Goal: Information Seeking & Learning: Compare options

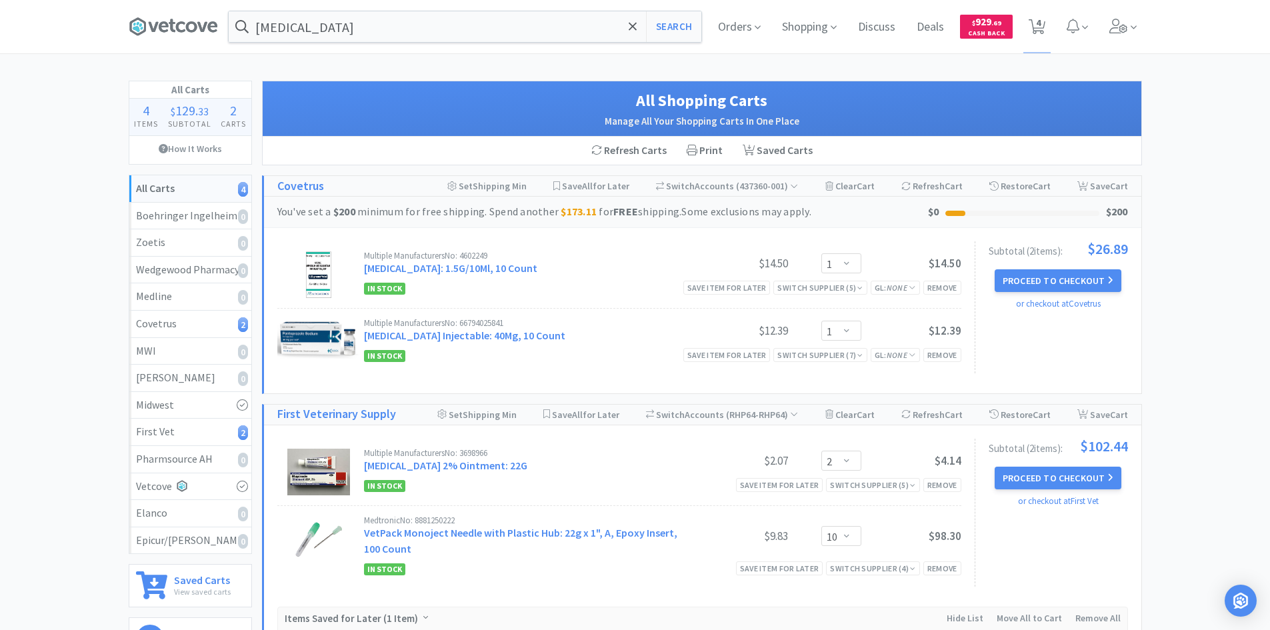
select select "1"
select select "2"
select select "10"
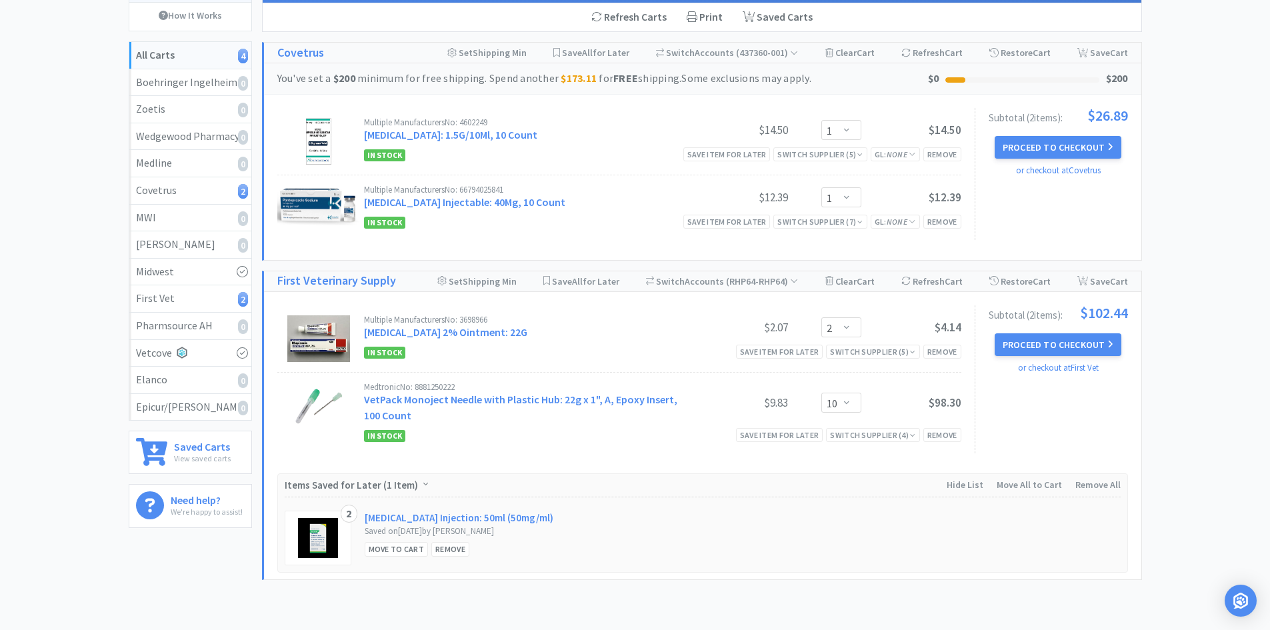
click at [83, 56] on div "All Carts 4 Items $ 129 . 33 Subtotal 2 Carts How It Works All Carts 4 Boehring…" at bounding box center [635, 275] width 1270 height 656
click at [1237, 343] on div "All Carts 4 Items $ 129 . 33 Subtotal 2 Carts How It Works All Carts 4 Boehring…" at bounding box center [635, 275] width 1270 height 656
click at [1220, 273] on div "All Carts 4 Items $ 129 . 33 Subtotal 2 Carts How It Works All Carts 4 Boehring…" at bounding box center [635, 275] width 1270 height 656
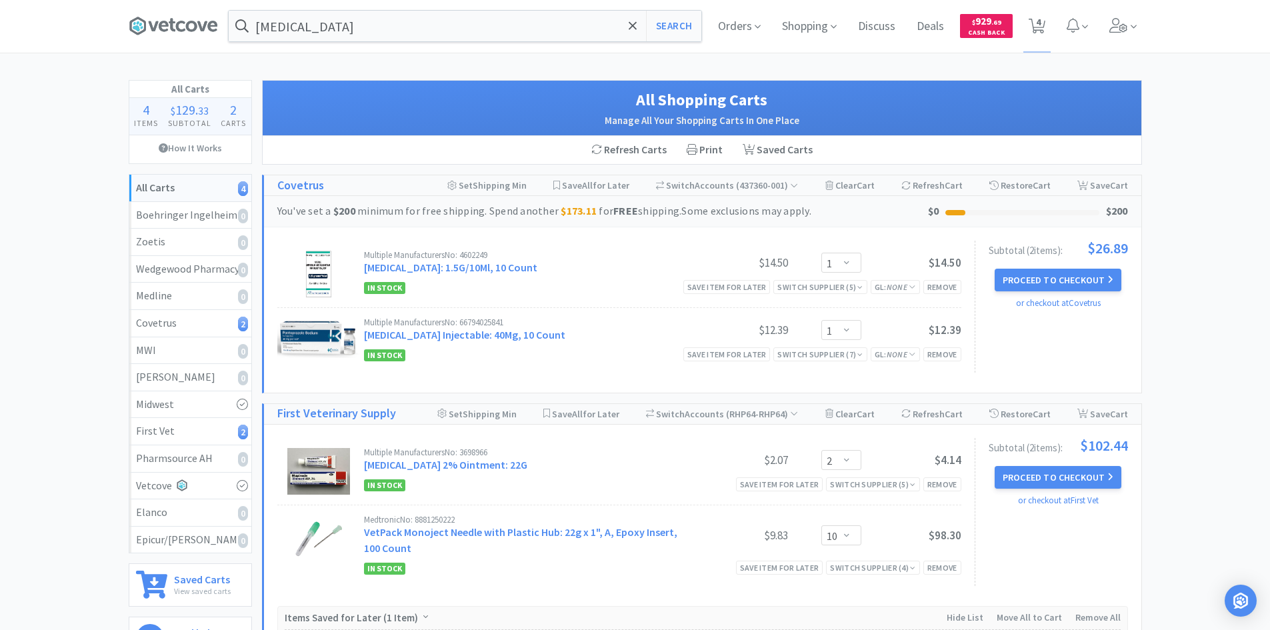
scroll to position [0, 0]
click at [739, 26] on span "Orders" at bounding box center [739, 26] width 53 height 53
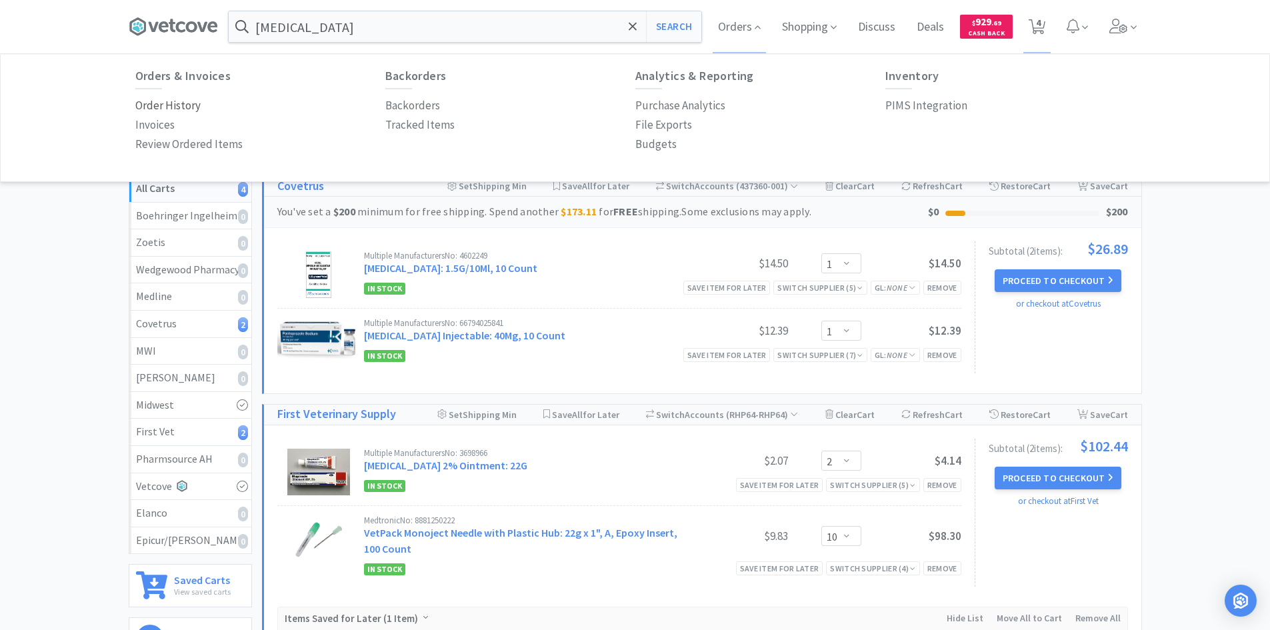
click at [192, 109] on p "Order History" at bounding box center [167, 106] width 65 height 18
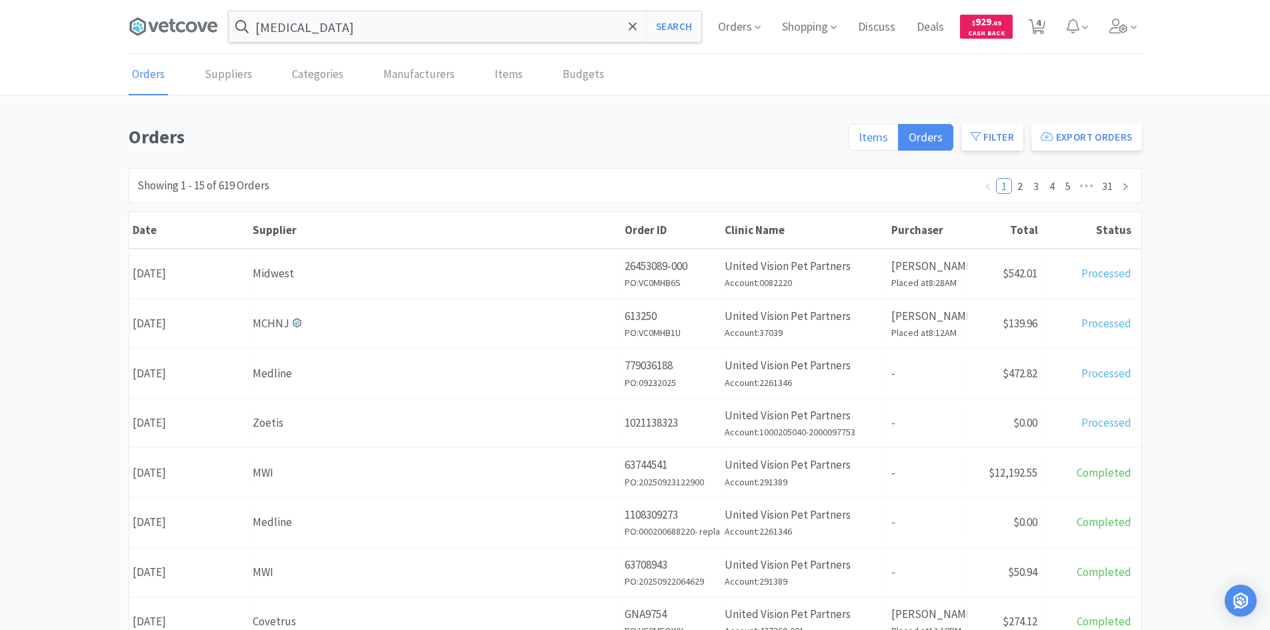
click at [864, 129] on span "Items" at bounding box center [873, 136] width 29 height 15
click at [859, 141] on input "Items" at bounding box center [859, 141] width 0 height 0
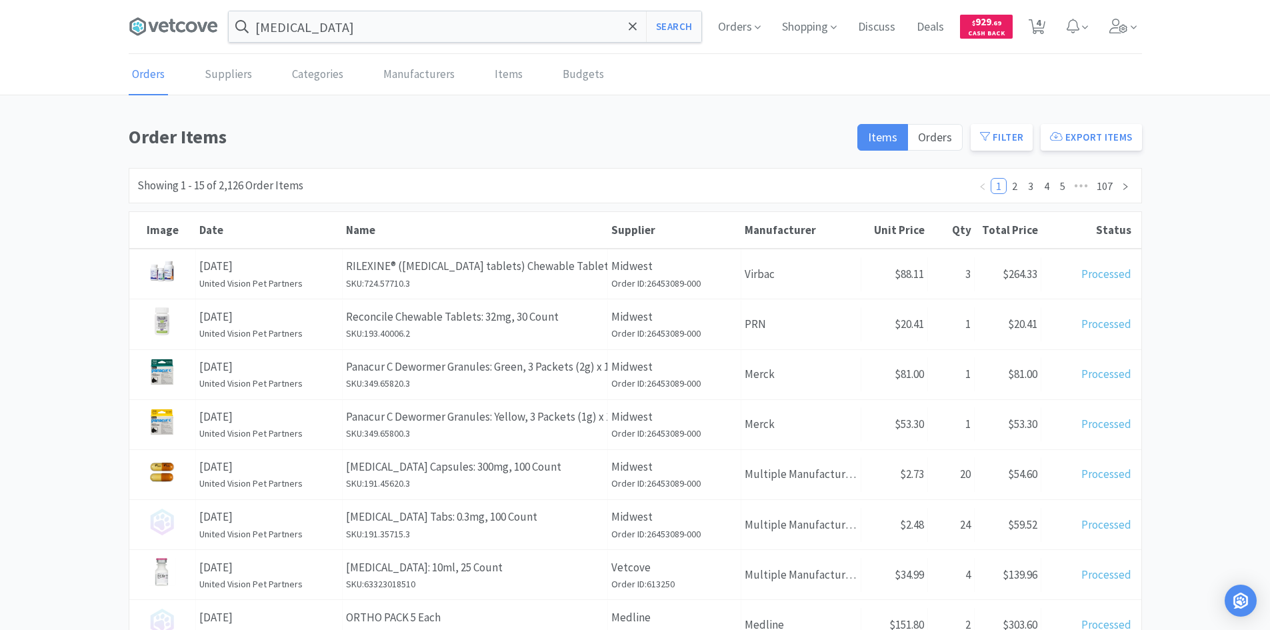
click at [1184, 160] on div "Order Items Items Orders Filter Export Items Filters Filter Suppliers All Suppl…" at bounding box center [635, 585] width 1270 height 926
click at [325, 151] on h1 "Order Items" at bounding box center [489, 137] width 721 height 30
drag, startPoint x: 270, startPoint y: 139, endPoint x: 121, endPoint y: 143, distance: 148.7
click at [121, 143] on div "Order Items Items Orders Filter Export Items Filters Filter Suppliers All Suppl…" at bounding box center [635, 585] width 1270 height 926
click at [289, 163] on div "Order Items Items Orders Filter Export Items Filters Filter Suppliers All Suppl…" at bounding box center [635, 585] width 1013 height 926
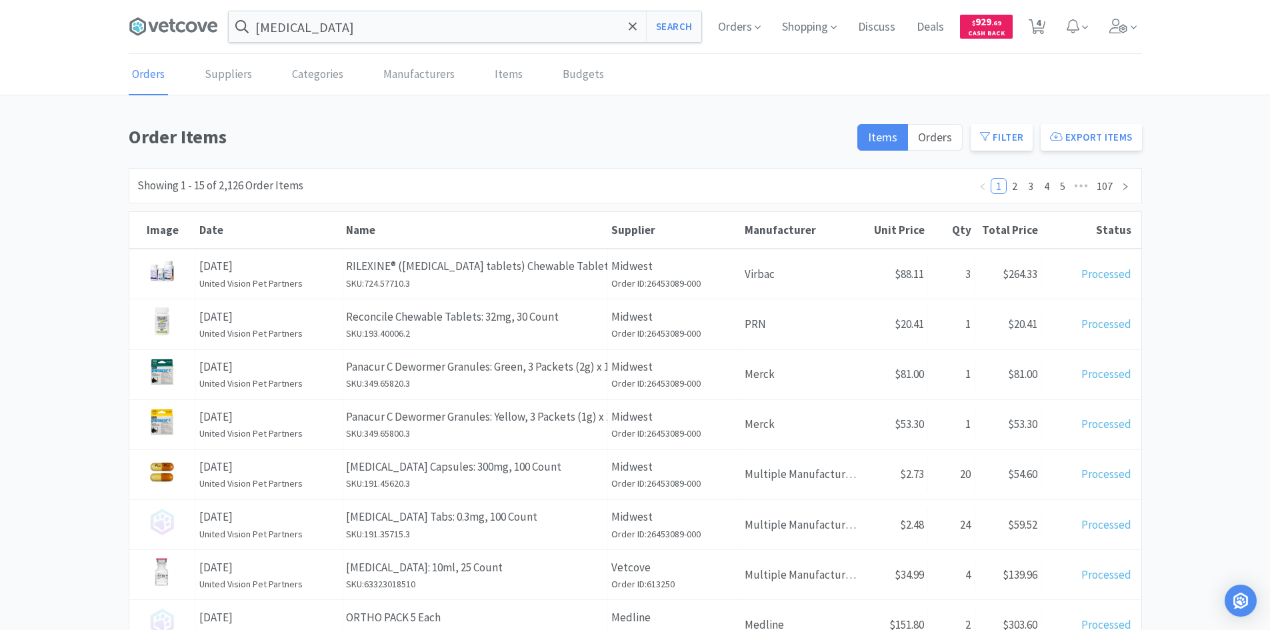
drag, startPoint x: 1176, startPoint y: 295, endPoint x: 1171, endPoint y: 302, distance: 8.1
click at [1172, 301] on div "Order Items Items Orders Filter Export Items Filters Filter Suppliers All Suppl…" at bounding box center [635, 585] width 1270 height 926
click at [211, 31] on icon at bounding box center [213, 26] width 10 height 11
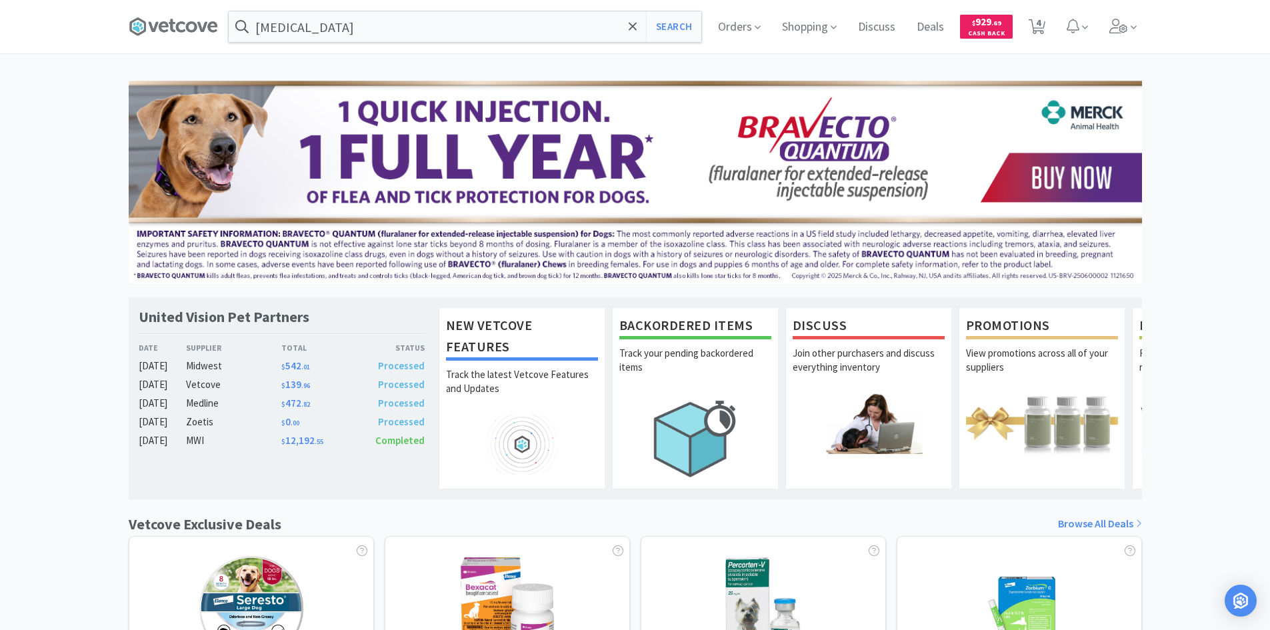
click at [120, 114] on div "United Vision Pet Partners Date Supplier Total Status [DATE] Midwest $ 542 . 01…" at bounding box center [635, 588] width 1270 height 1015
click at [109, 135] on div "United Vision Pet Partners Date Supplier Total Status [DATE] Midwest $ 542 . 01…" at bounding box center [635, 588] width 1270 height 1015
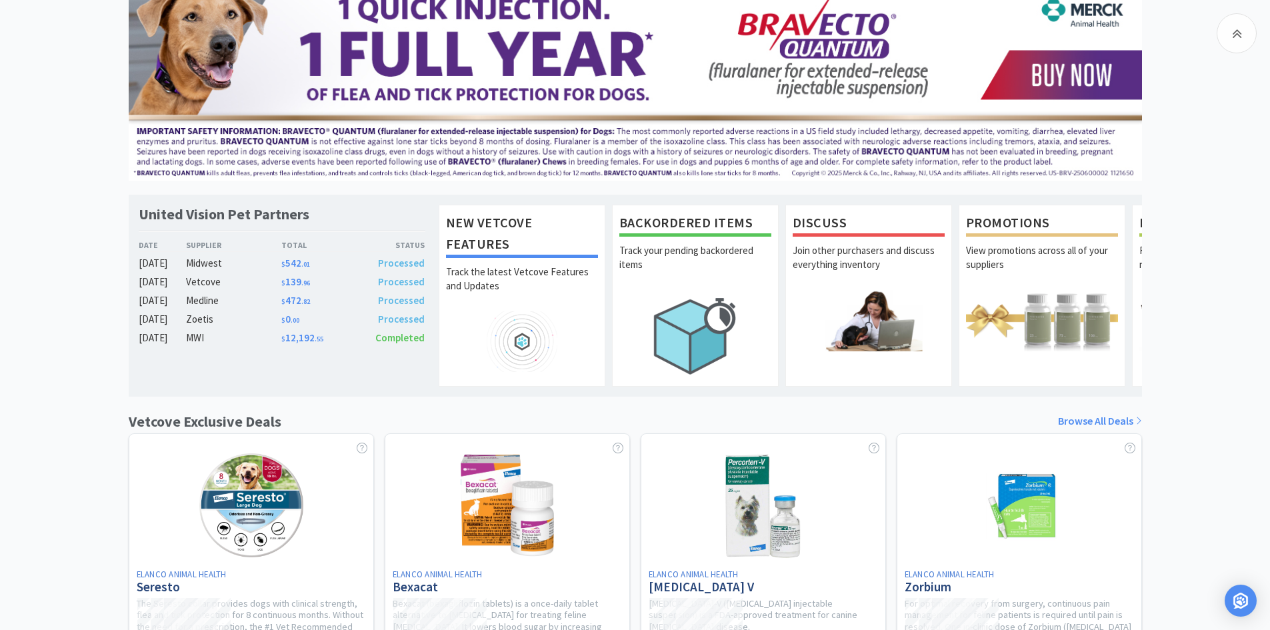
scroll to position [267, 0]
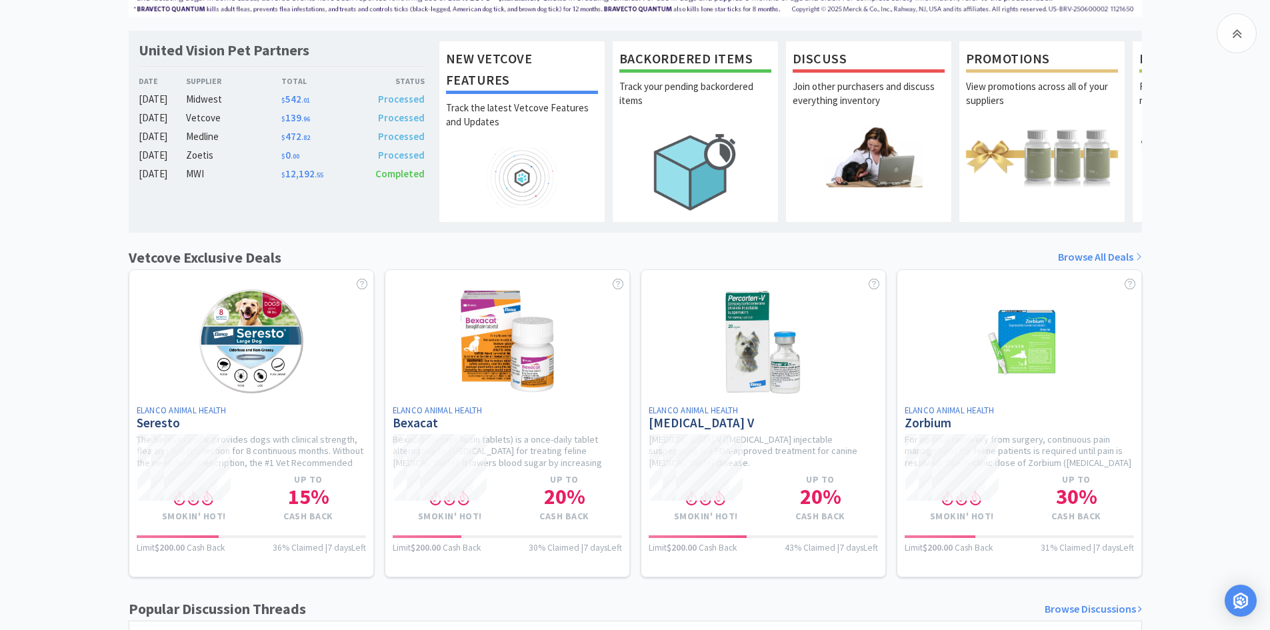
click at [1110, 266] on link "Browse All Deals" at bounding box center [1100, 257] width 84 height 17
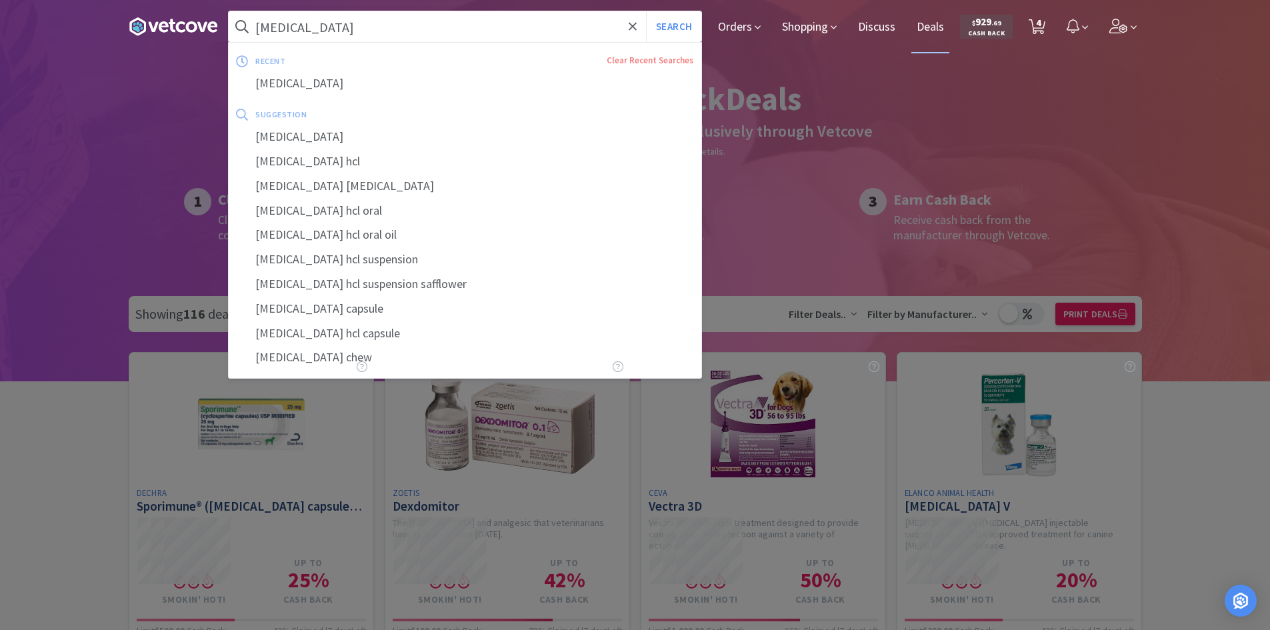
click at [556, 23] on input "[MEDICAL_DATA]" at bounding box center [465, 26] width 473 height 31
click at [729, 25] on span "Orders" at bounding box center [739, 26] width 53 height 53
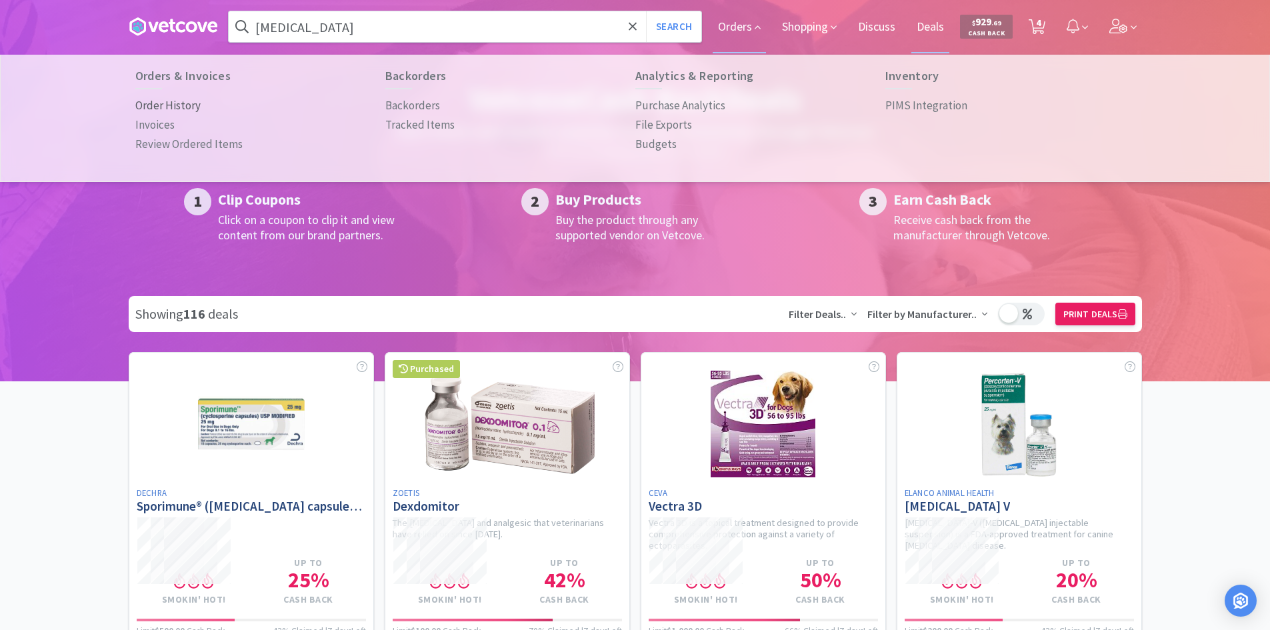
click at [147, 103] on p "Order History" at bounding box center [167, 106] width 65 height 18
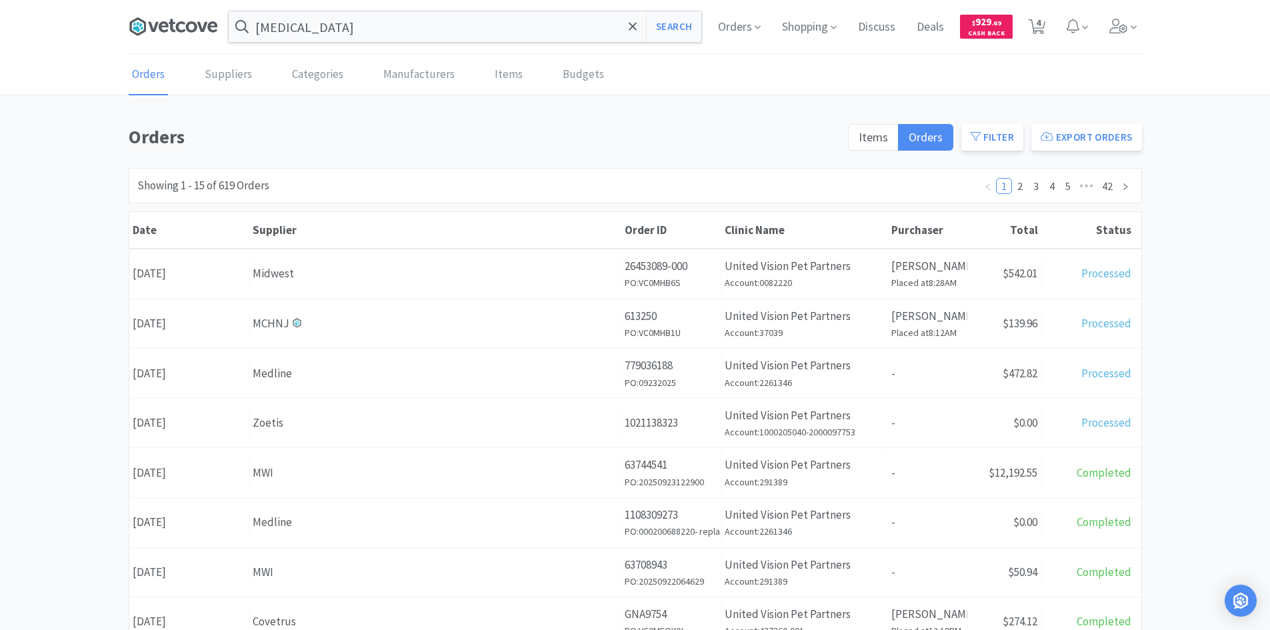
click at [151, 24] on icon at bounding box center [153, 27] width 10 height 10
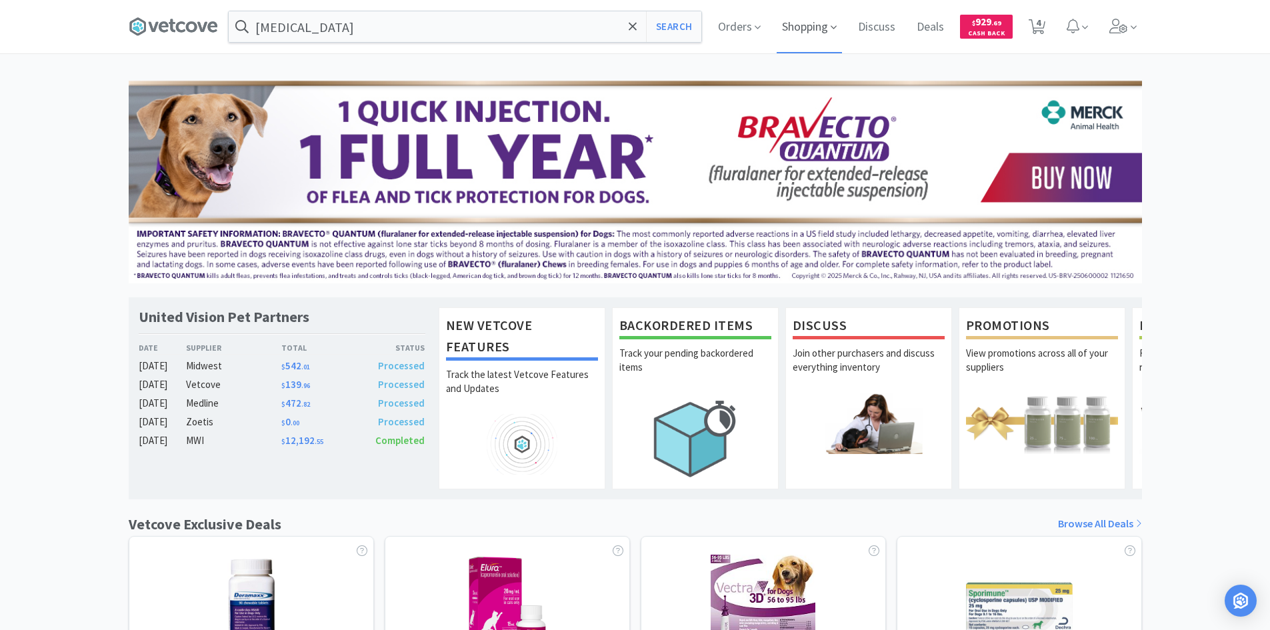
click at [824, 31] on span "Shopping" at bounding box center [809, 26] width 65 height 53
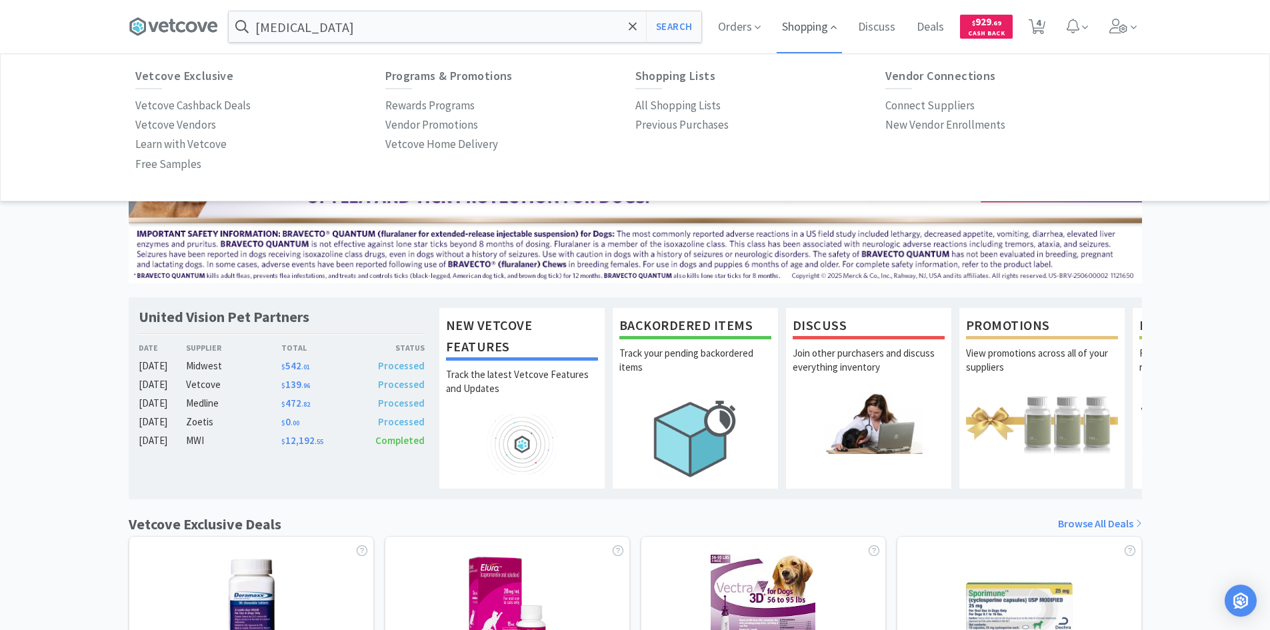
click at [795, 27] on span "Shopping" at bounding box center [809, 26] width 65 height 53
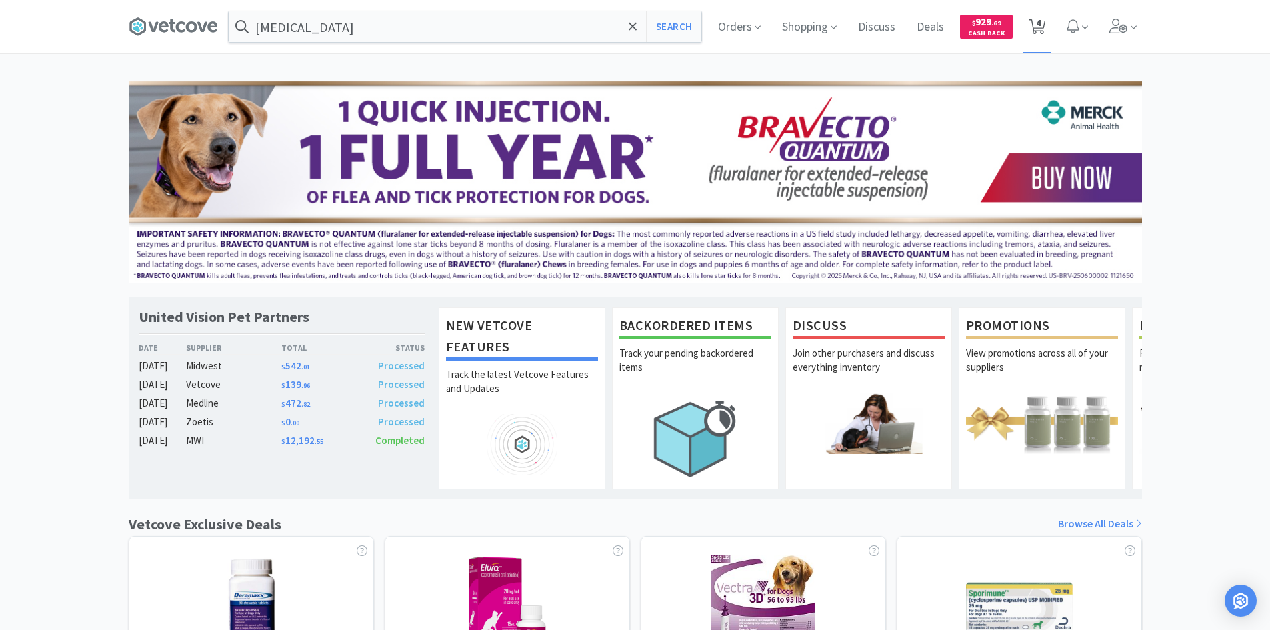
click at [1027, 27] on span "4" at bounding box center [1036, 26] width 27 height 53
select select "1"
select select "2"
select select "10"
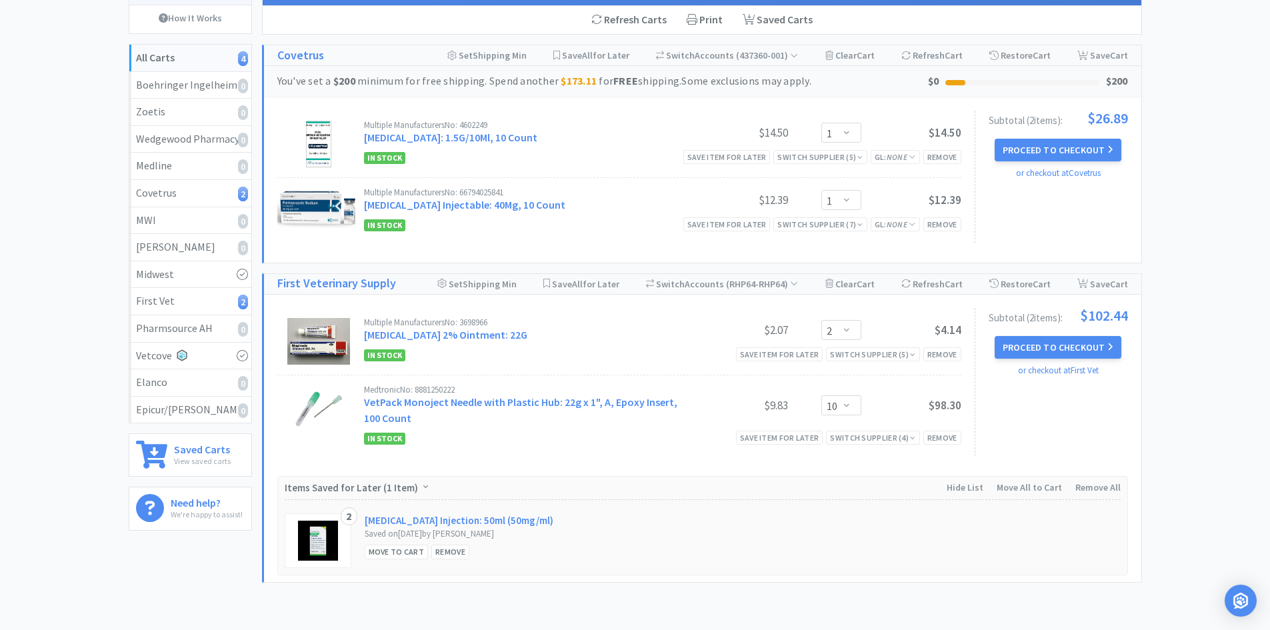
scroll to position [133, 0]
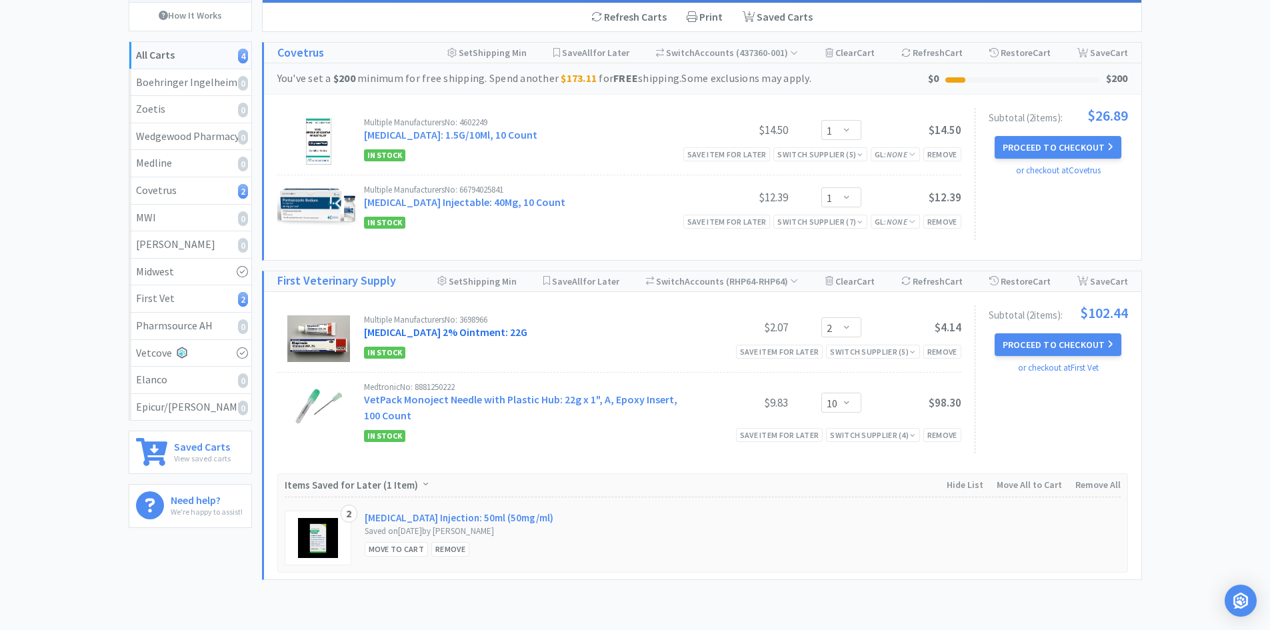
click at [465, 330] on link "[MEDICAL_DATA] 2% Ointment: 22G" at bounding box center [445, 331] width 163 height 13
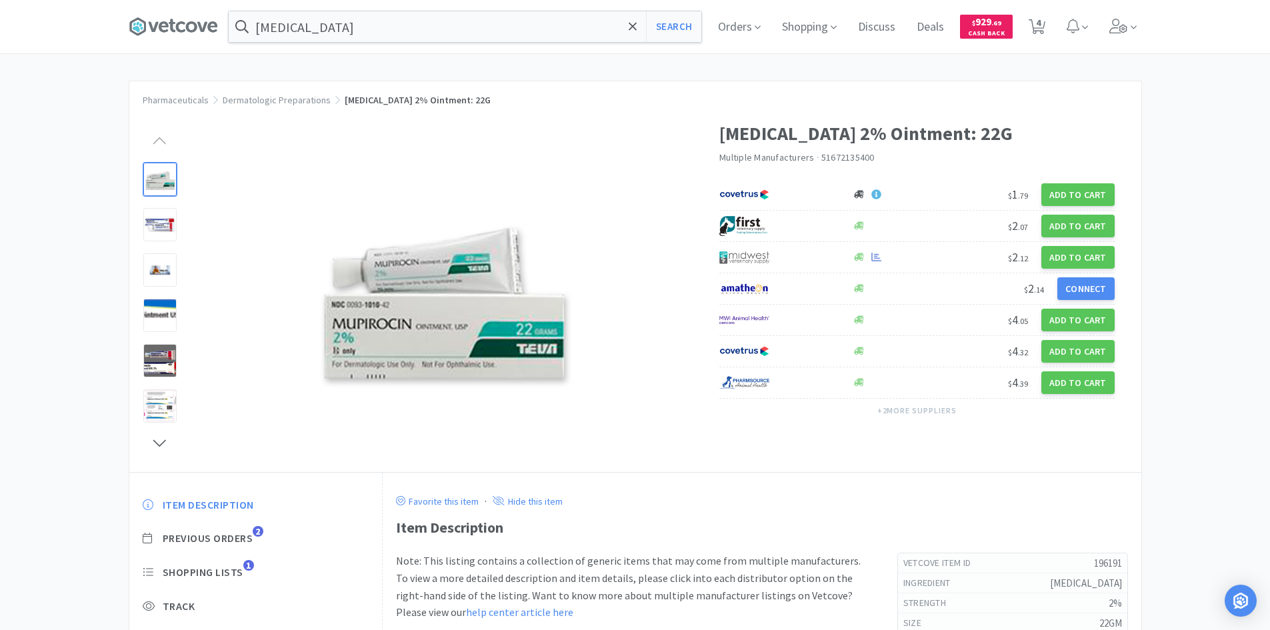
click at [745, 93] on div "Pharmaceuticals Dermatologic Preparations [MEDICAL_DATA] 2% Ointment: 22G" at bounding box center [635, 93] width 1012 height 24
click at [198, 26] on icon at bounding box center [173, 27] width 89 height 20
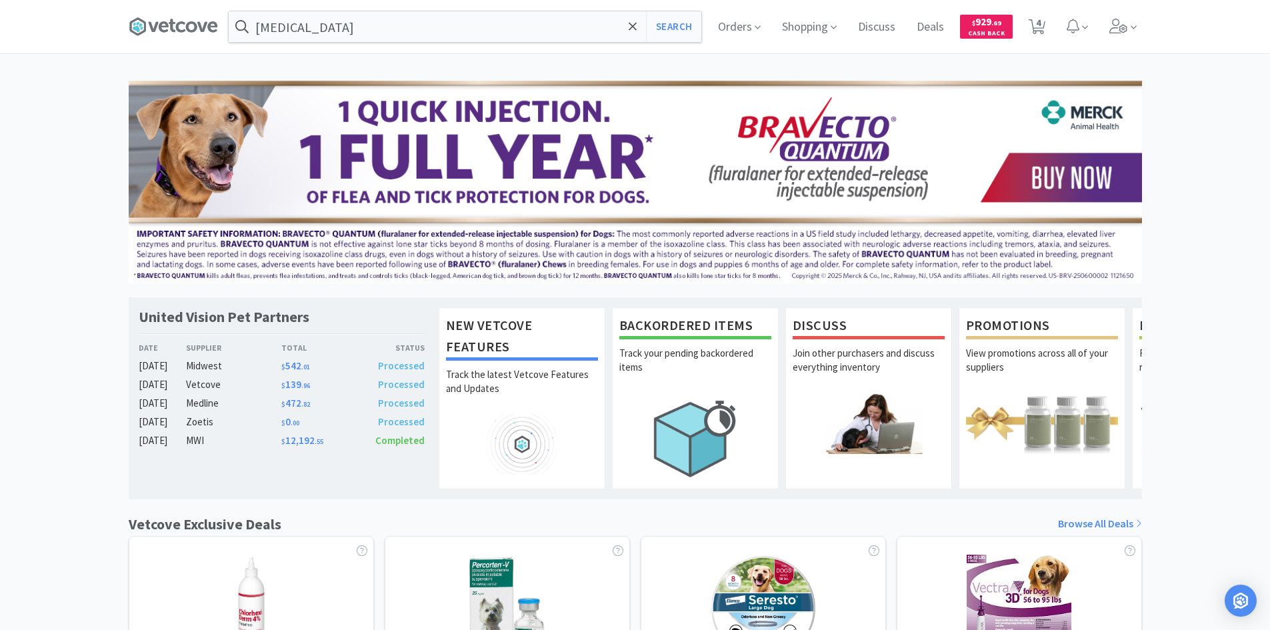
drag, startPoint x: 1257, startPoint y: 228, endPoint x: 1248, endPoint y: 231, distance: 9.7
click at [1257, 228] on div "United Vision Pet Partners Date Supplier Total Status [DATE] Midwest $ 542 . 01…" at bounding box center [635, 588] width 1270 height 1015
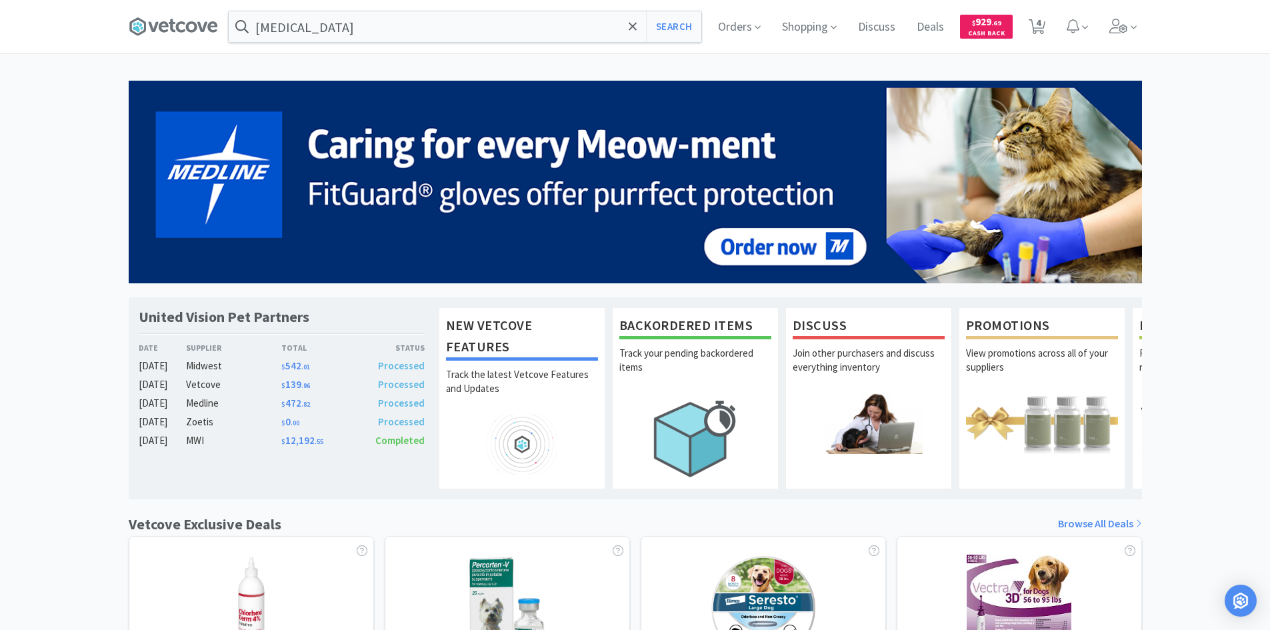
click at [1064, 531] on link "Browse All Deals" at bounding box center [1100, 523] width 84 height 17
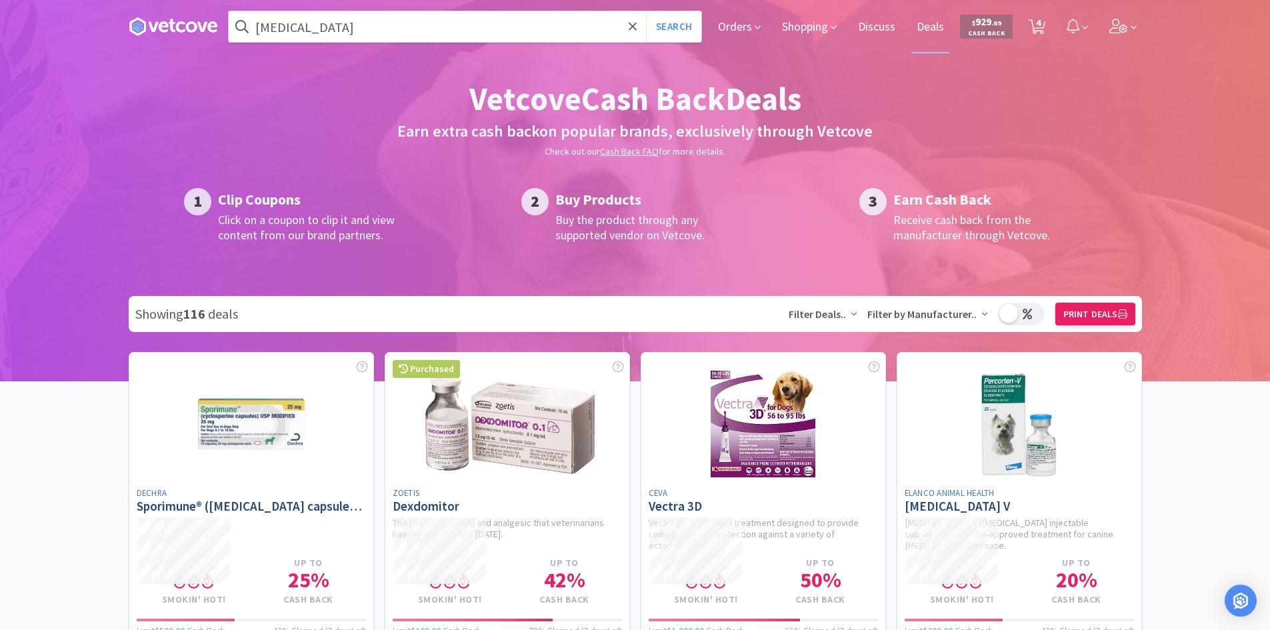
click at [1236, 256] on div at bounding box center [635, 181] width 1270 height 400
click at [1203, 282] on div at bounding box center [635, 181] width 1270 height 400
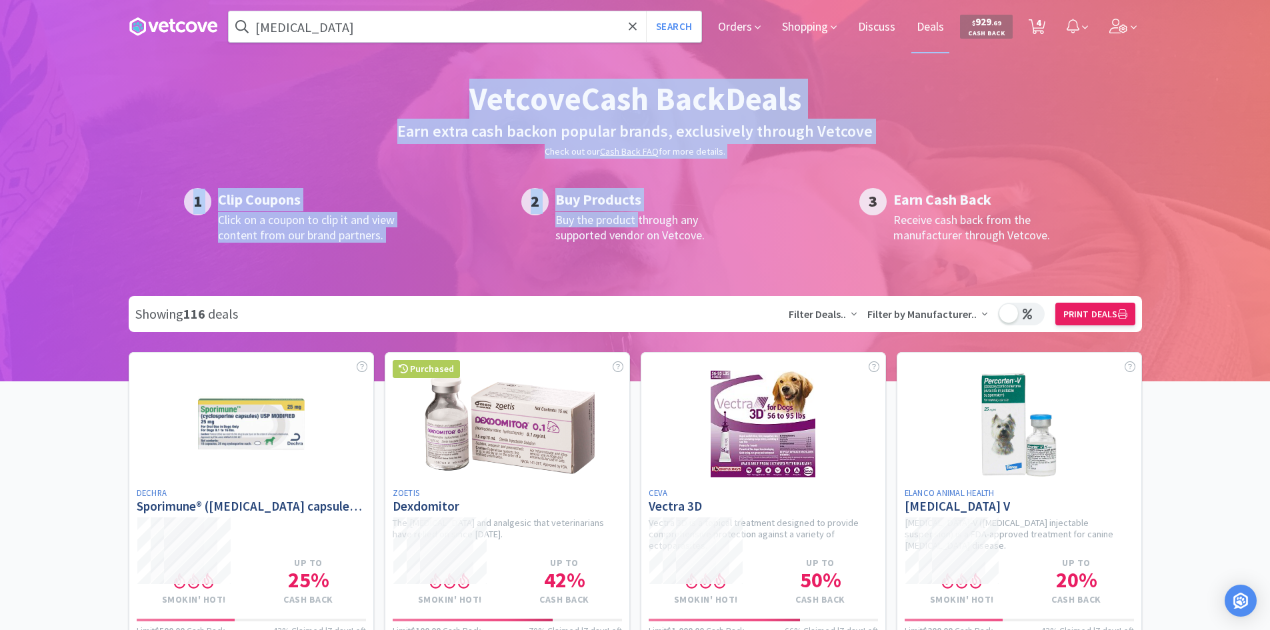
drag, startPoint x: 1212, startPoint y: 217, endPoint x: 640, endPoint y: 227, distance: 572.1
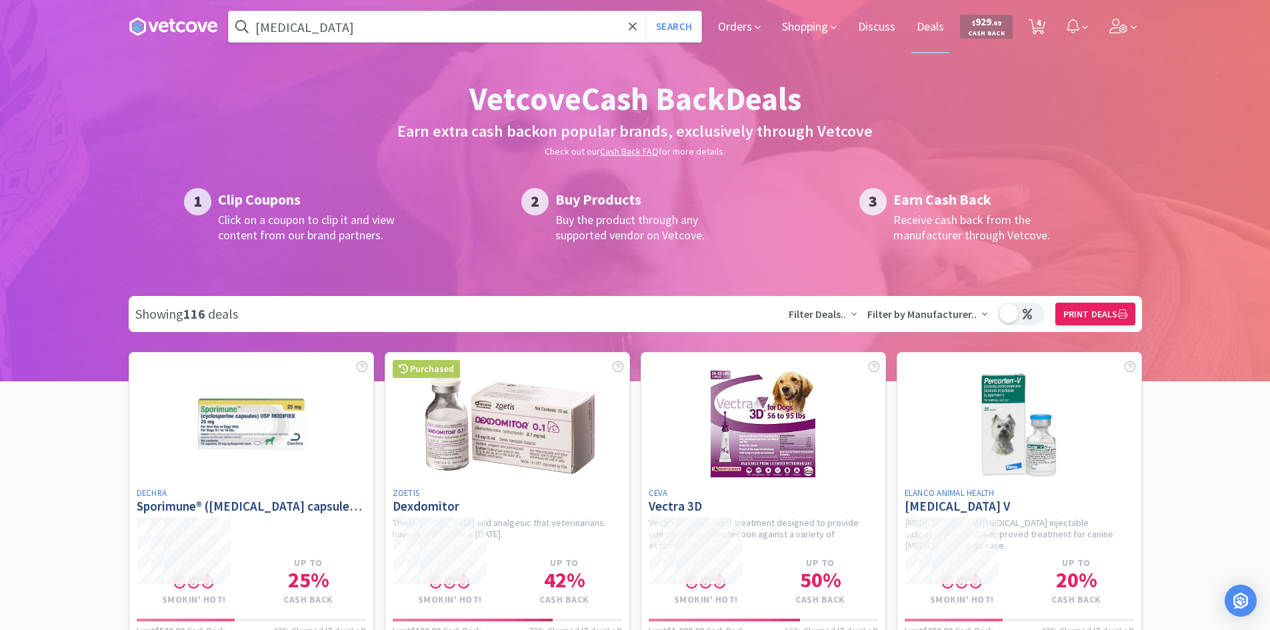
click at [691, 230] on h3 "Buy the product through any supported vendor on Vetcove." at bounding box center [651, 227] width 193 height 31
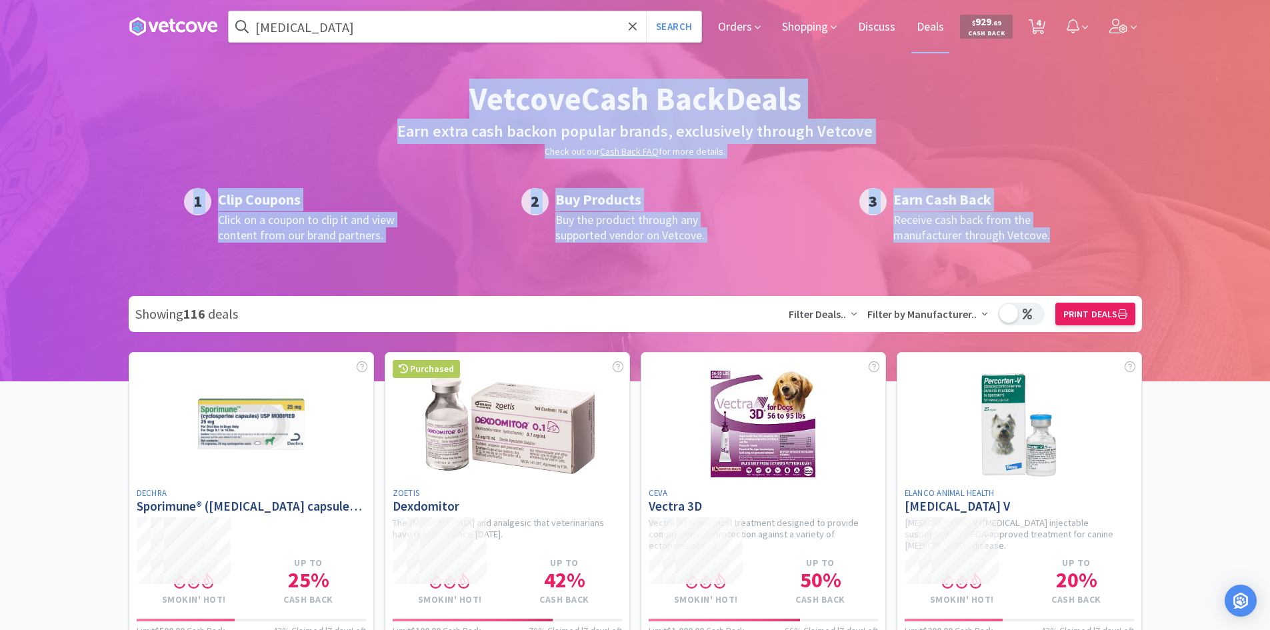
drag, startPoint x: 1071, startPoint y: 240, endPoint x: 121, endPoint y: 155, distance: 953.9
click at [121, 154] on div at bounding box center [635, 181] width 1270 height 400
drag, startPoint x: 130, startPoint y: 89, endPoint x: 1138, endPoint y: 239, distance: 1019.1
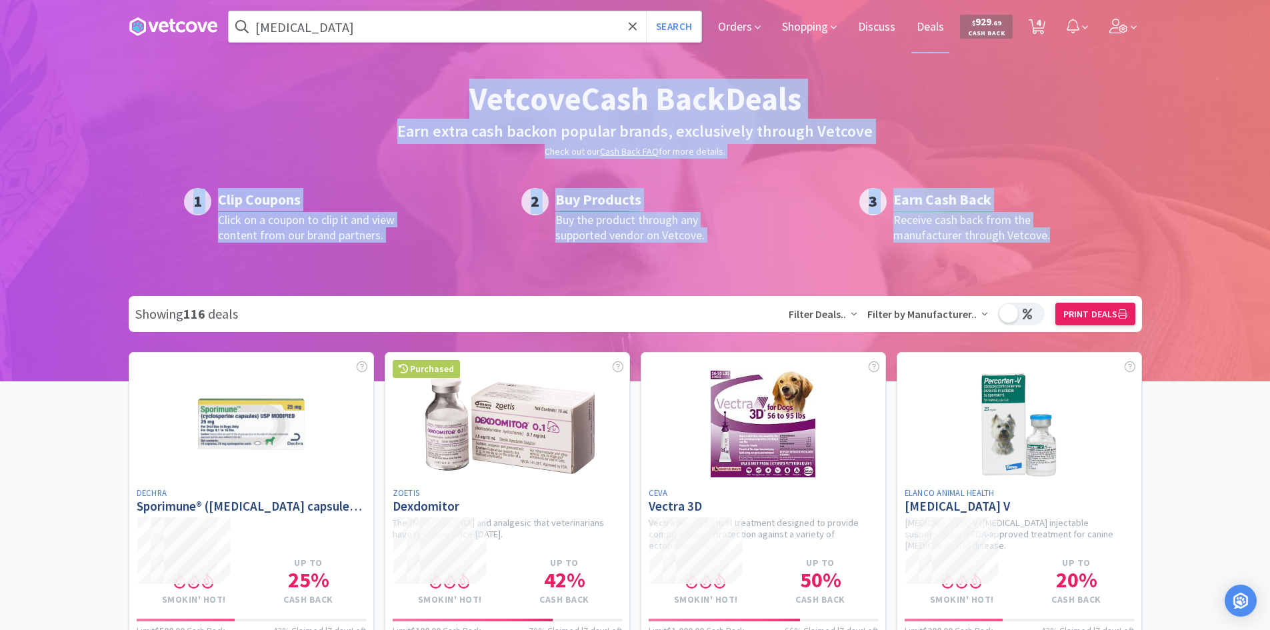
click at [1138, 239] on div "1 Clip Coupons Click on a coupon to clip it and view content from our brand par…" at bounding box center [635, 215] width 1013 height 81
drag, startPoint x: 1118, startPoint y: 242, endPoint x: 122, endPoint y: 89, distance: 1007.8
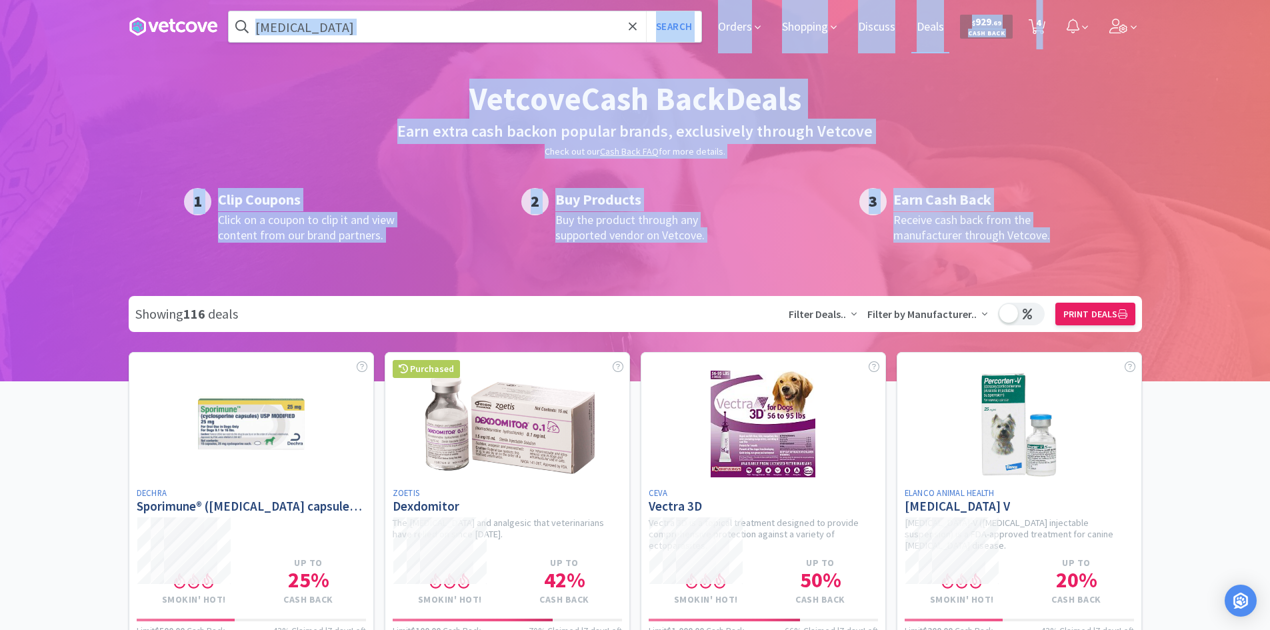
drag, startPoint x: 127, startPoint y: 53, endPoint x: 1097, endPoint y: 235, distance: 987.0
click at [1096, 235] on div "3 Earn Cash Back Receive cash back from the manufacturer through Vetcove." at bounding box center [972, 215] width 253 height 81
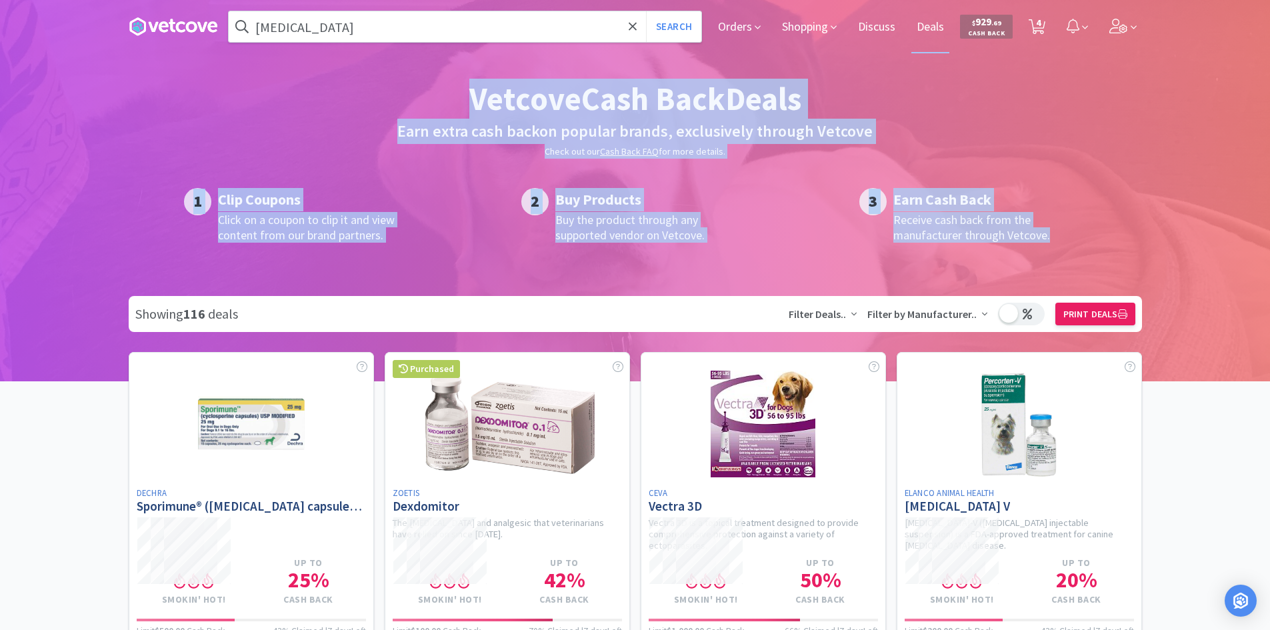
drag, startPoint x: 1112, startPoint y: 231, endPoint x: 139, endPoint y: 64, distance: 986.9
click at [139, 64] on div at bounding box center [635, 181] width 1270 height 400
drag, startPoint x: 115, startPoint y: 62, endPoint x: 1104, endPoint y: 281, distance: 1013.3
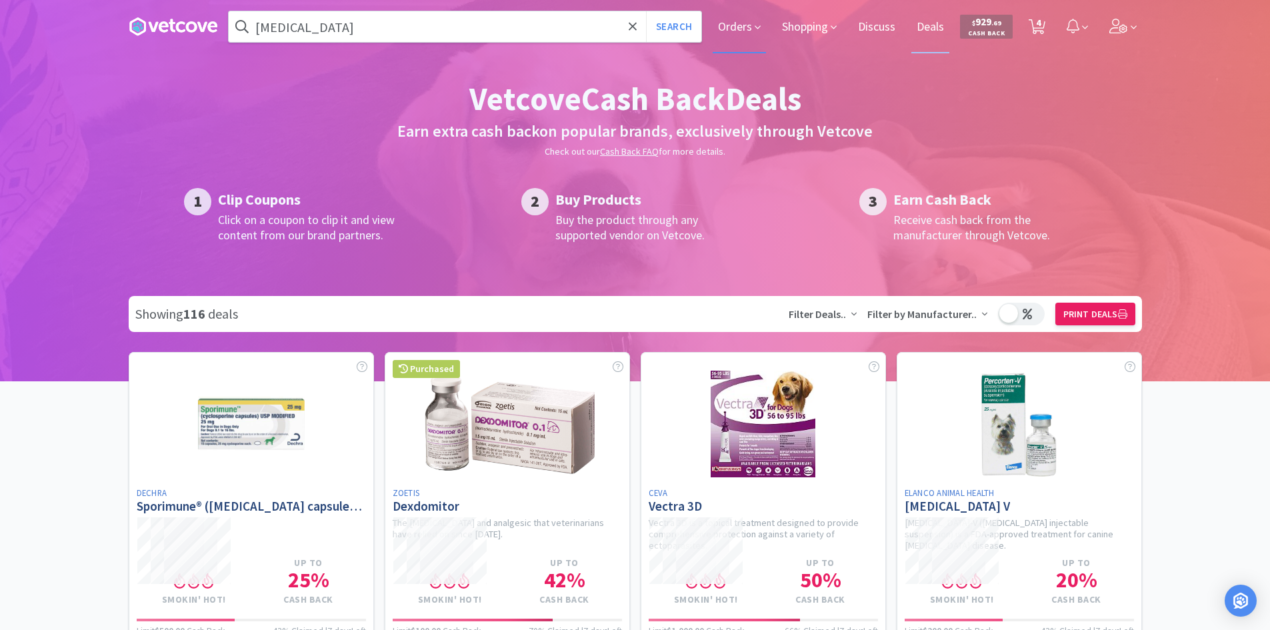
click at [743, 28] on span "Orders" at bounding box center [739, 26] width 53 height 53
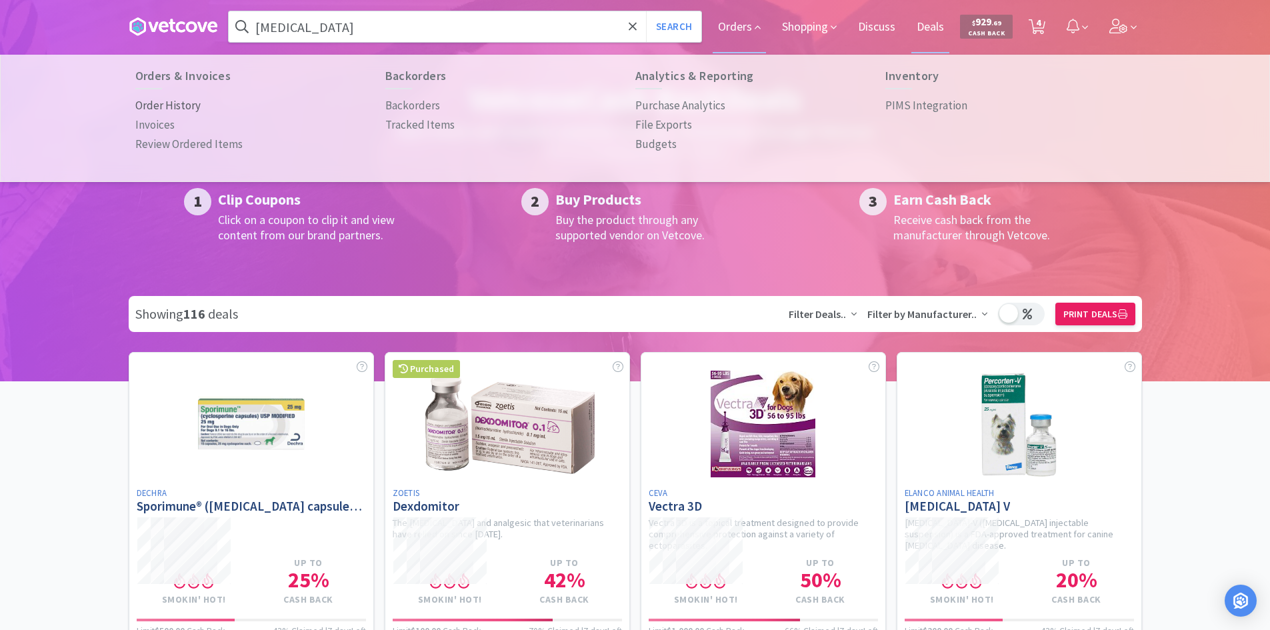
drag, startPoint x: 171, startPoint y: 105, endPoint x: 184, endPoint y: 111, distance: 14.6
click at [171, 105] on p "Order History" at bounding box center [167, 106] width 65 height 18
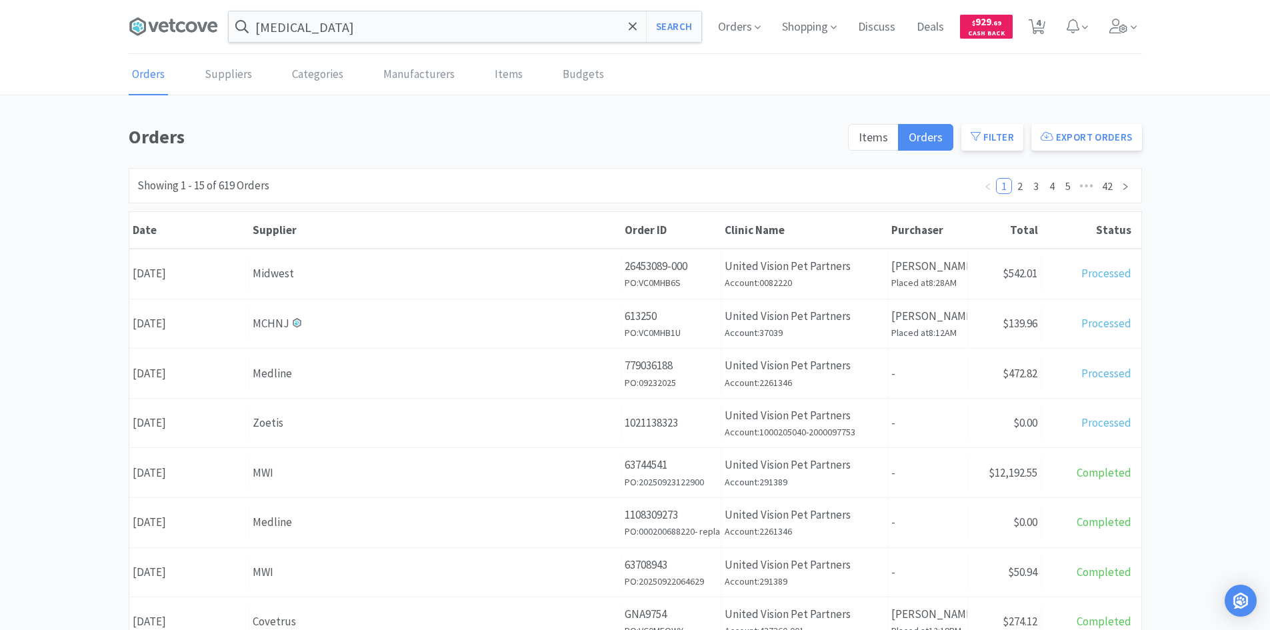
click at [888, 121] on div "Orders Suppliers Categories Manufacturers Items Budgets Orders Items Orders Fil…" at bounding box center [635, 548] width 1270 height 987
click at [875, 138] on span "Items" at bounding box center [873, 136] width 29 height 15
click at [859, 141] on input "Items" at bounding box center [859, 141] width 0 height 0
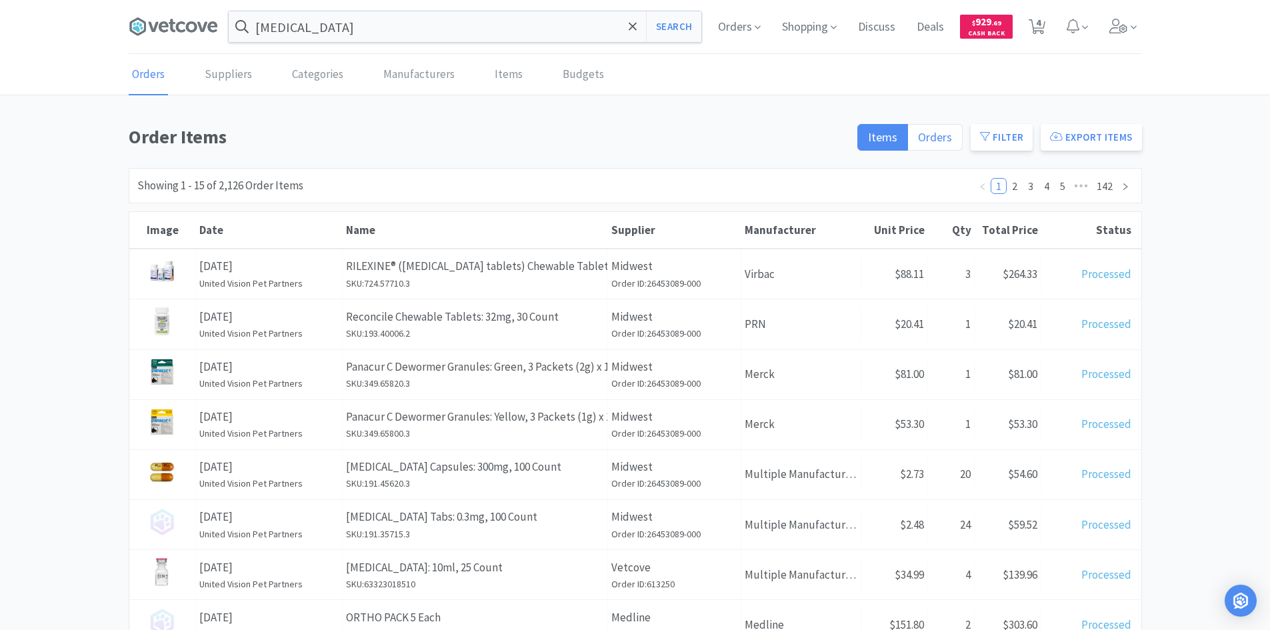
click at [944, 145] on label "Orders" at bounding box center [935, 137] width 55 height 27
click at [918, 141] on input "Orders" at bounding box center [918, 141] width 0 height 0
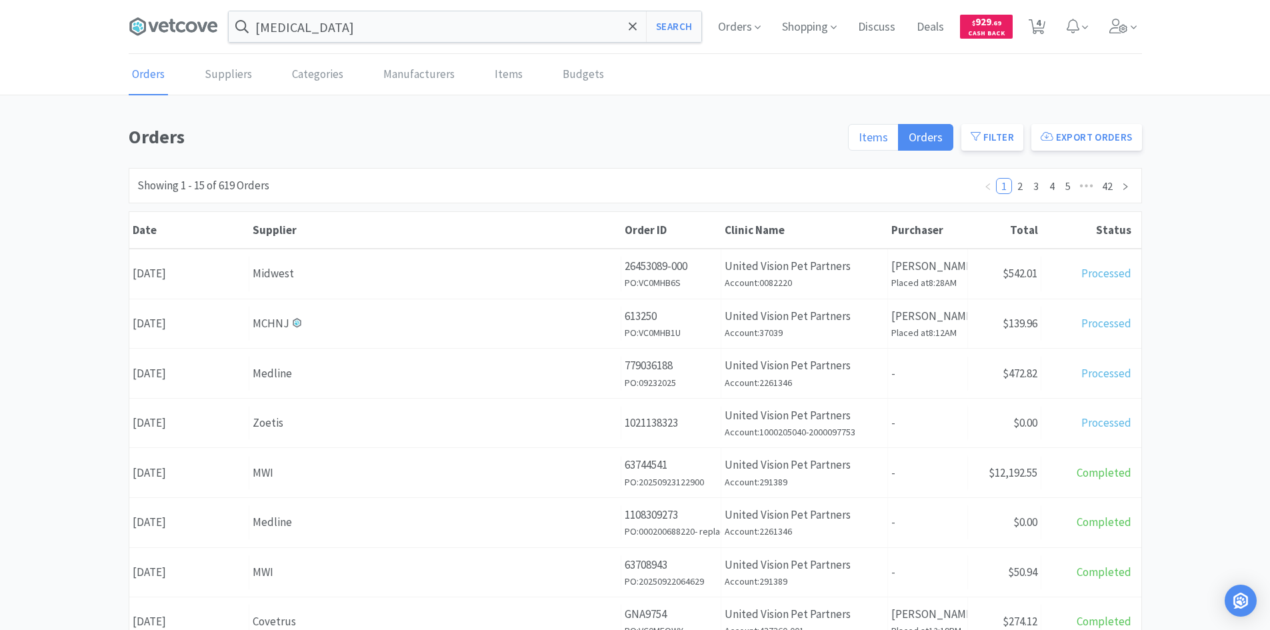
click at [869, 139] on span "Items" at bounding box center [873, 136] width 29 height 15
click at [859, 141] on input "Items" at bounding box center [859, 141] width 0 height 0
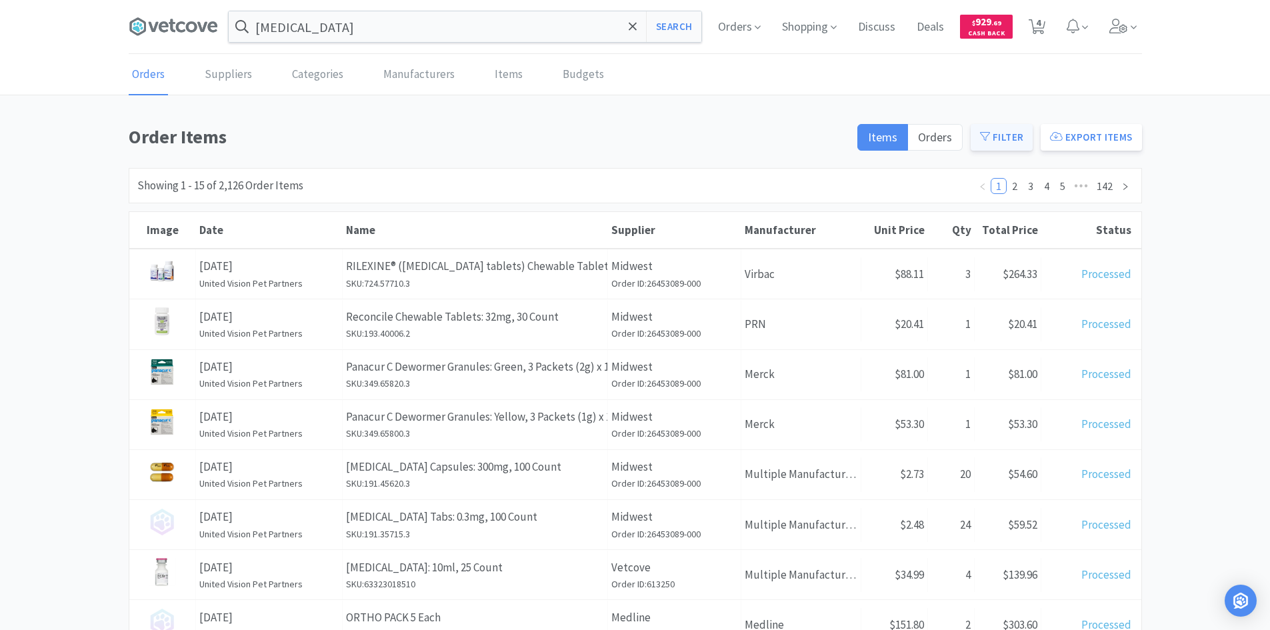
click at [1021, 135] on button "Filter" at bounding box center [1002, 137] width 62 height 27
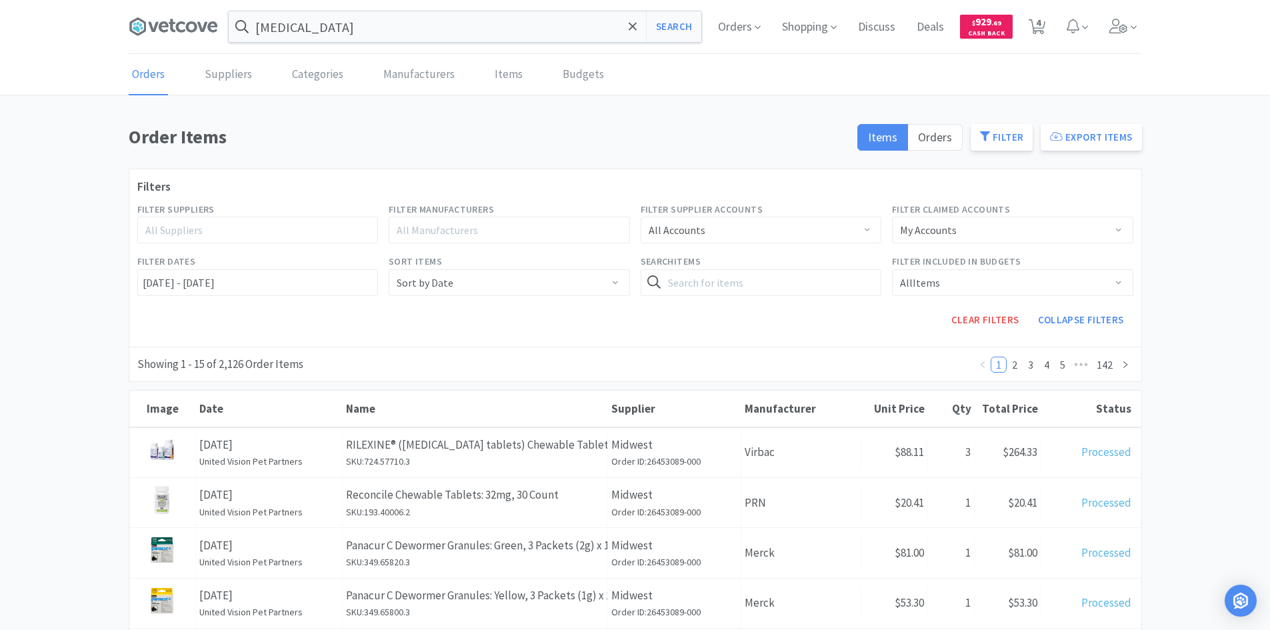
click at [799, 237] on div "All Accounts" at bounding box center [757, 229] width 217 height 25
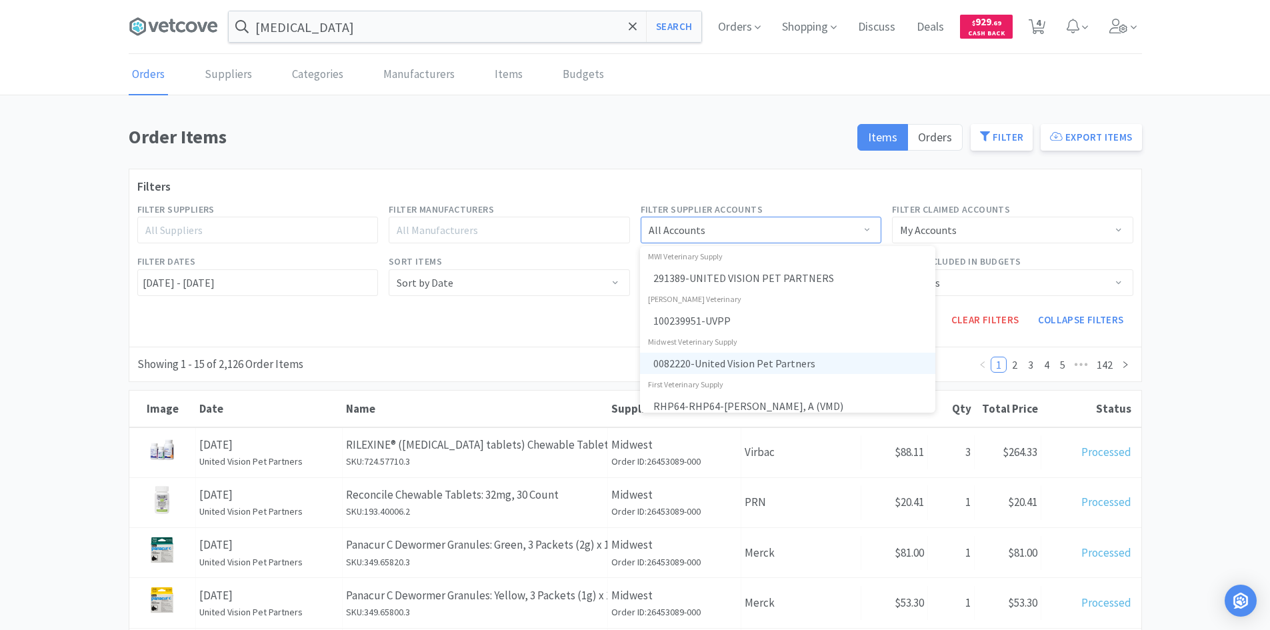
scroll to position [133, 0]
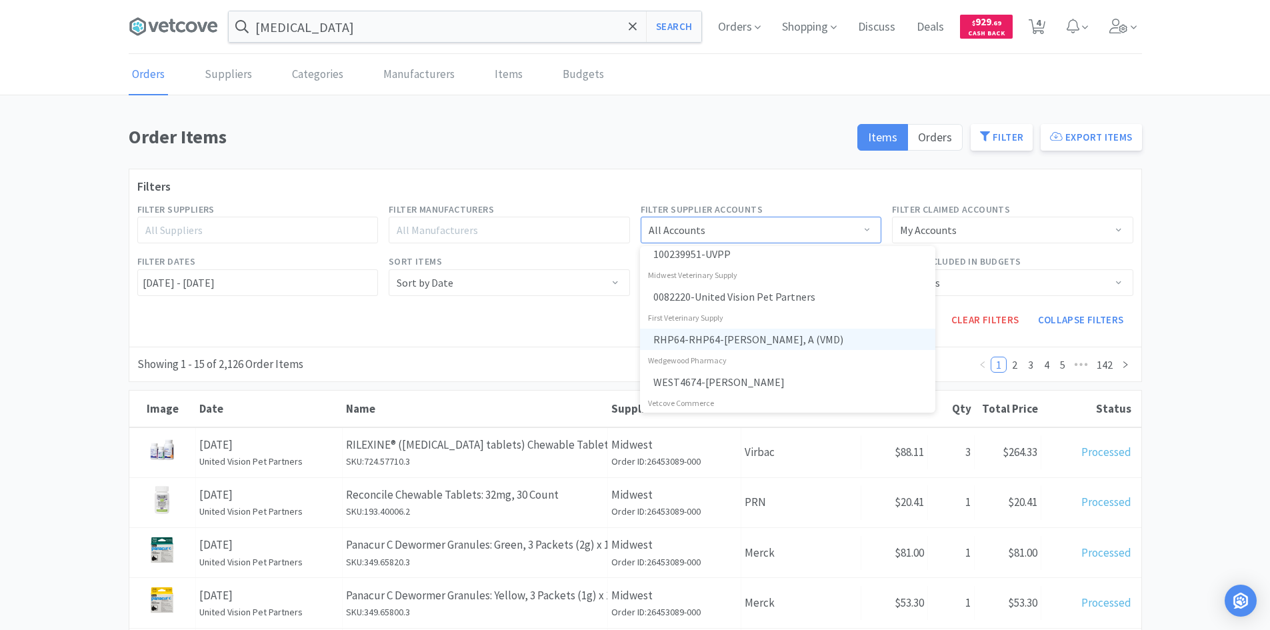
click at [716, 336] on li "RHP64-RHP64 - [PERSON_NAME], A (VMD)" at bounding box center [787, 339] width 295 height 21
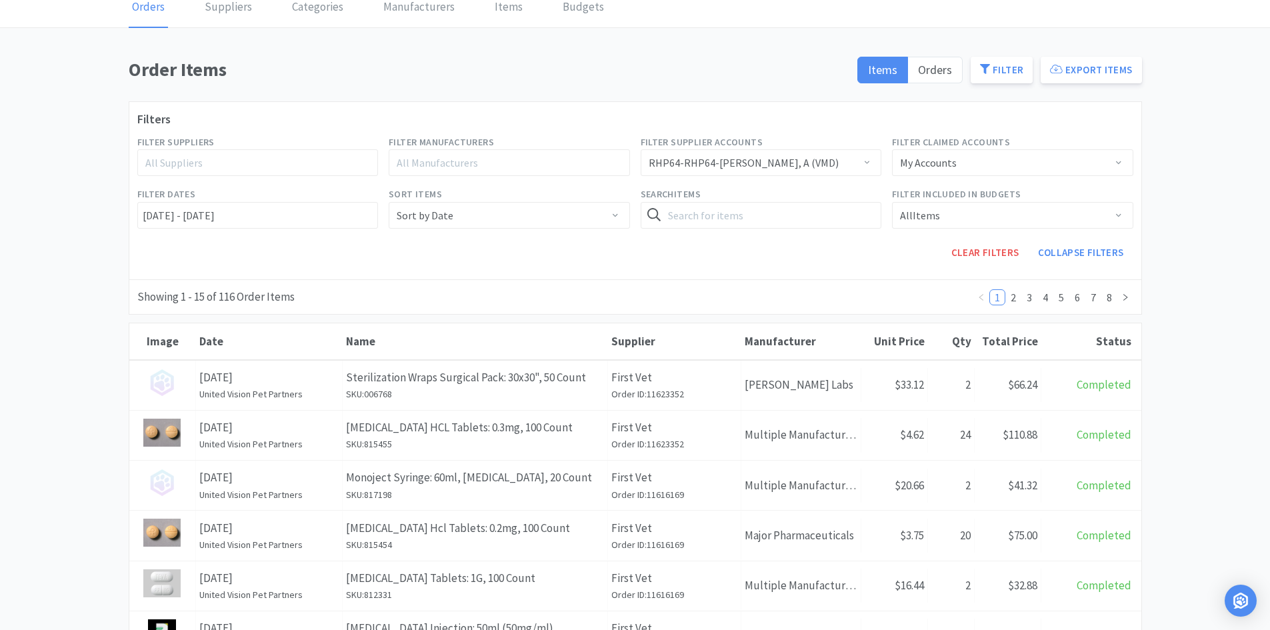
scroll to position [67, 0]
click at [957, 77] on label "Orders" at bounding box center [935, 70] width 55 height 27
click at [918, 75] on input "Orders" at bounding box center [918, 75] width 0 height 0
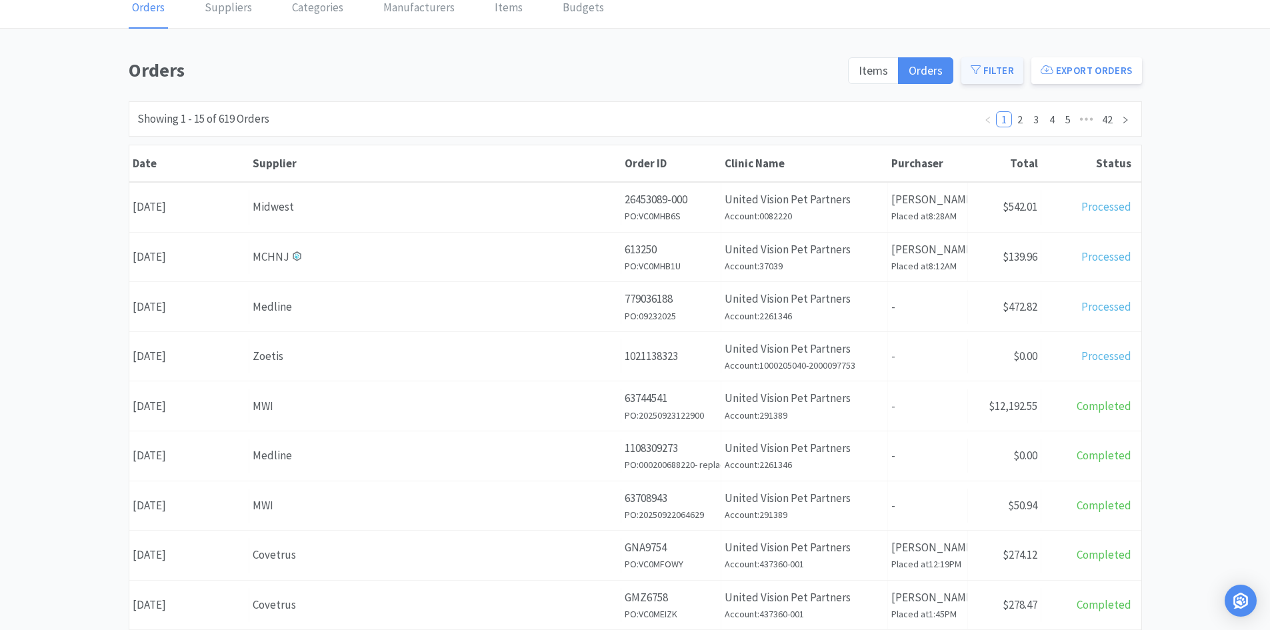
click at [981, 65] on icon at bounding box center [976, 70] width 10 height 10
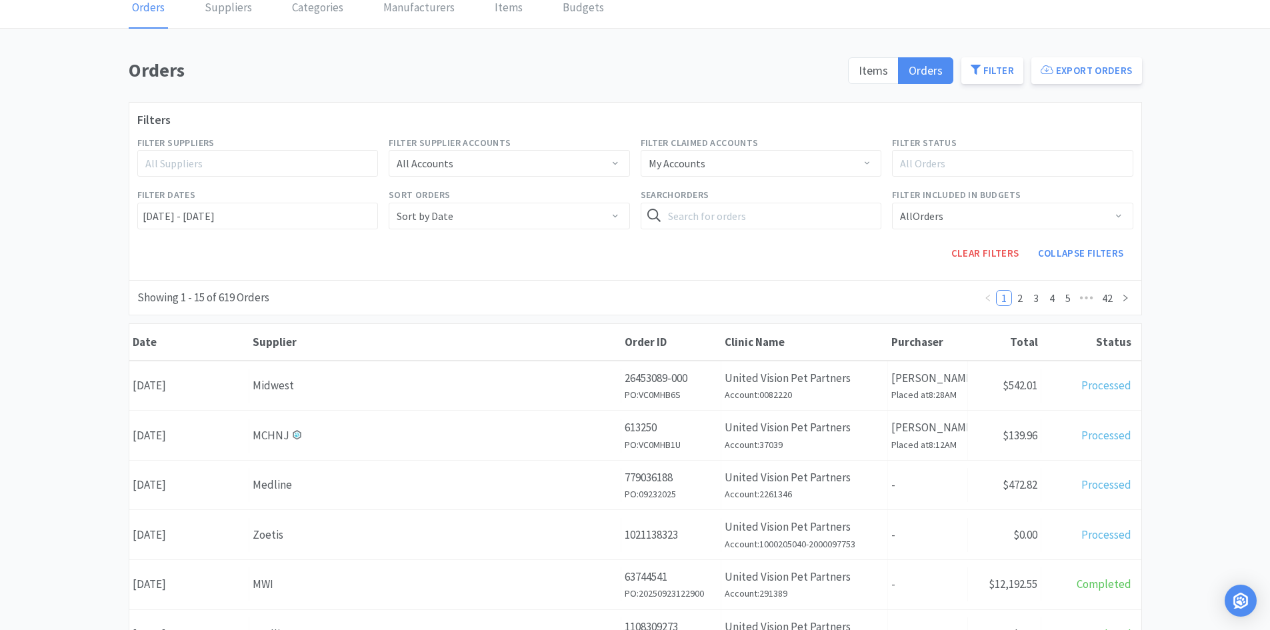
click at [693, 161] on div "My Accounts" at bounding box center [677, 163] width 57 height 25
click at [745, 162] on div "My Accounts" at bounding box center [757, 163] width 217 height 25
click at [787, 158] on div "My Accounts" at bounding box center [757, 163] width 217 height 25
click at [559, 152] on div "All Accounts" at bounding box center [505, 163] width 217 height 25
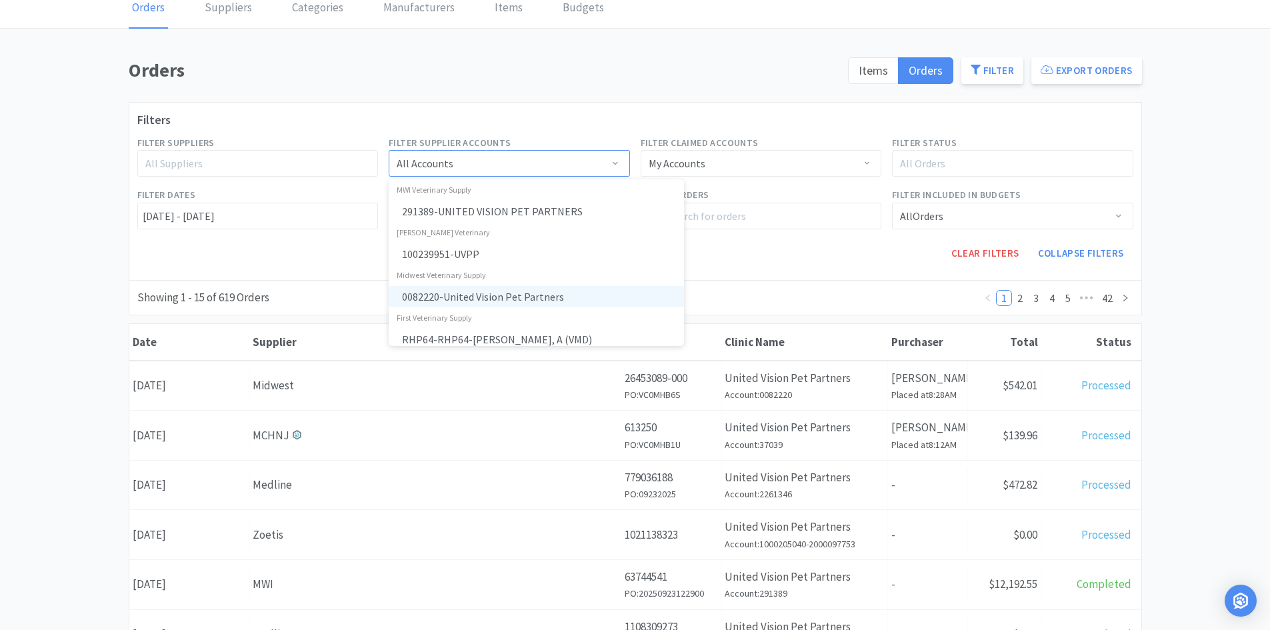
scroll to position [133, 0]
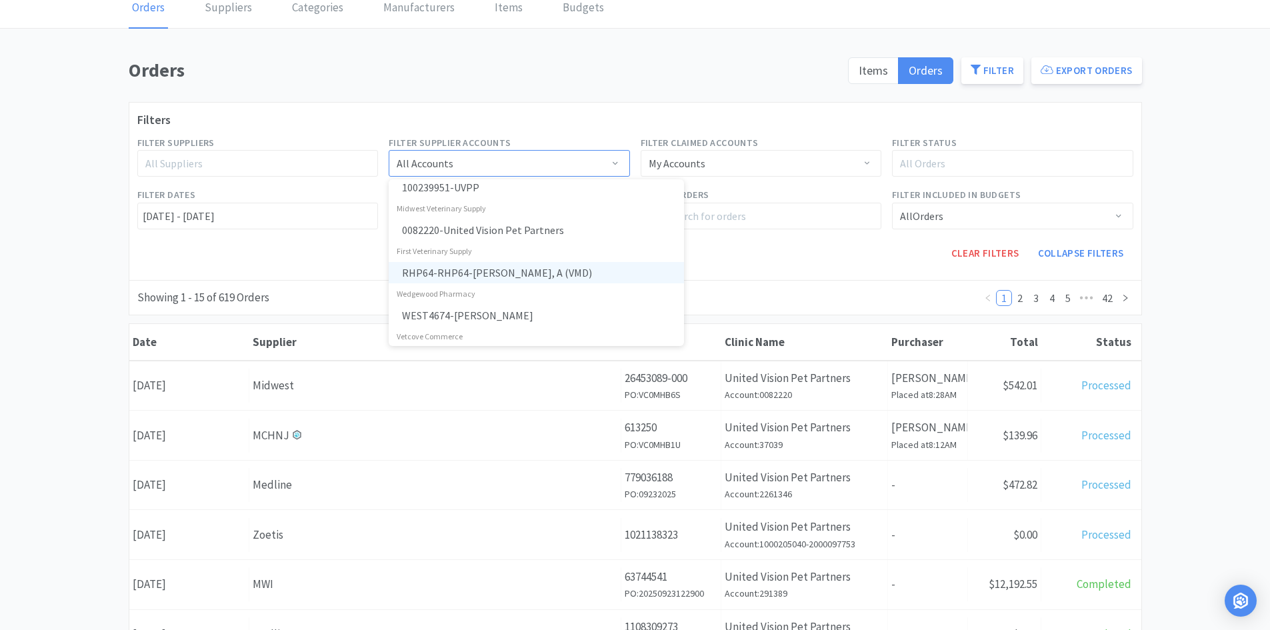
click at [525, 274] on li "RHP64-RHP64 - [PERSON_NAME], A (VMD)" at bounding box center [536, 272] width 295 height 21
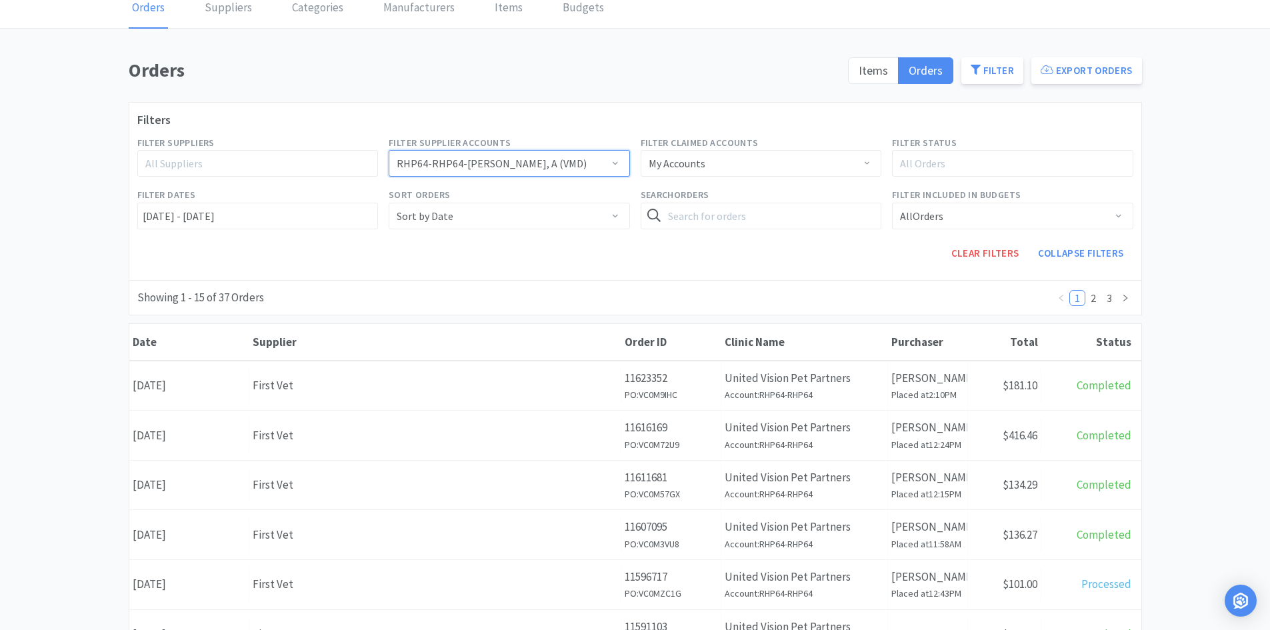
click at [540, 257] on div "Clear Filters Collapse Filters" at bounding box center [760, 253] width 755 height 37
click at [1201, 297] on div "Orders Items Orders Filter Export Orders Filters Filter Suppliers All Suppliers…" at bounding box center [635, 604] width 1270 height 1098
click at [1165, 287] on div "Orders Items Orders Filter Export Orders Filters Filter Suppliers All Suppliers…" at bounding box center [635, 604] width 1270 height 1098
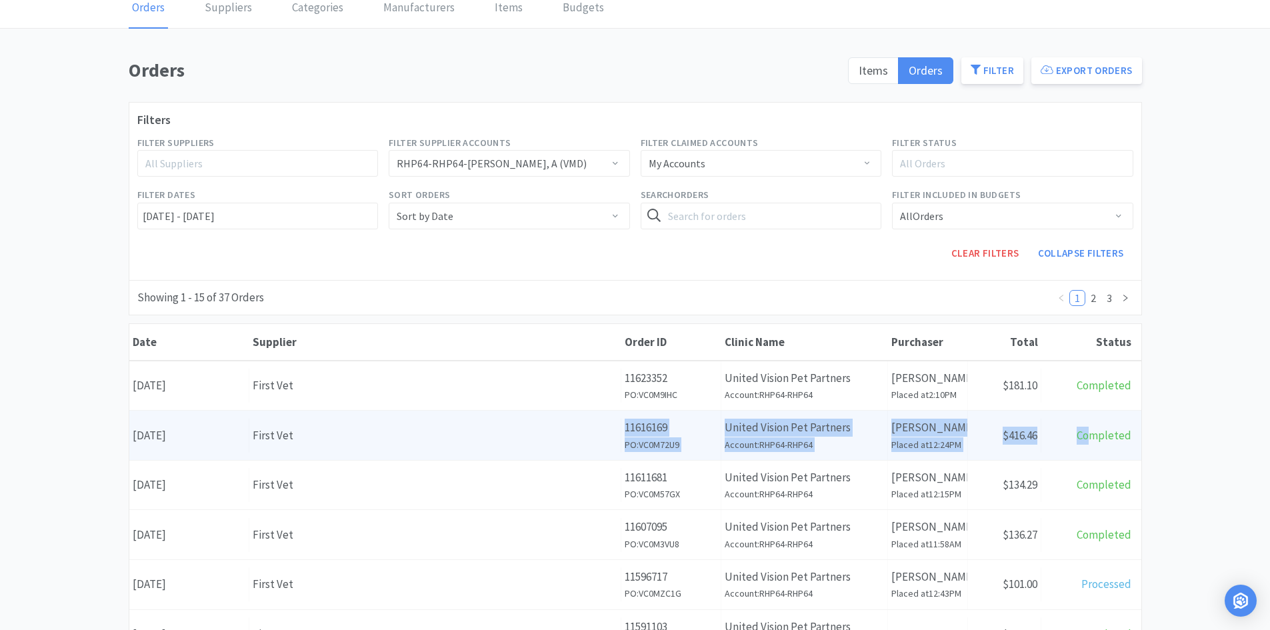
drag, startPoint x: 501, startPoint y: 441, endPoint x: 1116, endPoint y: 441, distance: 615.4
click at [1093, 439] on div "Date [DATE] Supplier First Vet Order ID 11616169 PO: VC0M72U9 Clinic Name Unite…" at bounding box center [635, 435] width 1012 height 49
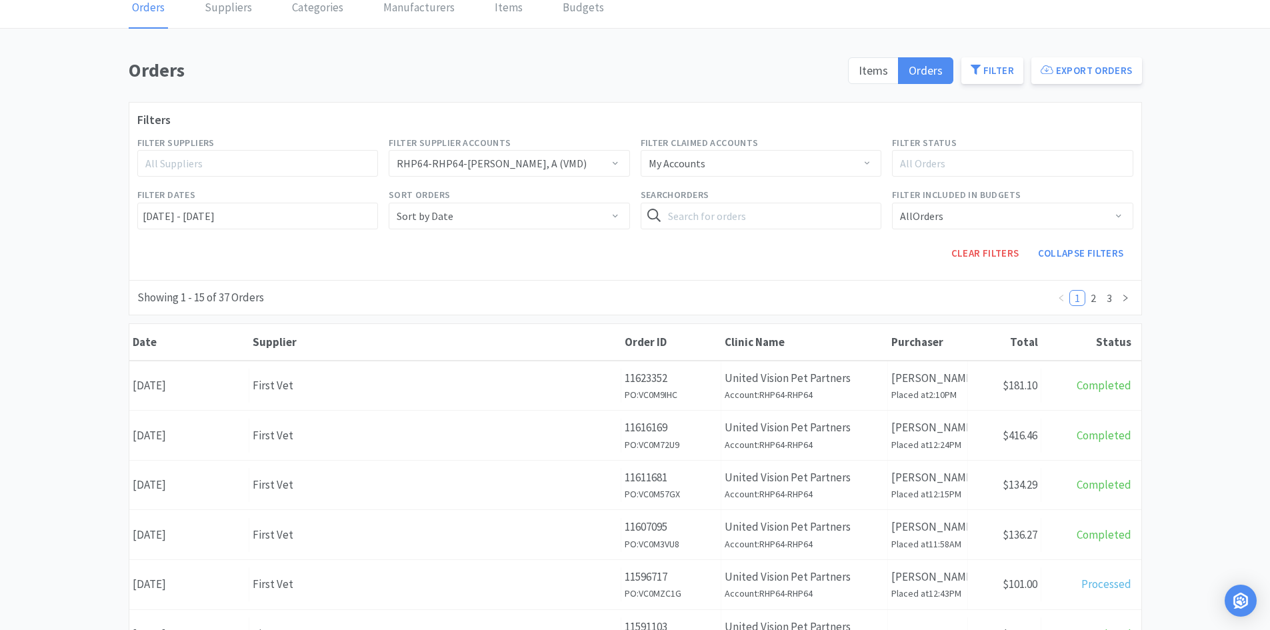
click at [1189, 431] on div "Orders Items Orders Filter Export Orders Filters Filter Suppliers All Suppliers…" at bounding box center [635, 604] width 1270 height 1098
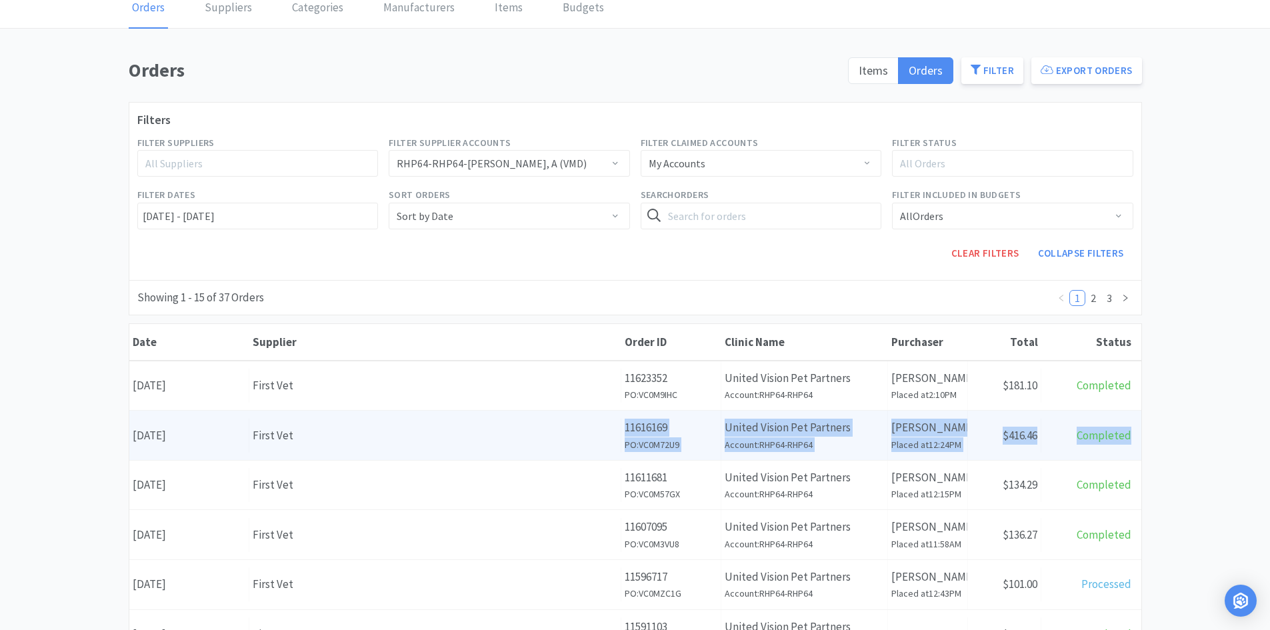
drag, startPoint x: 1194, startPoint y: 435, endPoint x: 565, endPoint y: 429, distance: 628.7
click at [565, 429] on div "Orders Items Orders Filter Export Orders Filters Filter Suppliers All Suppliers…" at bounding box center [635, 604] width 1270 height 1098
click at [565, 431] on div "First Vet" at bounding box center [435, 436] width 365 height 18
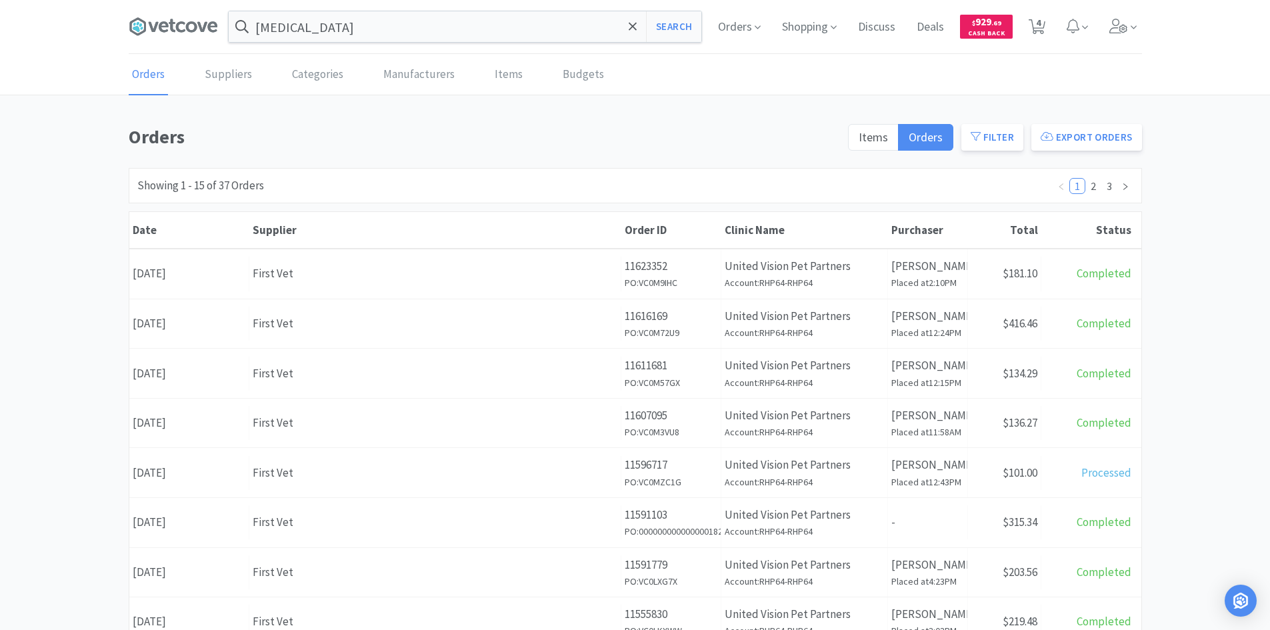
scroll to position [67, 0]
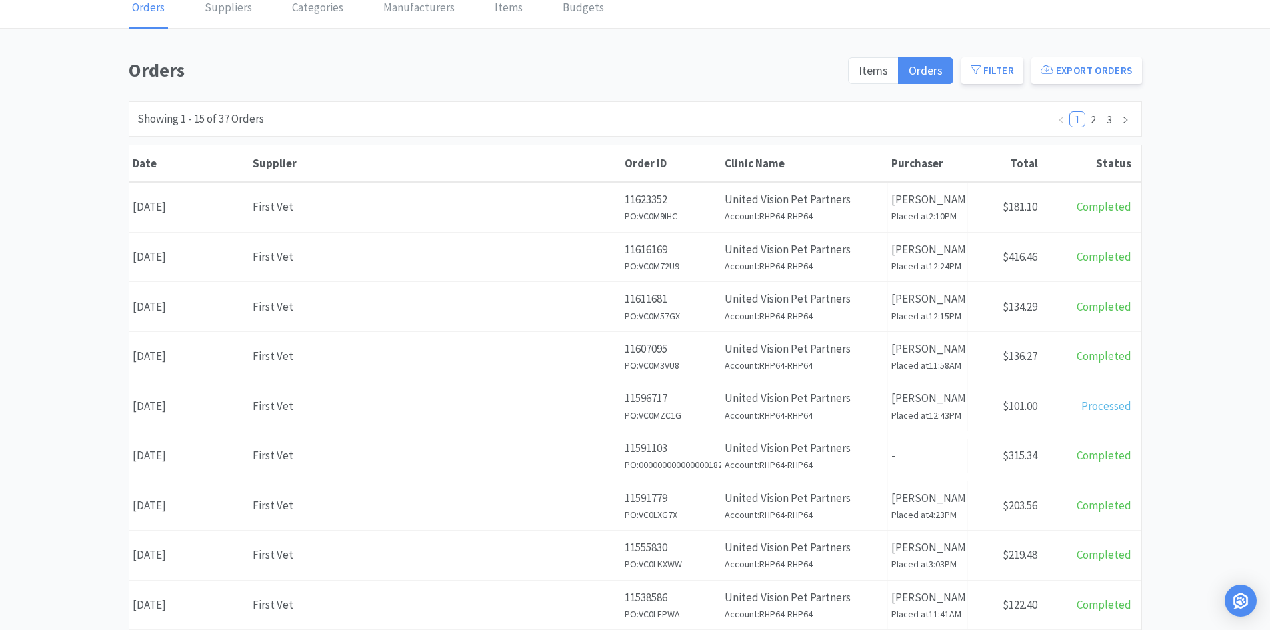
click at [1209, 273] on div "Orders Items Orders Filter Export Orders Filters Filter Suppliers All Suppliers…" at bounding box center [635, 515] width 1270 height 920
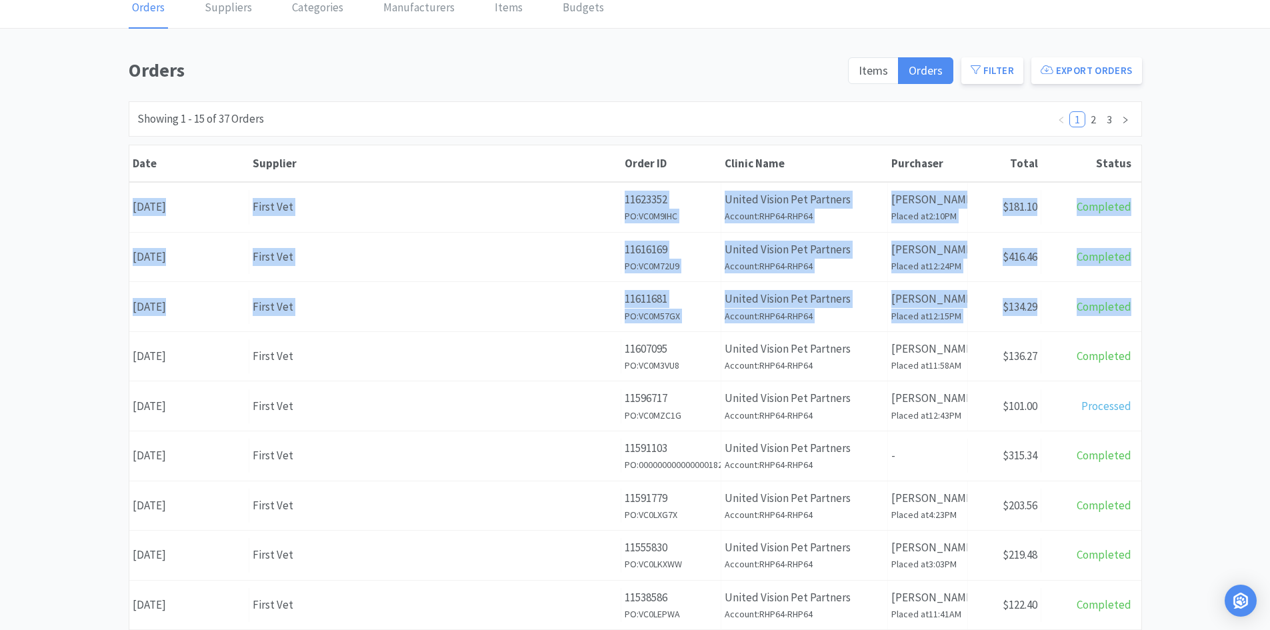
drag, startPoint x: 1201, startPoint y: 321, endPoint x: 22, endPoint y: 187, distance: 1186.3
click at [22, 187] on div "Orders Items Orders Filter Export Orders Filters Filter Suppliers All Suppliers…" at bounding box center [635, 515] width 1270 height 920
click at [83, 197] on div "Orders Items Orders Filter Export Orders Filters Filter Suppliers All Suppliers…" at bounding box center [635, 515] width 1270 height 920
drag, startPoint x: 235, startPoint y: 222, endPoint x: 1186, endPoint y: 291, distance: 953.9
click at [1186, 291] on div "Orders Items Orders Filter Export Orders Filters Filter Suppliers All Suppliers…" at bounding box center [635, 515] width 1270 height 920
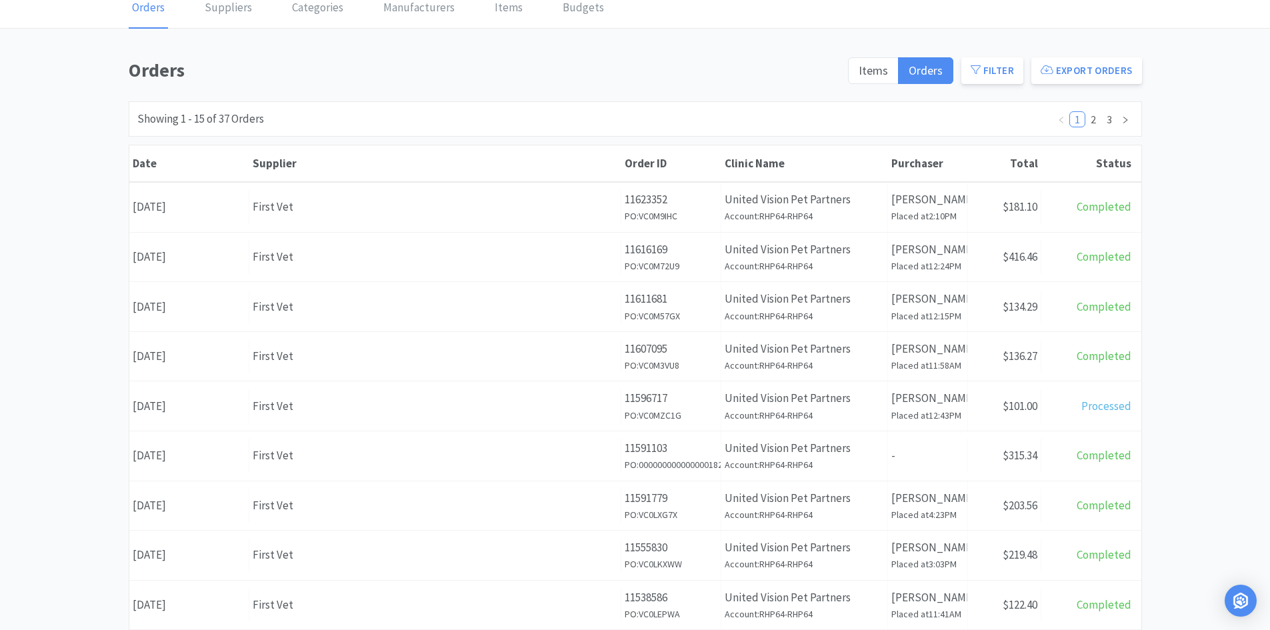
click at [1207, 332] on div "Orders Items Orders Filter Export Orders Filters Filter Suppliers All Suppliers…" at bounding box center [635, 515] width 1270 height 920
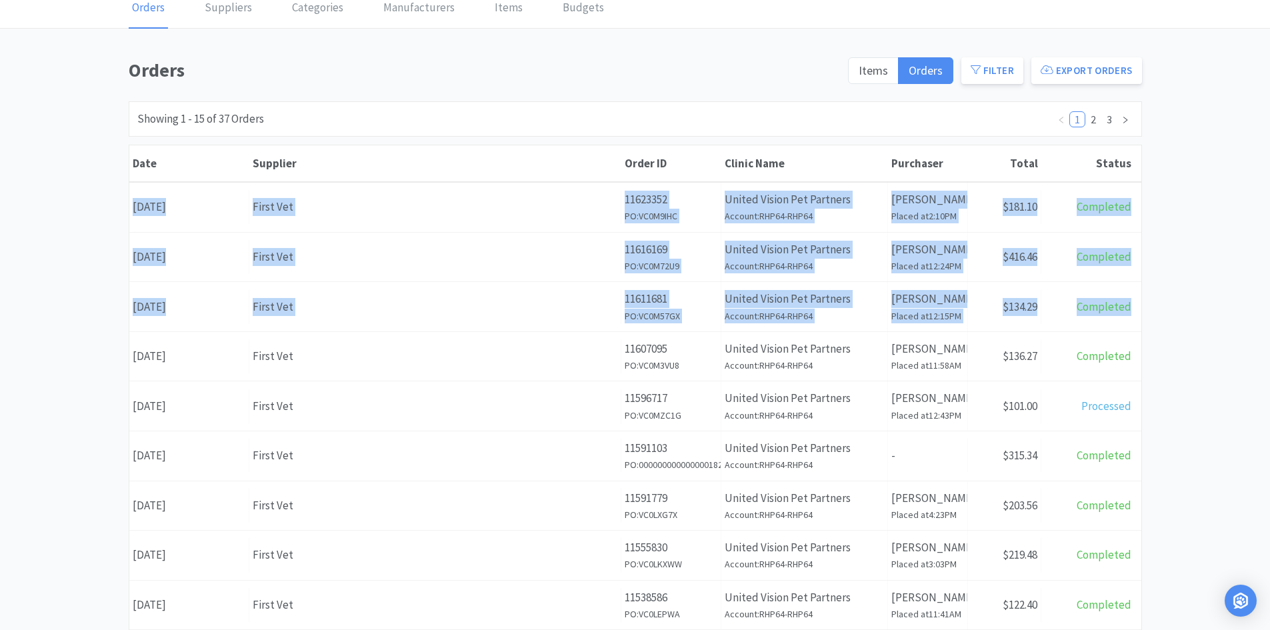
drag, startPoint x: 1209, startPoint y: 327, endPoint x: 89, endPoint y: 225, distance: 1125.4
click at [89, 225] on div "Orders Items Orders Filter Export Orders Filters Filter Suppliers All Suppliers…" at bounding box center [635, 515] width 1270 height 920
click at [89, 223] on div "Orders Items Orders Filter Export Orders Filters Filter Suppliers All Suppliers…" at bounding box center [635, 515] width 1270 height 920
click at [92, 207] on div "Orders Items Orders Filter Export Orders Filters Filter Suppliers All Suppliers…" at bounding box center [635, 515] width 1270 height 920
click at [96, 195] on div "Orders Items Orders Filter Export Orders Filters Filter Suppliers All Suppliers…" at bounding box center [635, 515] width 1270 height 920
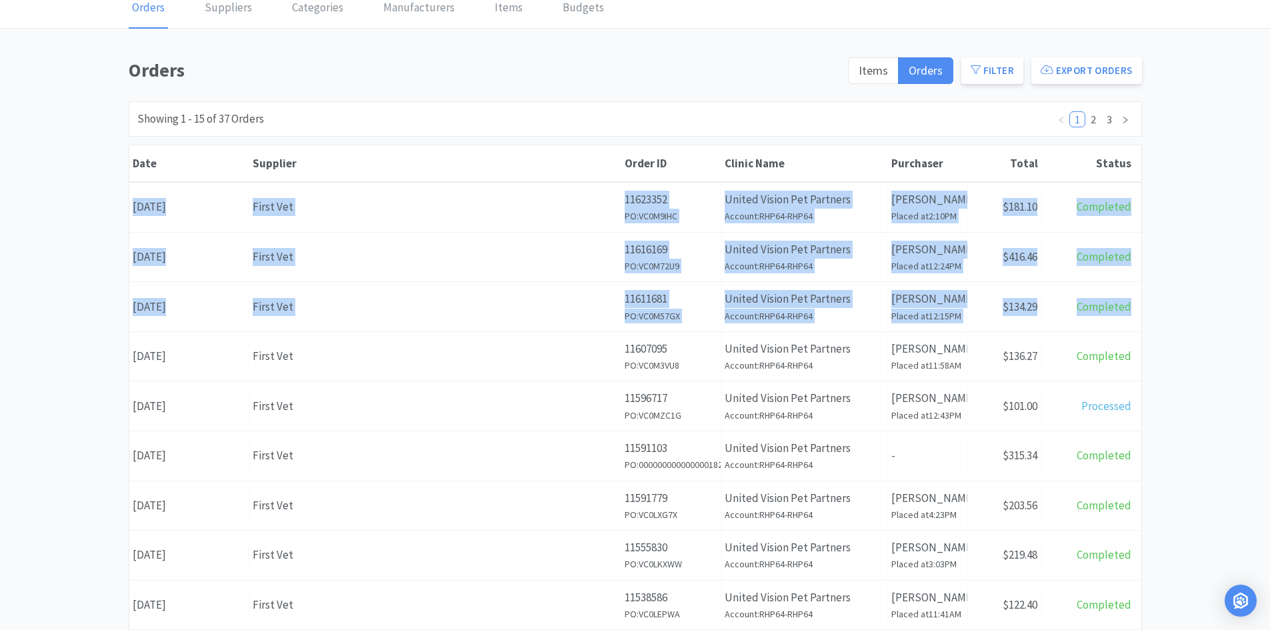
click at [115, 204] on div "Orders Items Orders Filter Export Orders Filters Filter Suppliers All Suppliers…" at bounding box center [635, 515] width 1270 height 920
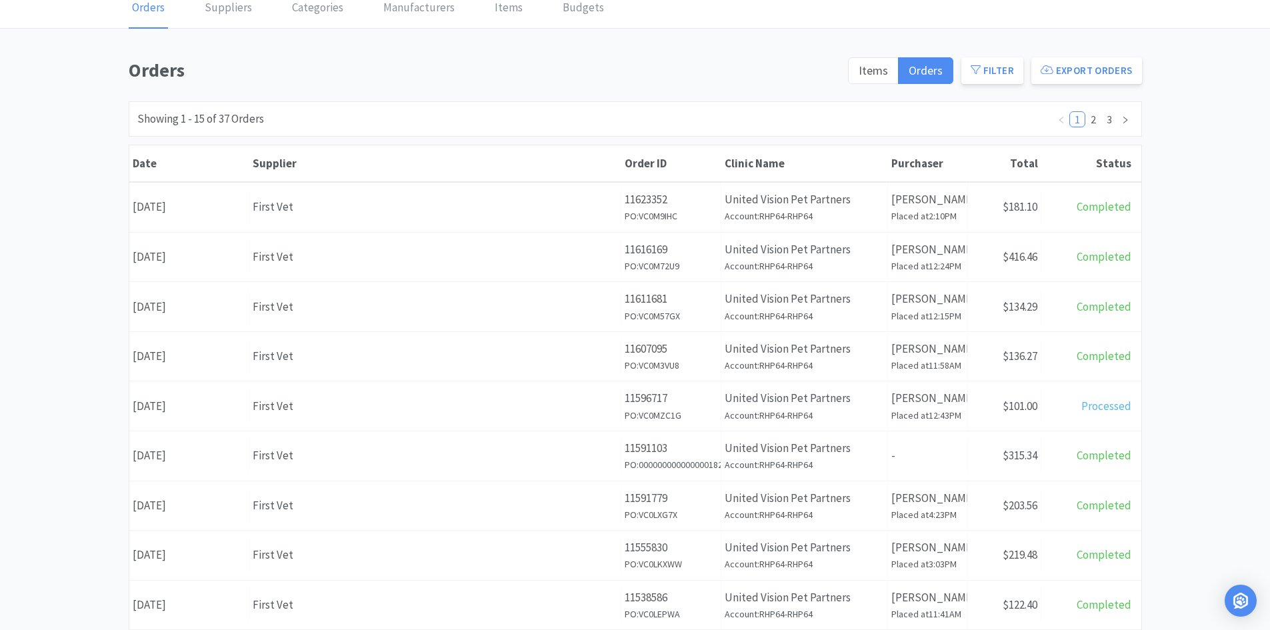
click at [1225, 225] on div "Orders Items Orders Filter Export Orders Filters Filter Suppliers All Suppliers…" at bounding box center [635, 515] width 1270 height 920
click at [1229, 224] on div "Orders Items Orders Filter Export Orders Filters Filter Suppliers All Suppliers…" at bounding box center [635, 515] width 1270 height 920
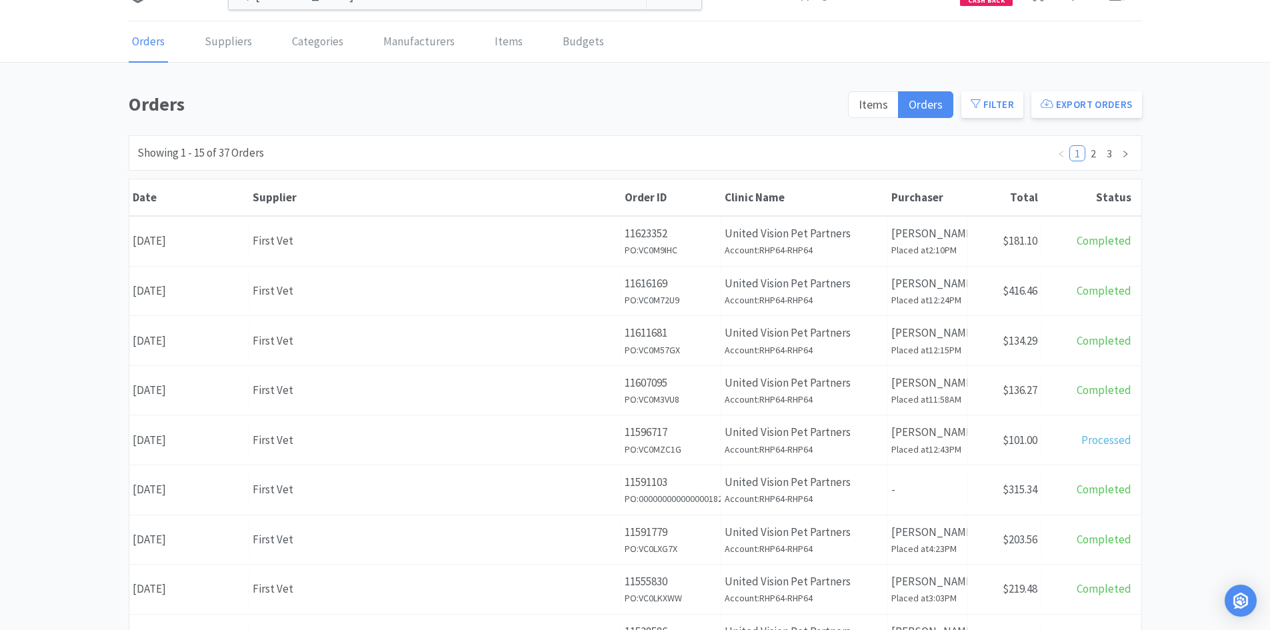
scroll to position [0, 0]
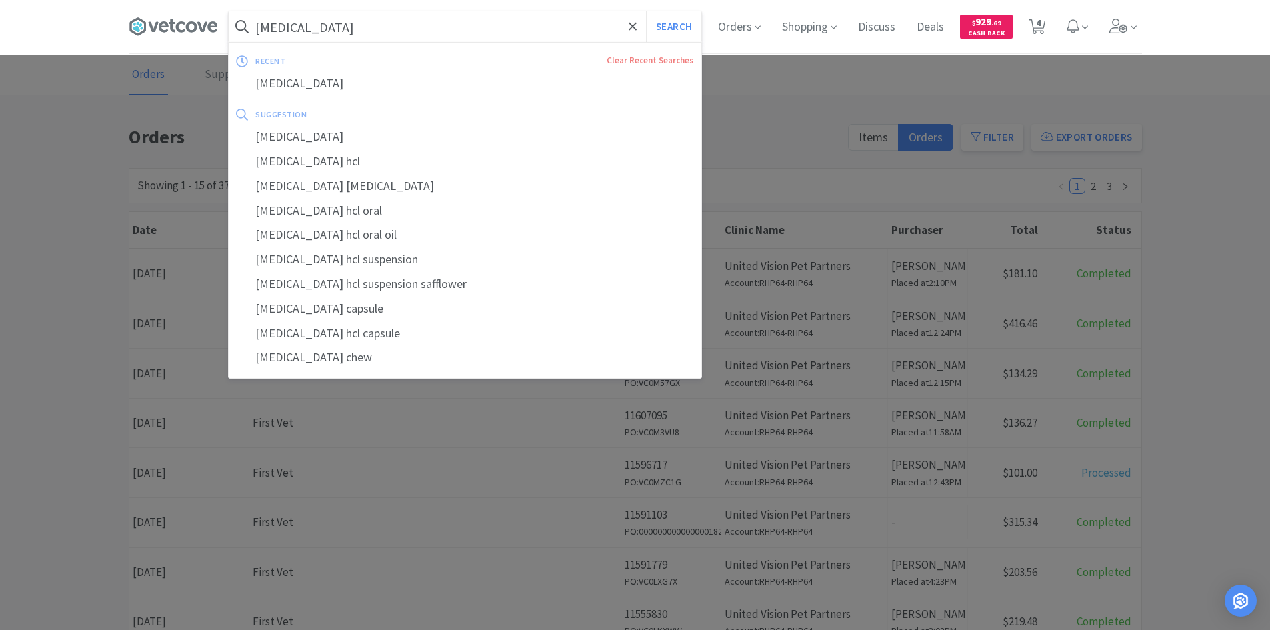
click at [361, 26] on input "[MEDICAL_DATA]" at bounding box center [465, 26] width 473 height 31
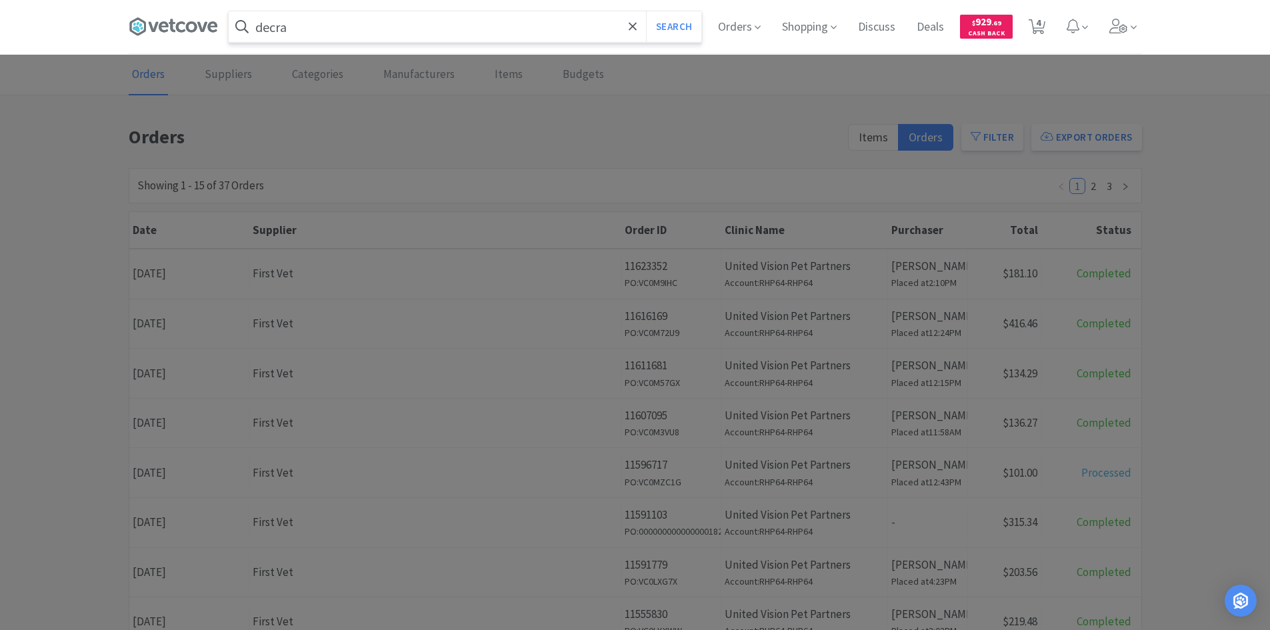
type input "decra"
click at [646, 11] on button "Search" at bounding box center [673, 26] width 55 height 31
select select "1"
select select "2"
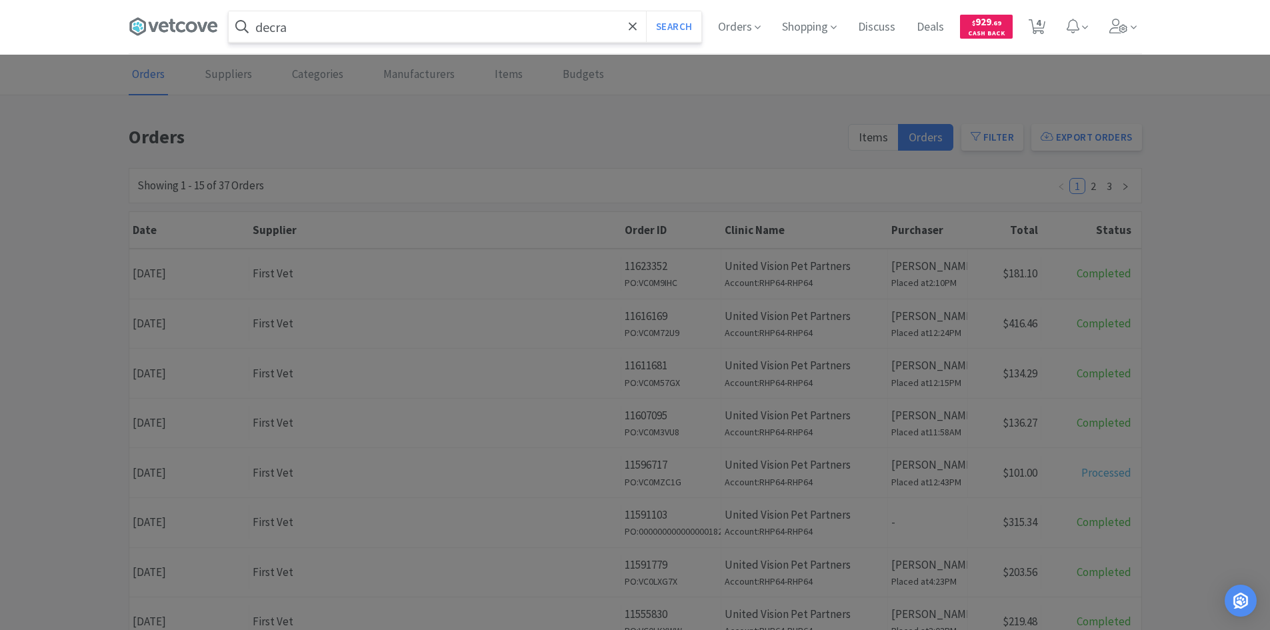
select select "10"
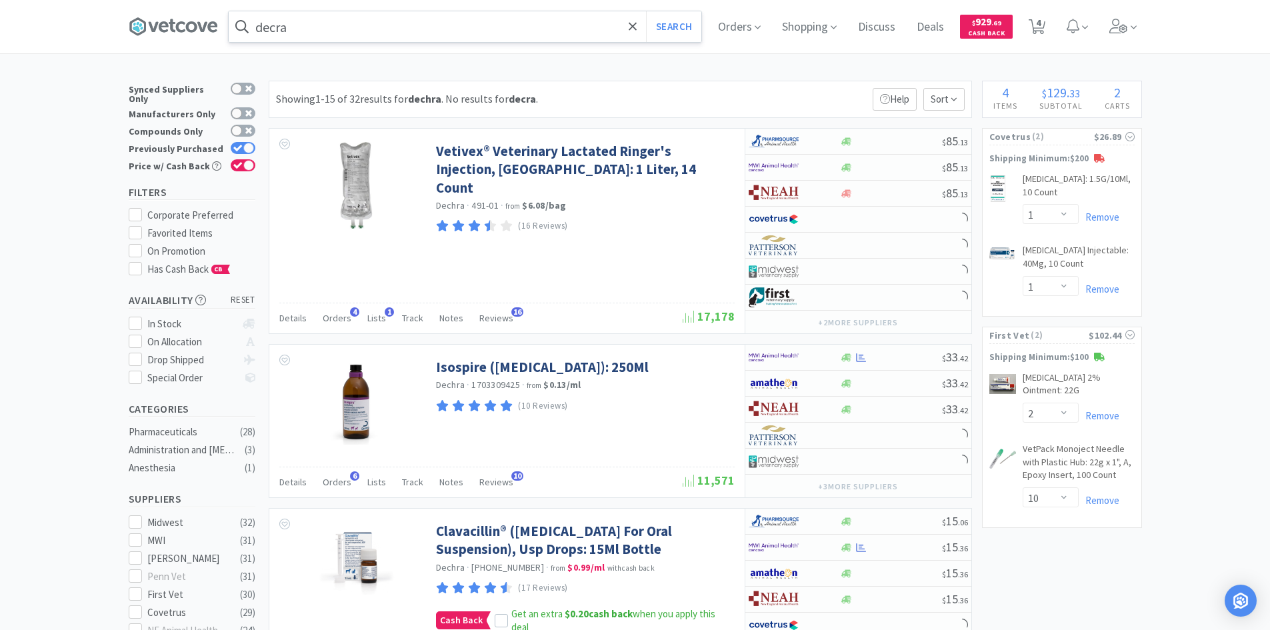
click at [419, 99] on strong "dechra" at bounding box center [424, 98] width 33 height 13
drag, startPoint x: 323, startPoint y: 31, endPoint x: 286, endPoint y: 23, distance: 37.5
click at [322, 30] on input "decra" at bounding box center [465, 26] width 473 height 31
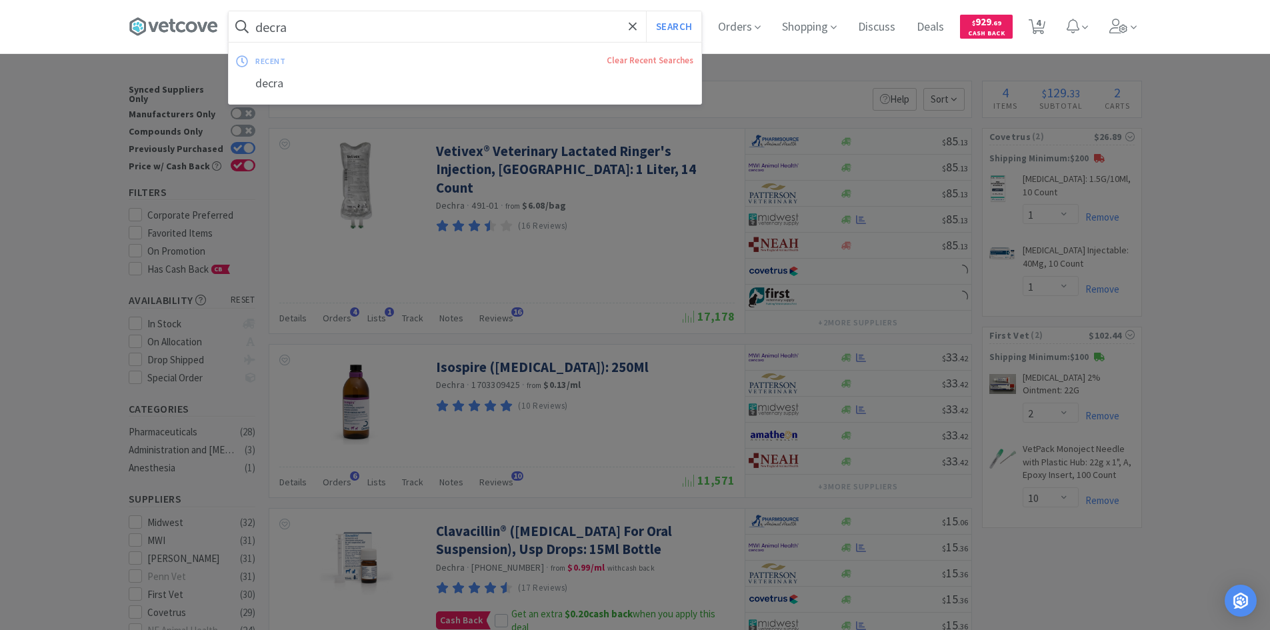
click at [280, 22] on input "decra" at bounding box center [465, 26] width 473 height 31
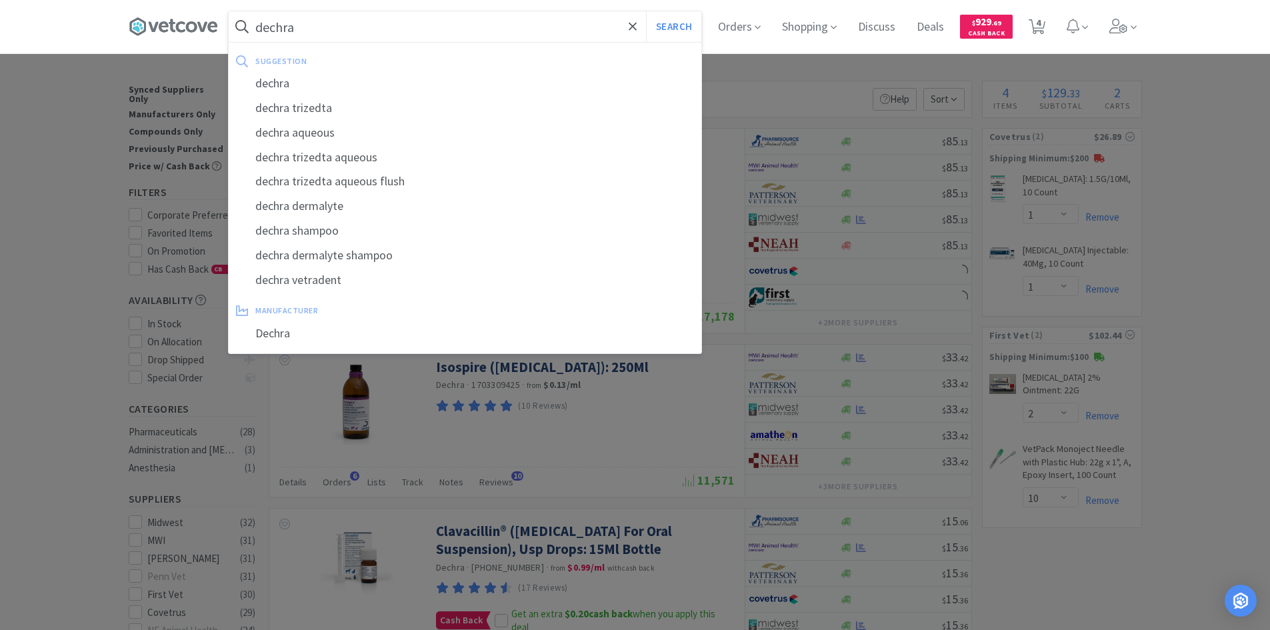
type input "dechra"
click at [646, 11] on button "Search" at bounding box center [673, 26] width 55 height 31
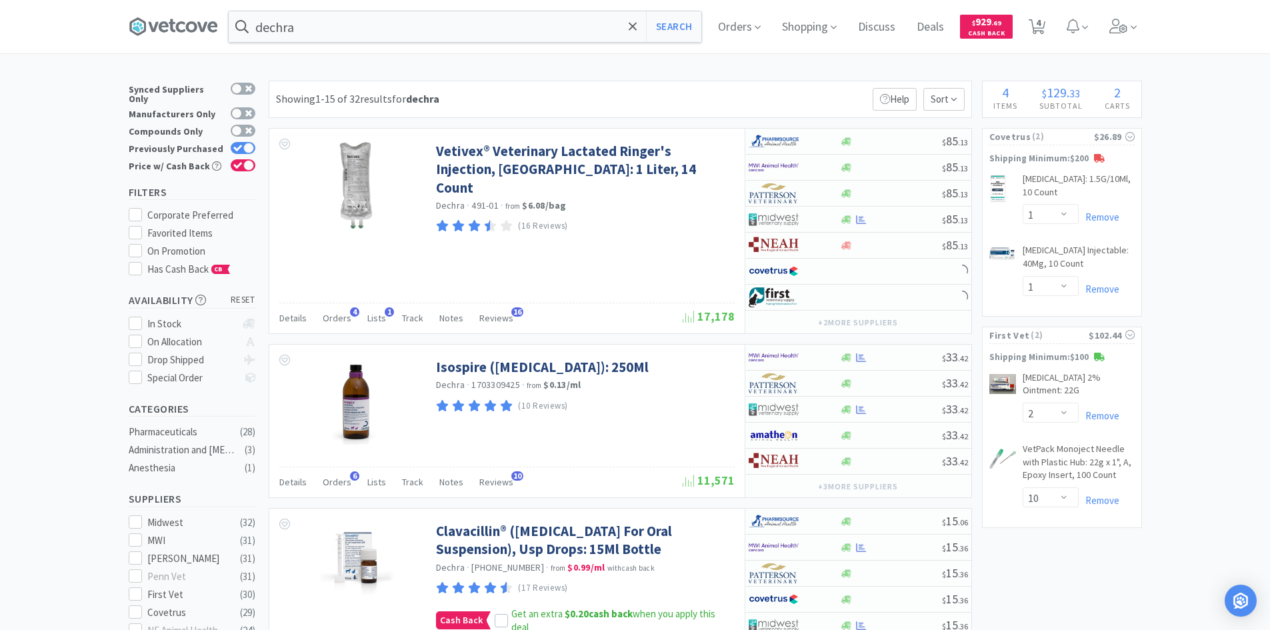
click at [203, 26] on icon at bounding box center [173, 27] width 89 height 20
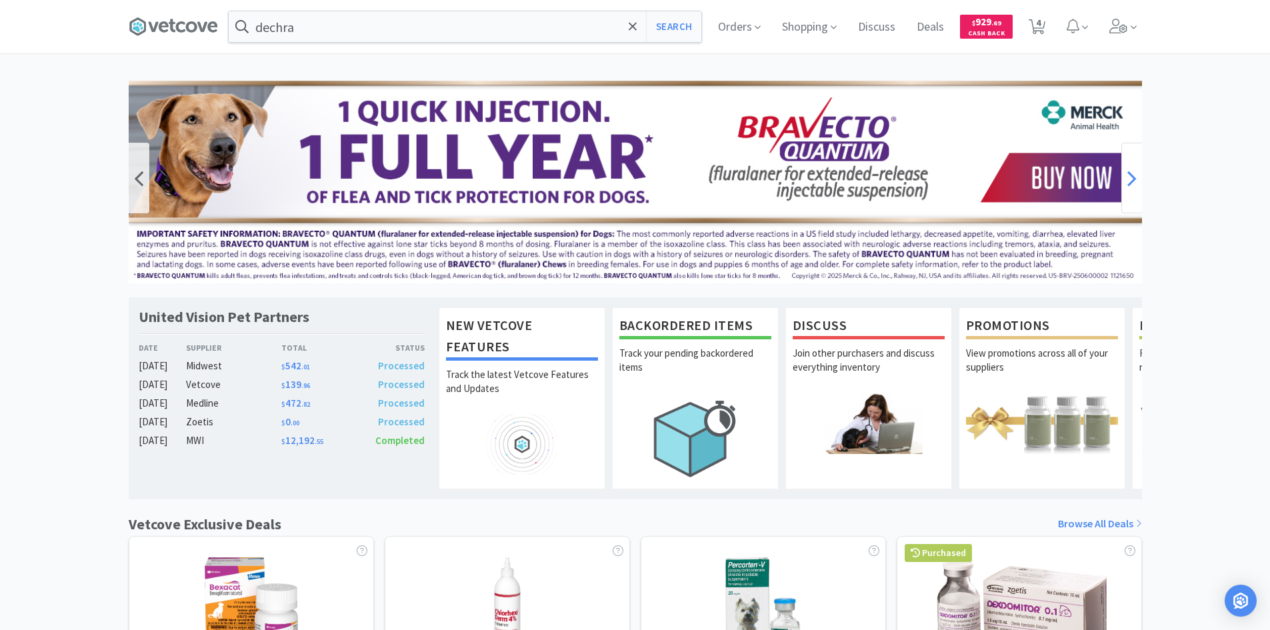
click at [1131, 168] on icon at bounding box center [1131, 178] width 9 height 27
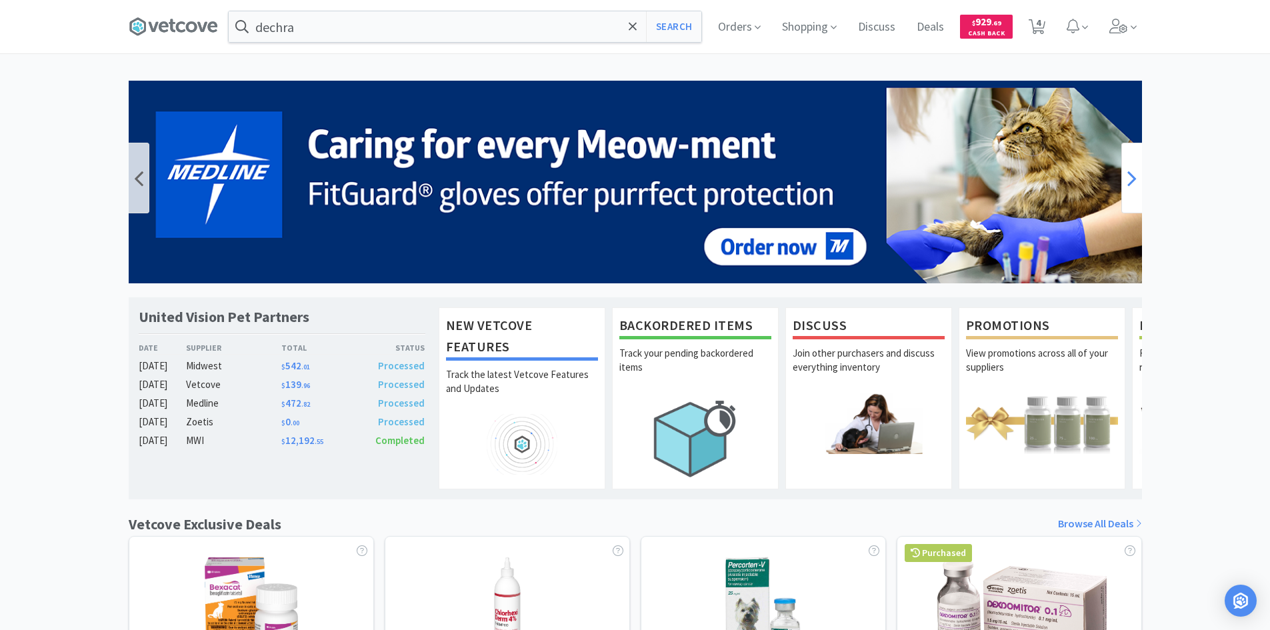
click at [1131, 168] on icon at bounding box center [1131, 178] width 9 height 27
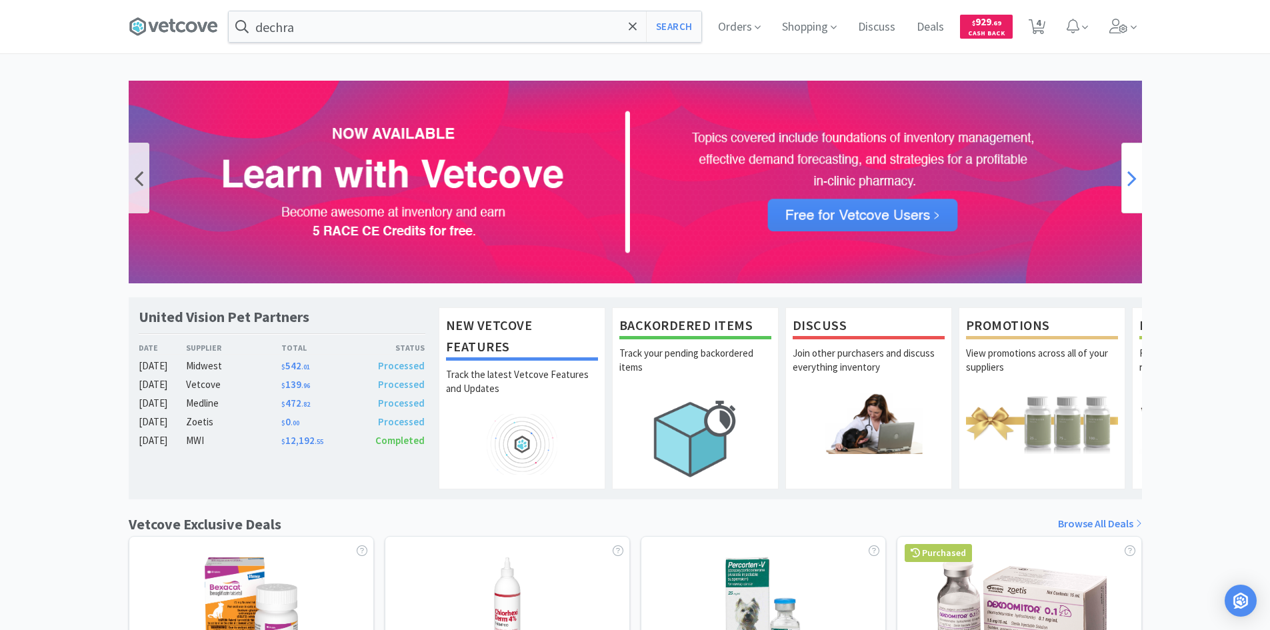
click at [1131, 168] on icon at bounding box center [1131, 178] width 9 height 27
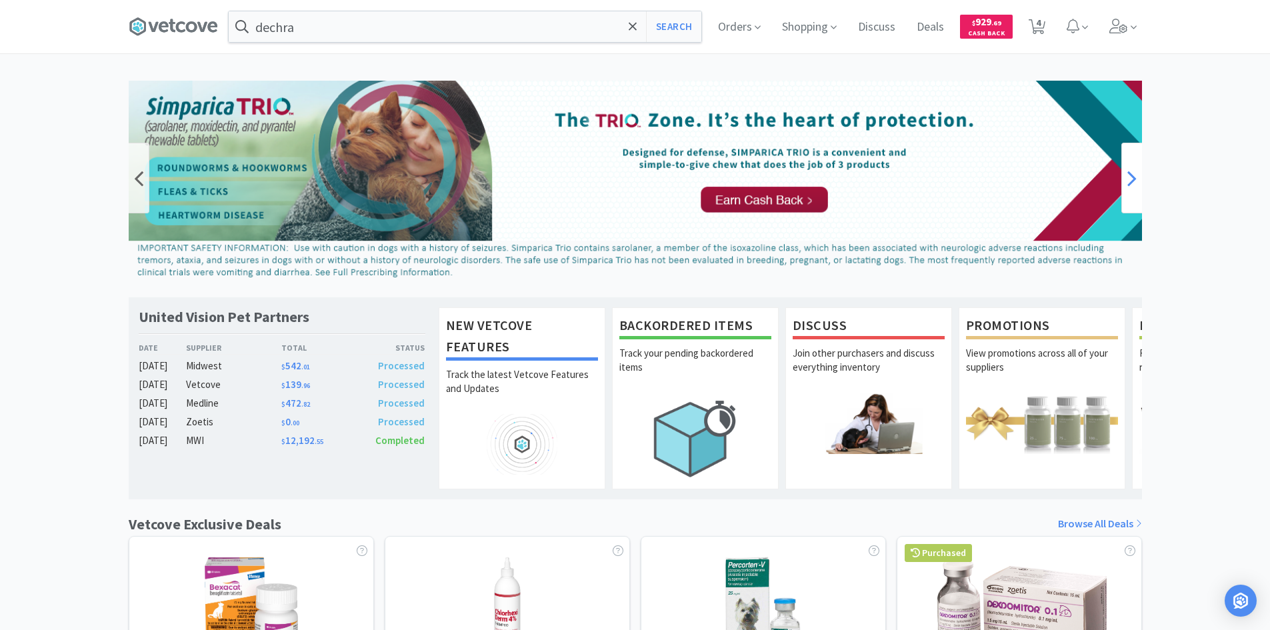
click at [1131, 168] on icon at bounding box center [1131, 178] width 9 height 27
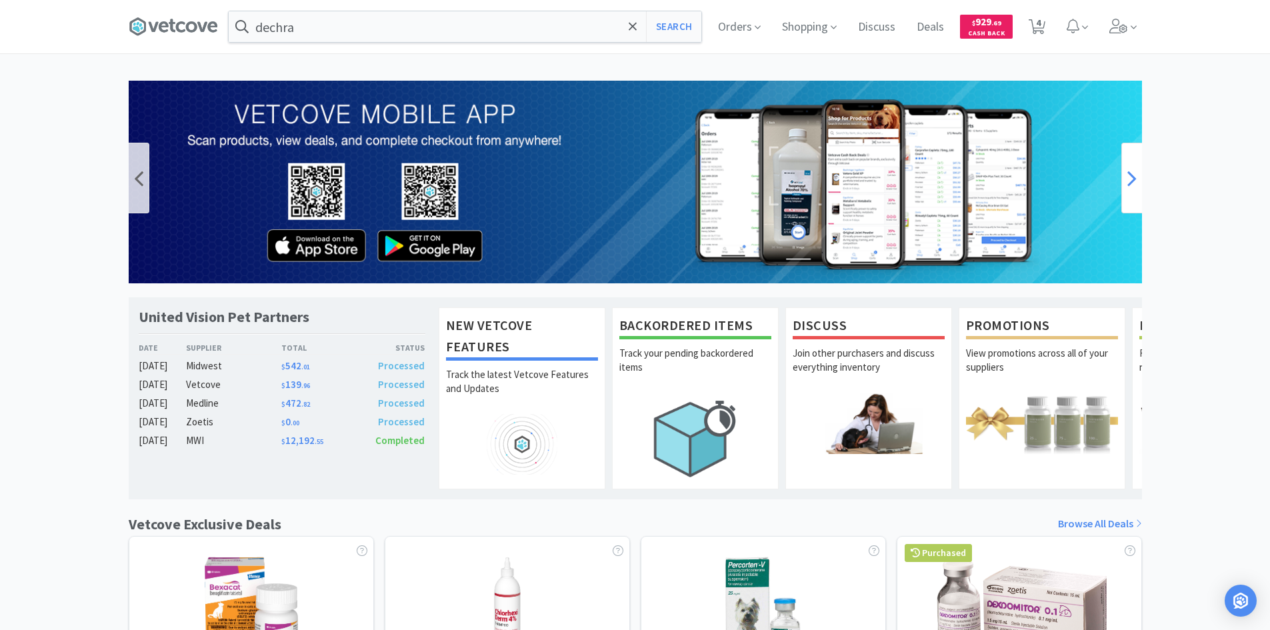
click at [1131, 168] on icon at bounding box center [1131, 178] width 9 height 27
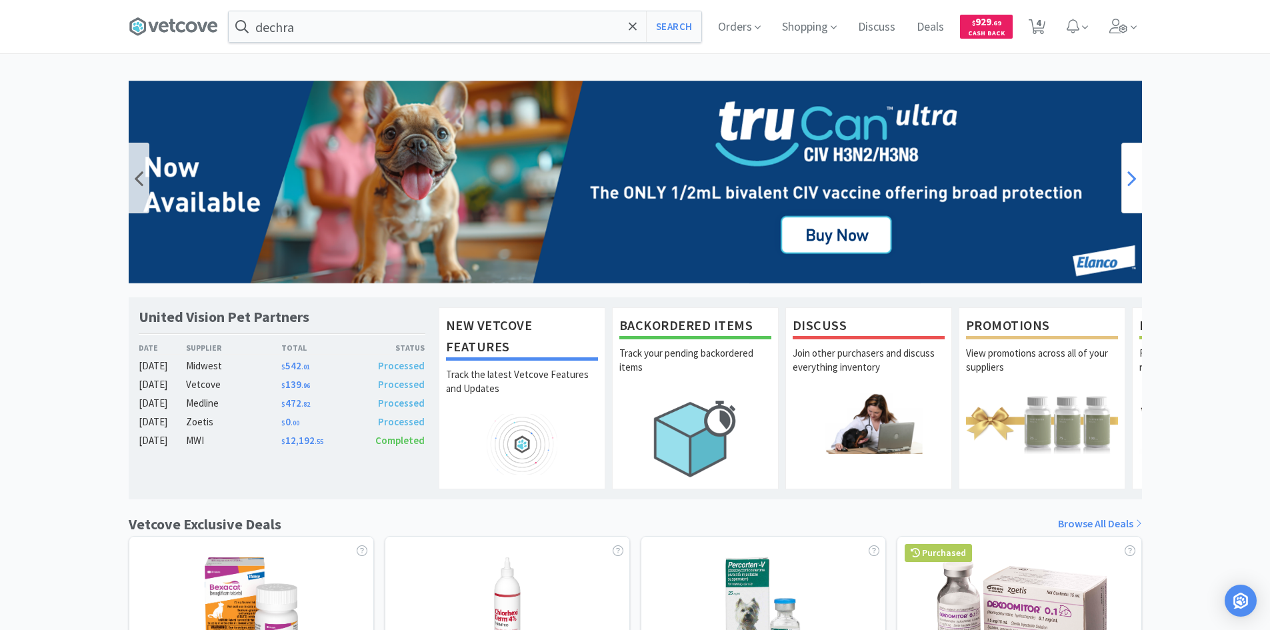
click at [1131, 168] on icon at bounding box center [1131, 178] width 9 height 27
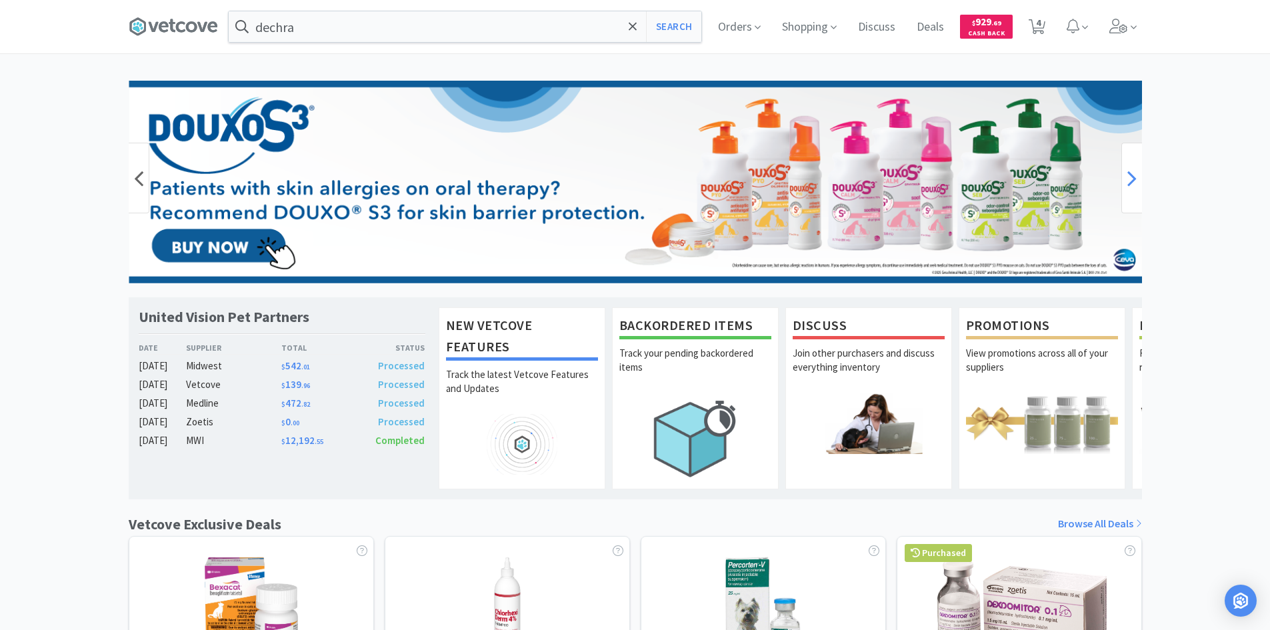
click at [1131, 168] on icon at bounding box center [1131, 178] width 9 height 27
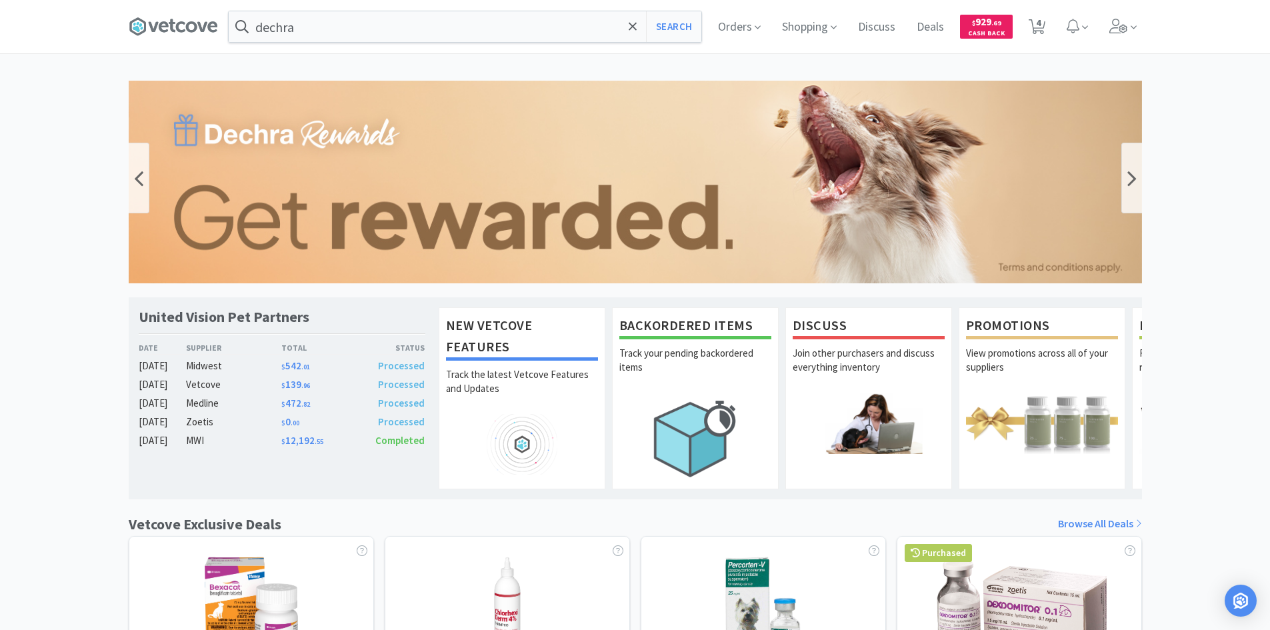
click at [401, 201] on img at bounding box center [635, 182] width 1013 height 203
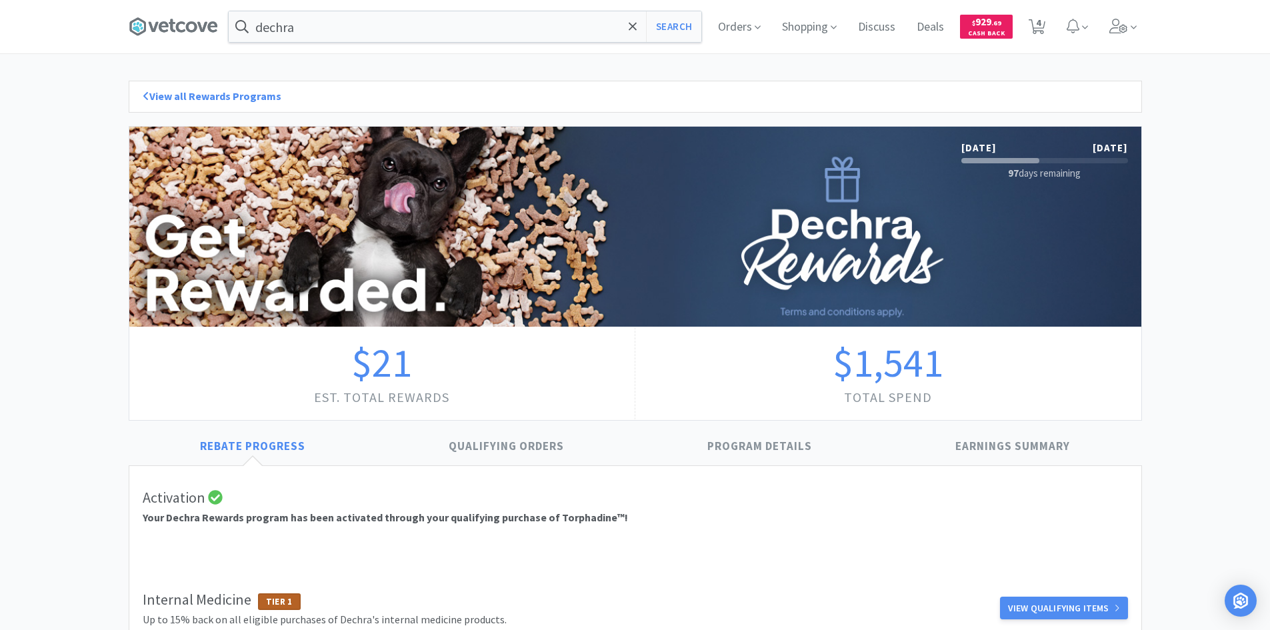
click at [690, 361] on div "$1,541 Total Spend" at bounding box center [888, 373] width 506 height 93
drag, startPoint x: 812, startPoint y: 378, endPoint x: 1026, endPoint y: 381, distance: 214.0
click at [1026, 381] on div "$1,541 Total Spend" at bounding box center [888, 373] width 506 height 93
click at [1027, 381] on div "$1,541 Total Spend" at bounding box center [888, 373] width 506 height 93
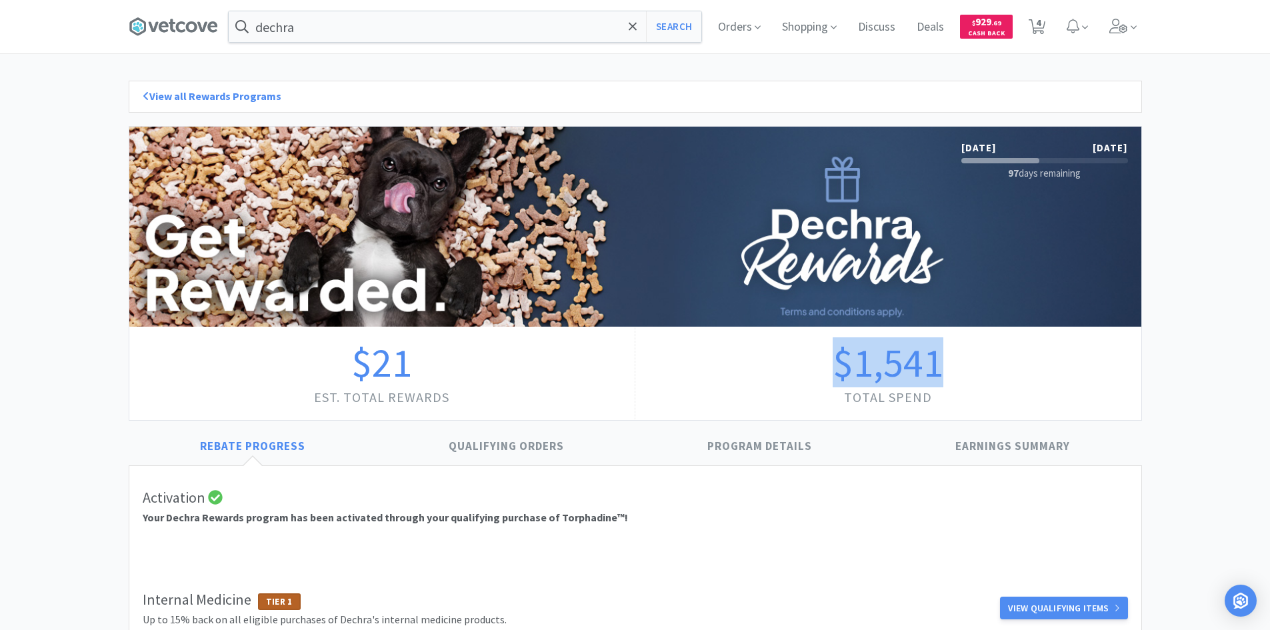
click at [1031, 381] on div "$1,541 Total Spend" at bounding box center [888, 373] width 506 height 93
drag, startPoint x: 1030, startPoint y: 381, endPoint x: 759, endPoint y: 343, distance: 273.3
click at [759, 343] on div "$1,541 Total Spend" at bounding box center [888, 373] width 506 height 93
click at [727, 356] on div "$1,541 Total Spend" at bounding box center [888, 373] width 506 height 93
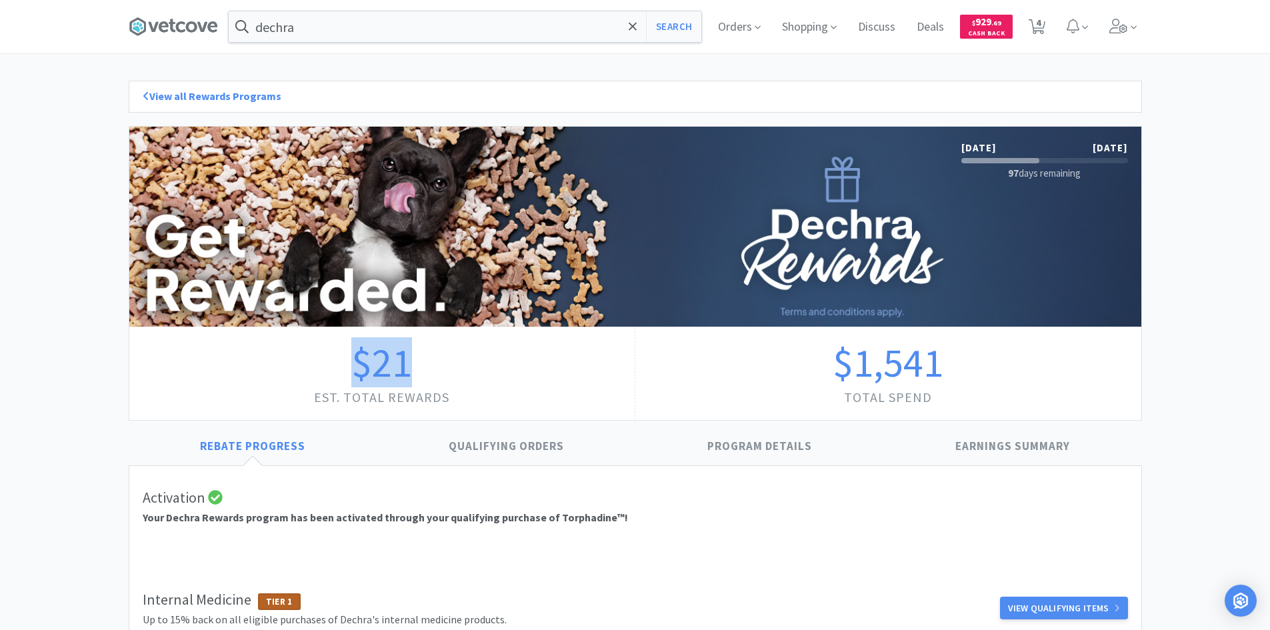
drag, startPoint x: 315, startPoint y: 373, endPoint x: 281, endPoint y: 374, distance: 33.3
click at [281, 374] on div "$21 est. Total Rewards" at bounding box center [382, 373] width 507 height 93
click at [488, 359] on div "$21 est. Total Rewards" at bounding box center [382, 373] width 507 height 93
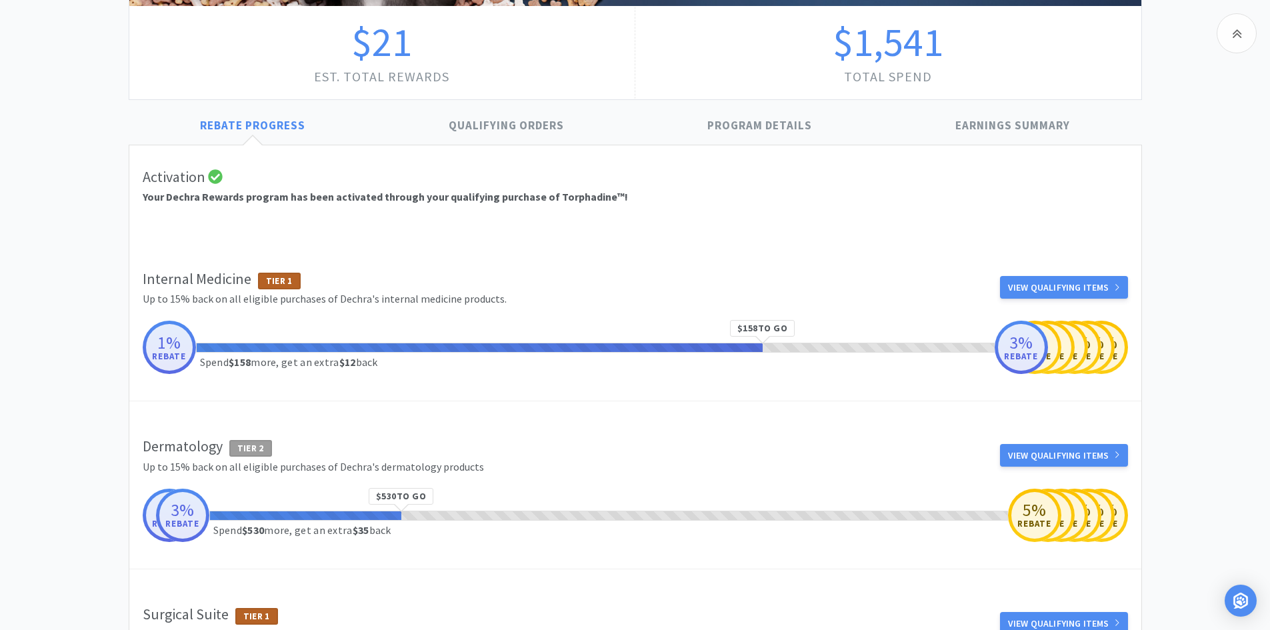
scroll to position [320, 0]
click at [170, 349] on h1 "1%" at bounding box center [169, 343] width 34 height 17
click at [416, 348] on div "$158 to go Spend $158 more, get an extra $12 back" at bounding box center [595, 348] width 799 height 10
click at [762, 330] on div "$158 to go" at bounding box center [762, 329] width 65 height 16
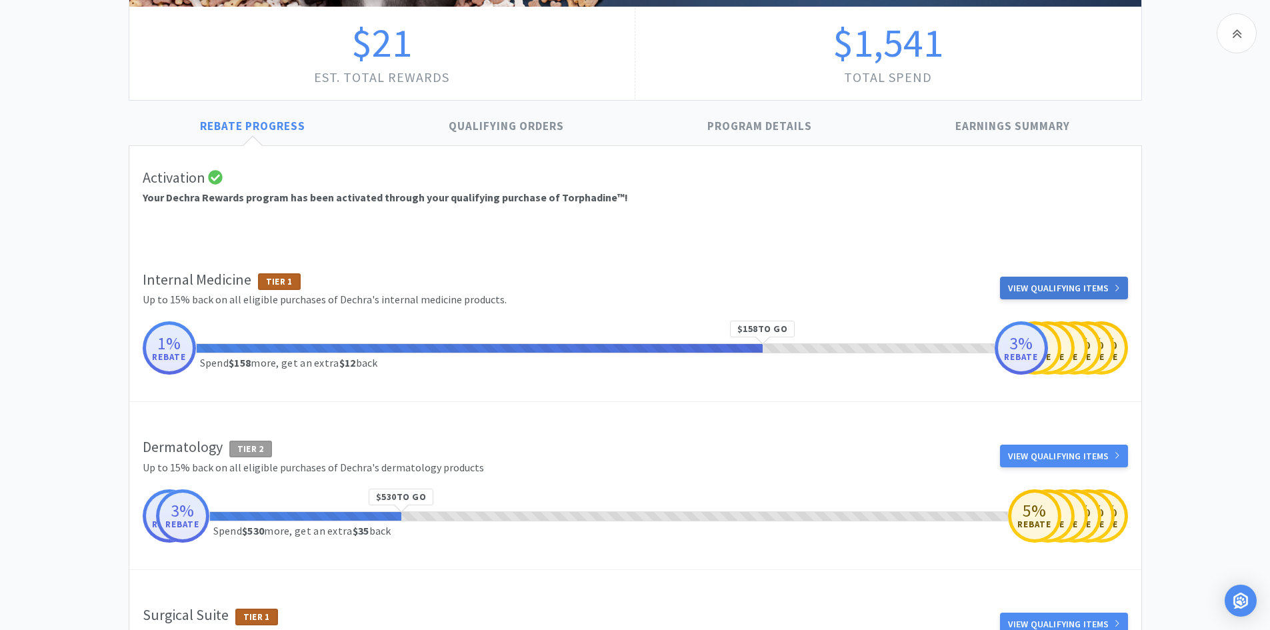
click at [1015, 286] on link "View Qualifying Items" at bounding box center [1064, 288] width 128 height 23
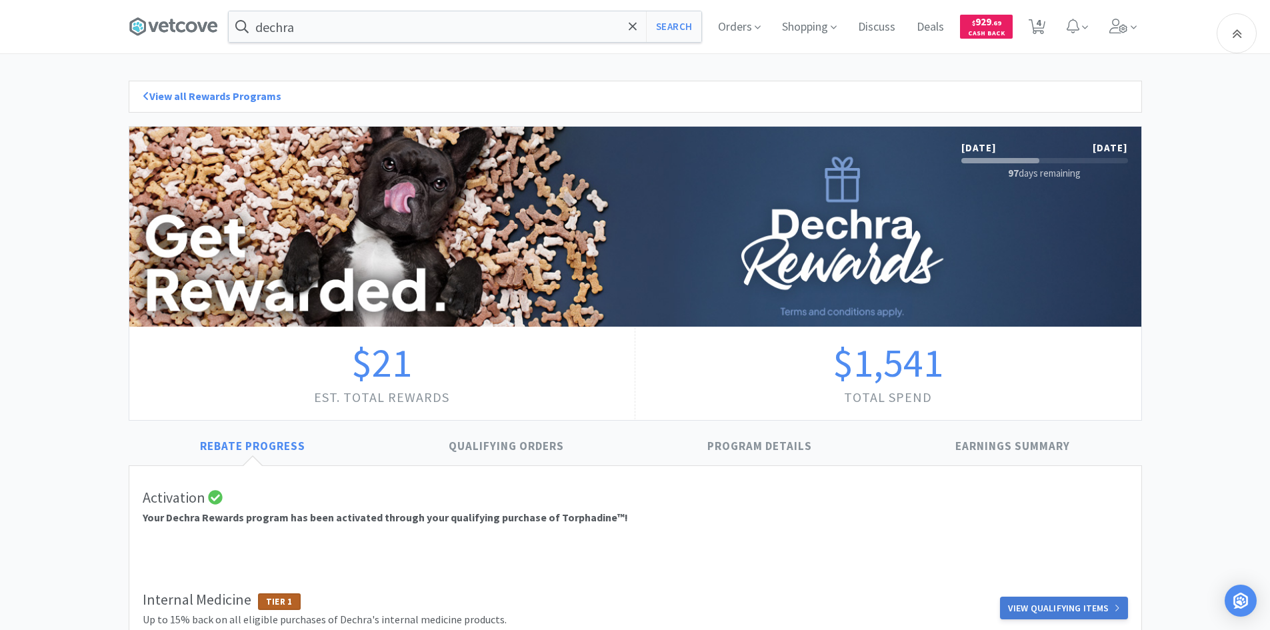
select select "1"
select select "2"
select select "10"
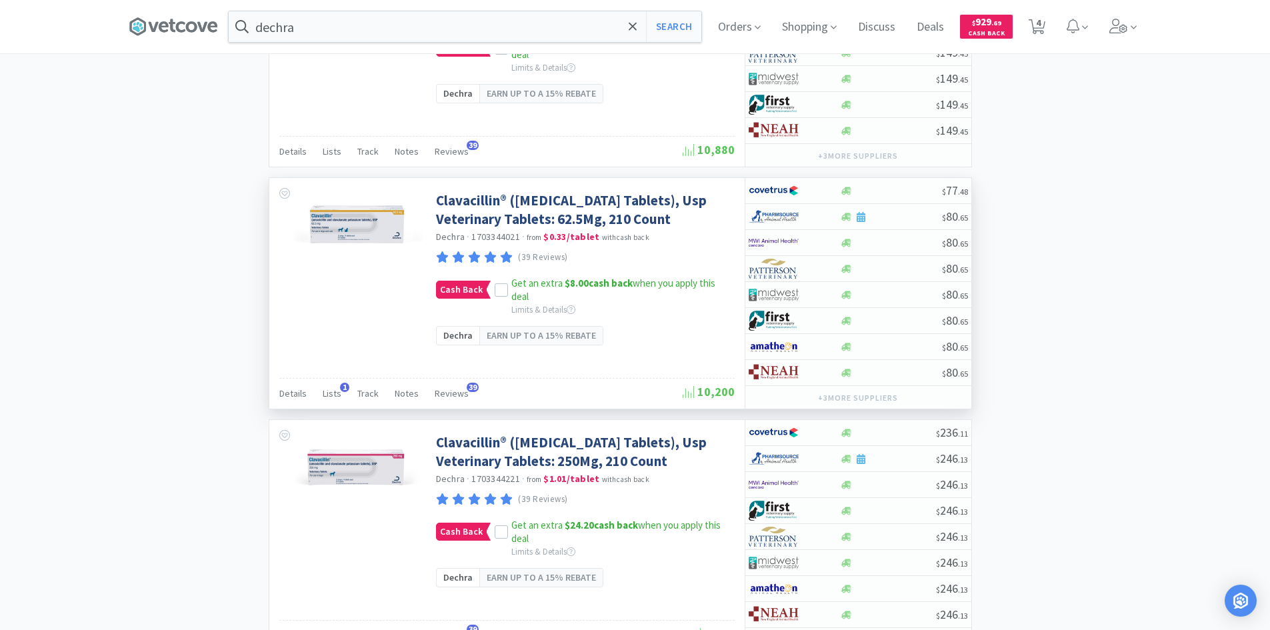
scroll to position [3012, 0]
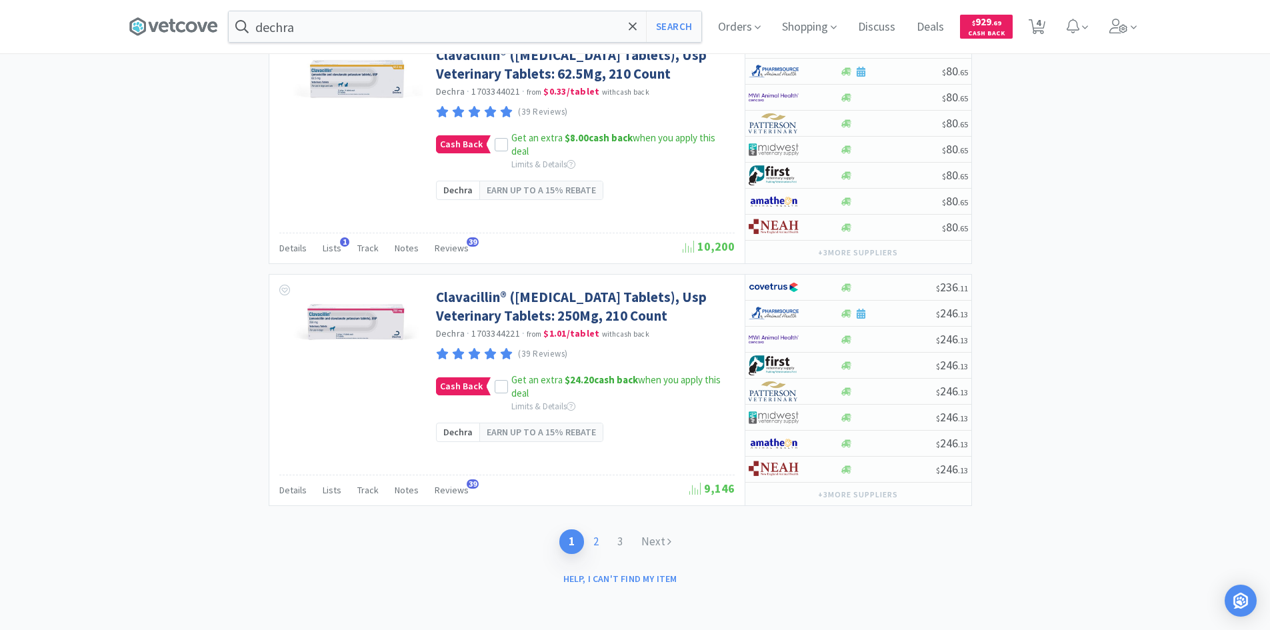
click at [599, 545] on link "2" at bounding box center [596, 541] width 24 height 25
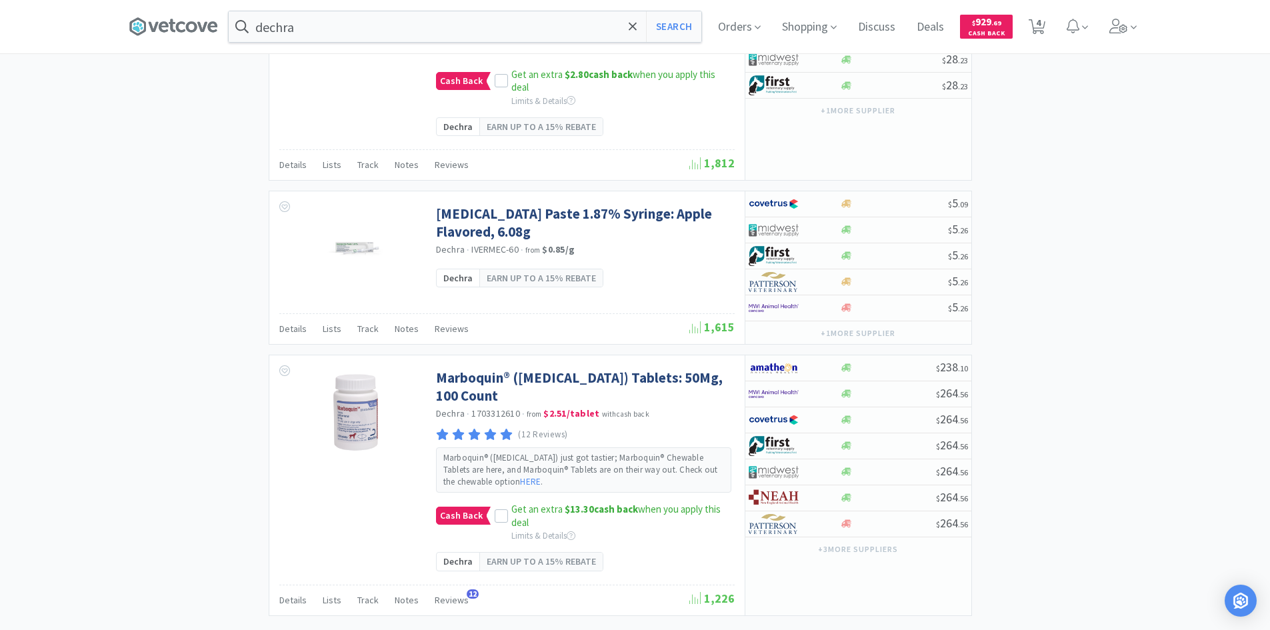
scroll to position [3122, 0]
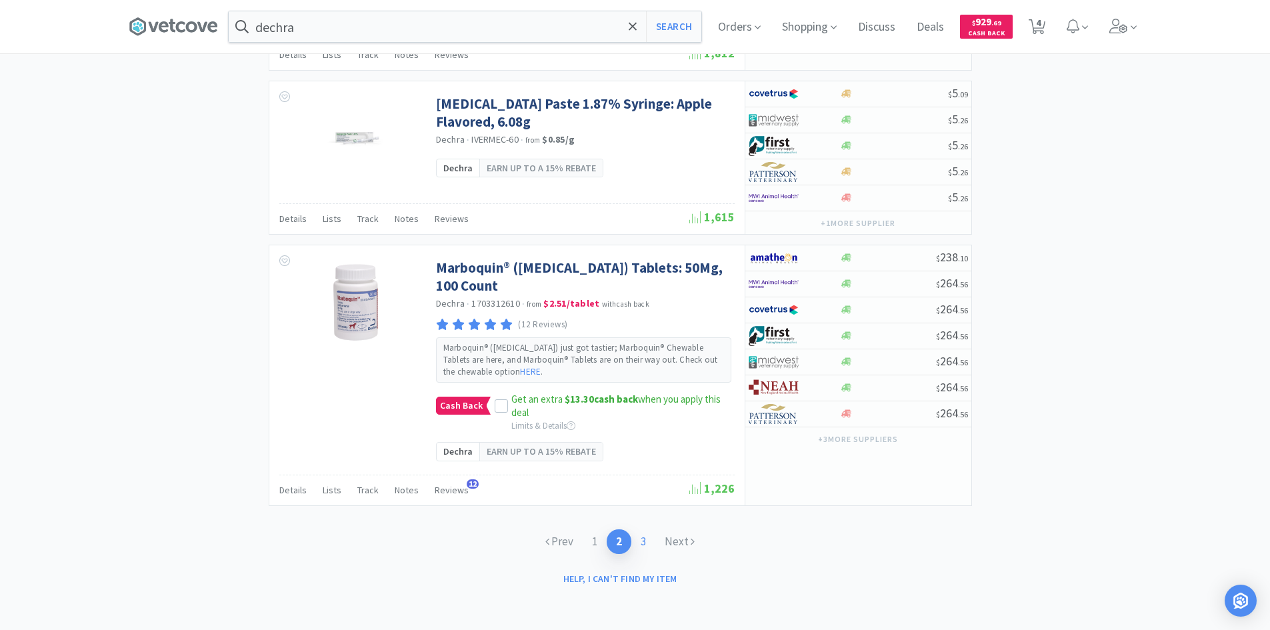
click at [643, 542] on link "3" at bounding box center [643, 541] width 24 height 25
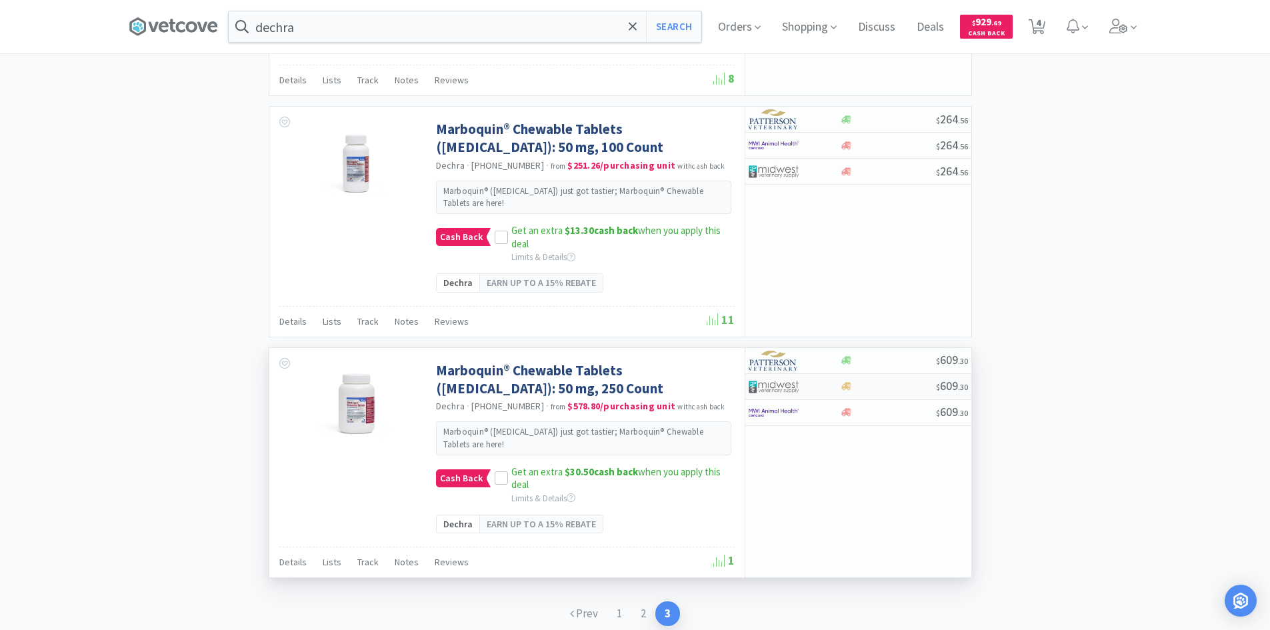
scroll to position [2657, 0]
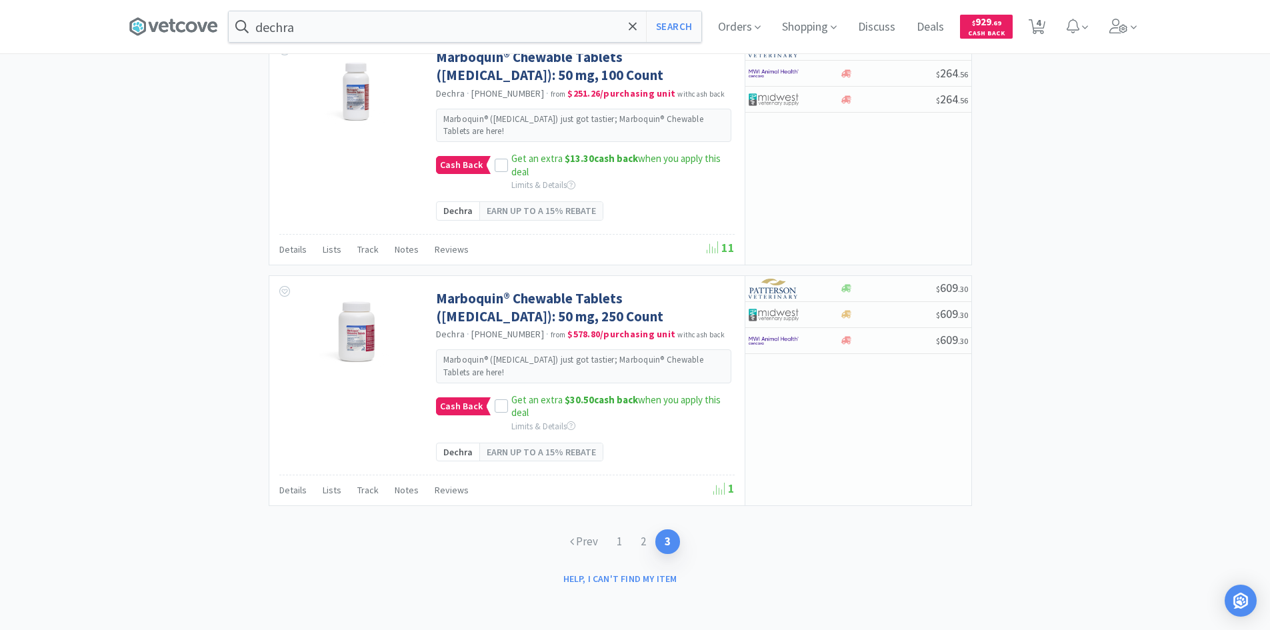
click at [646, 546] on link "2" at bounding box center [643, 541] width 24 height 25
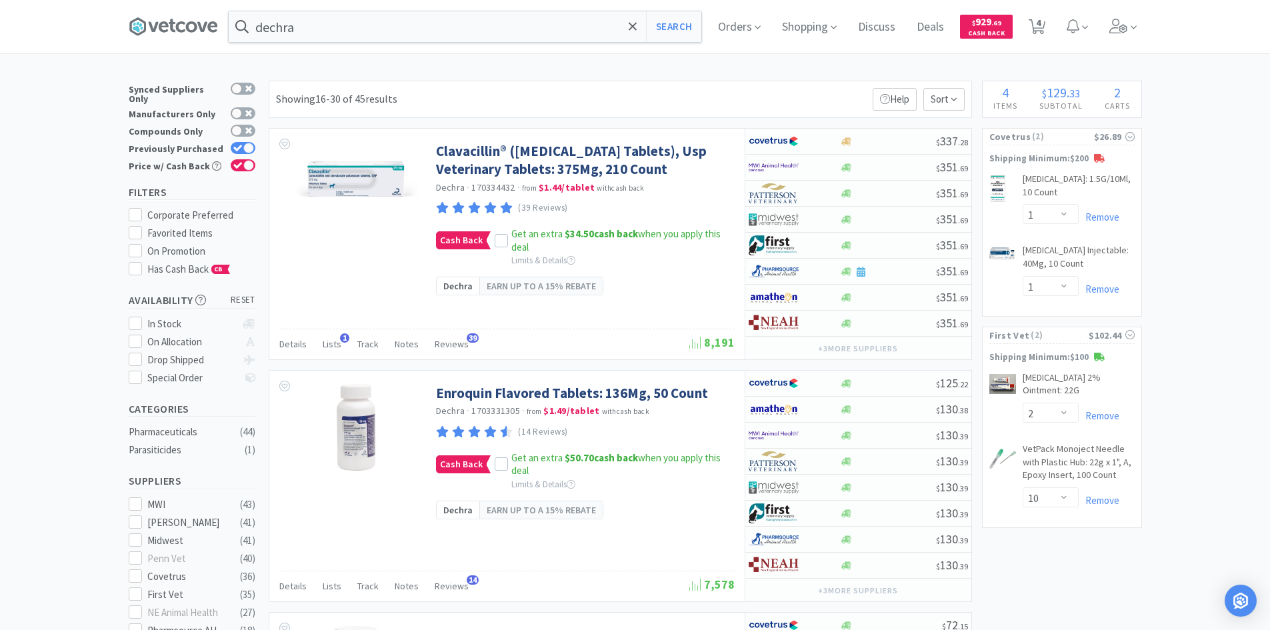
click at [358, 31] on input "dechra" at bounding box center [465, 26] width 473 height 31
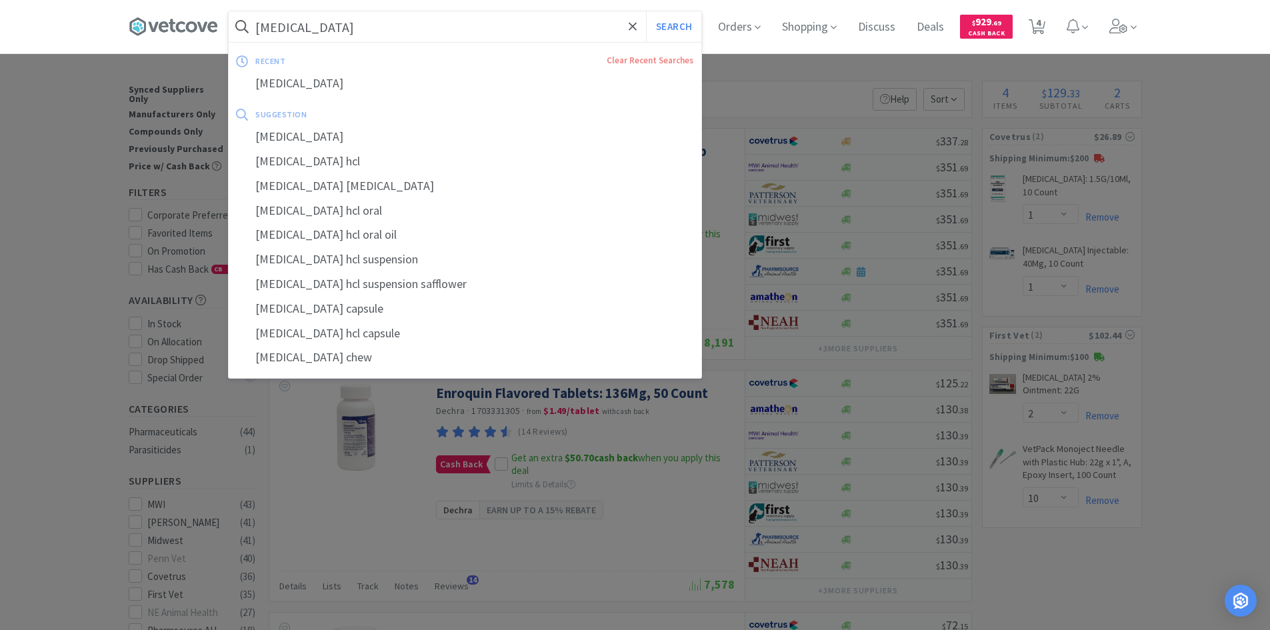
type input "[MEDICAL_DATA]"
click at [646, 11] on button "Search" at bounding box center [673, 26] width 55 height 31
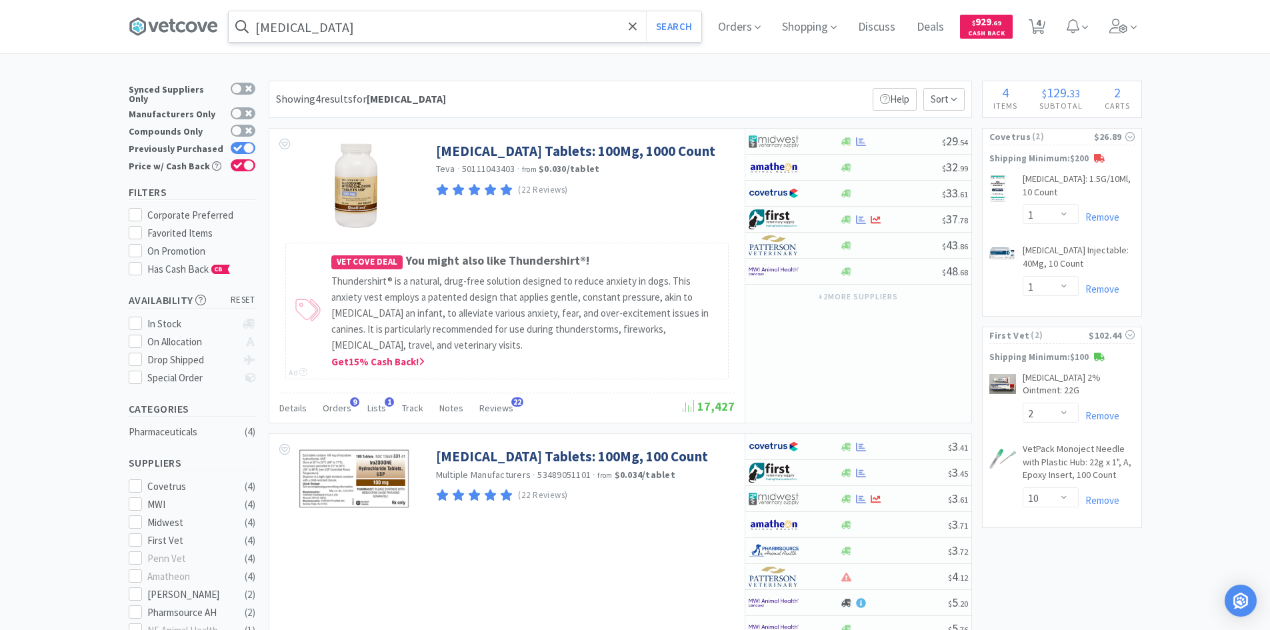
click at [711, 430] on div "Showing 4 results for [MEDICAL_DATA] Filters Help Sort [MEDICAL_DATA] Tablets: …" at bounding box center [617, 599] width 710 height 1037
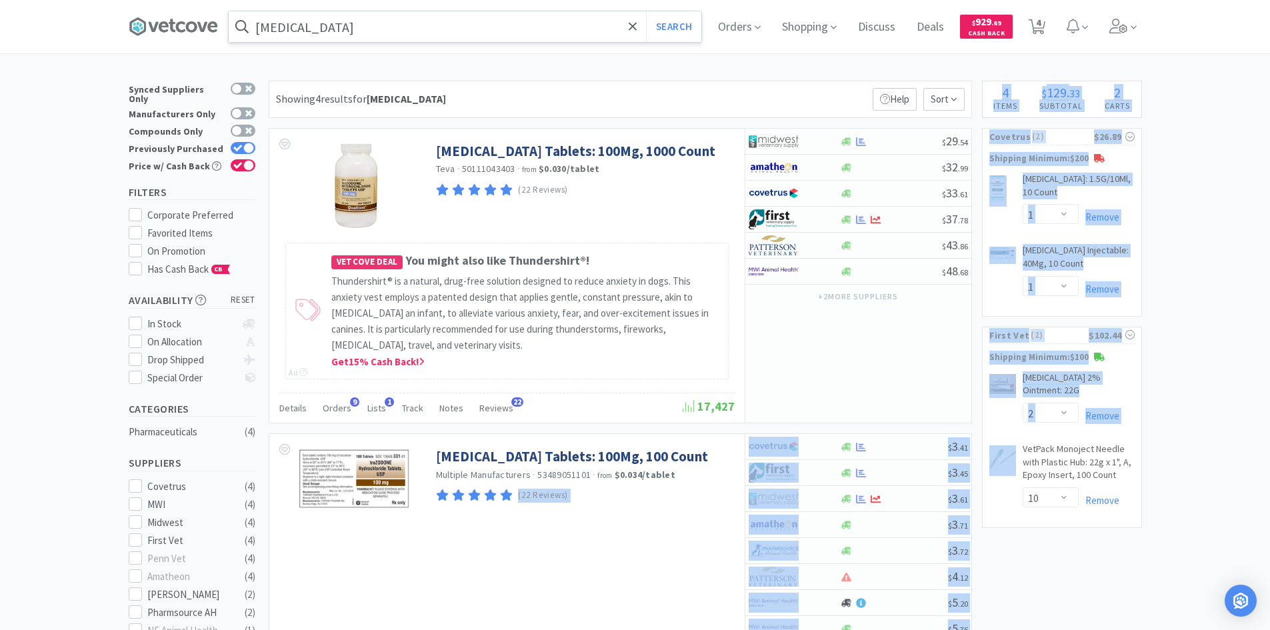
drag, startPoint x: 738, startPoint y: 469, endPoint x: 977, endPoint y: 477, distance: 239.5
click at [977, 477] on div "× Filter Results Synced Suppliers Only Manufacturers Only Compounds Only Previo…" at bounding box center [635, 599] width 1013 height 1037
click at [662, 523] on div "[MEDICAL_DATA] Tablets: 100Mg, 100 Count Multiple Manufacturers · 53489051101 ·…" at bounding box center [506, 487] width 475 height 107
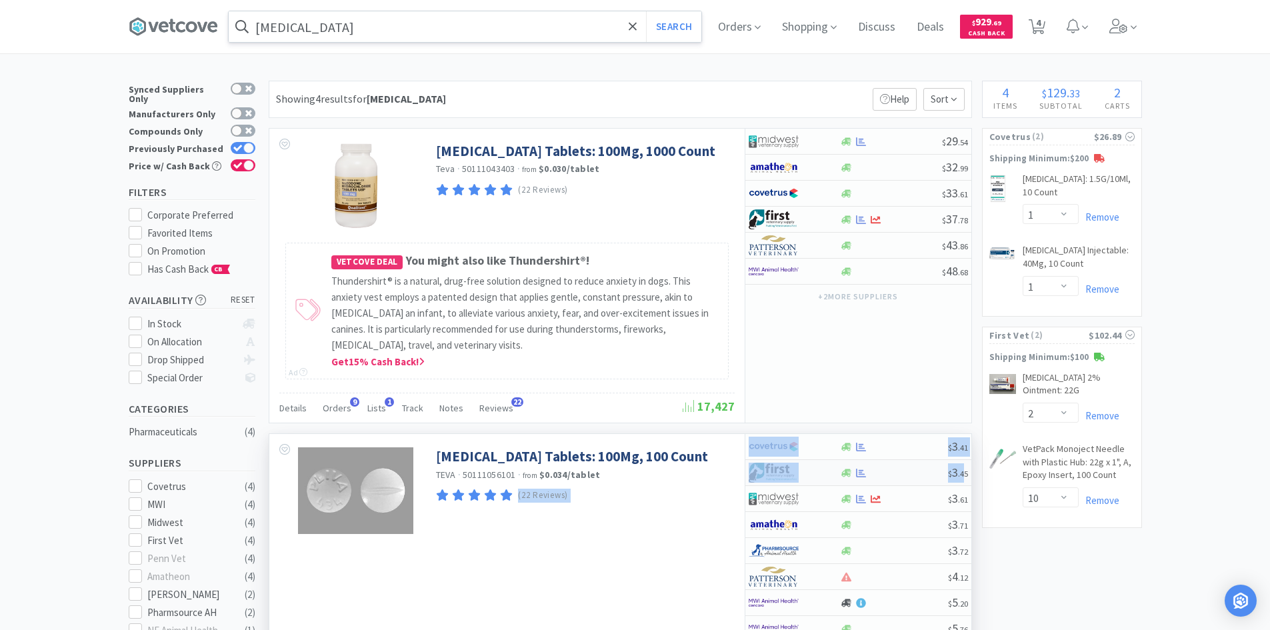
drag, startPoint x: 718, startPoint y: 473, endPoint x: 965, endPoint y: 476, distance: 246.7
click at [965, 476] on div "[MEDICAL_DATA] Tablets: 100Mg, 100 Count TEVA · 50111056101 · from $0.034 / tab…" at bounding box center [620, 549] width 702 height 231
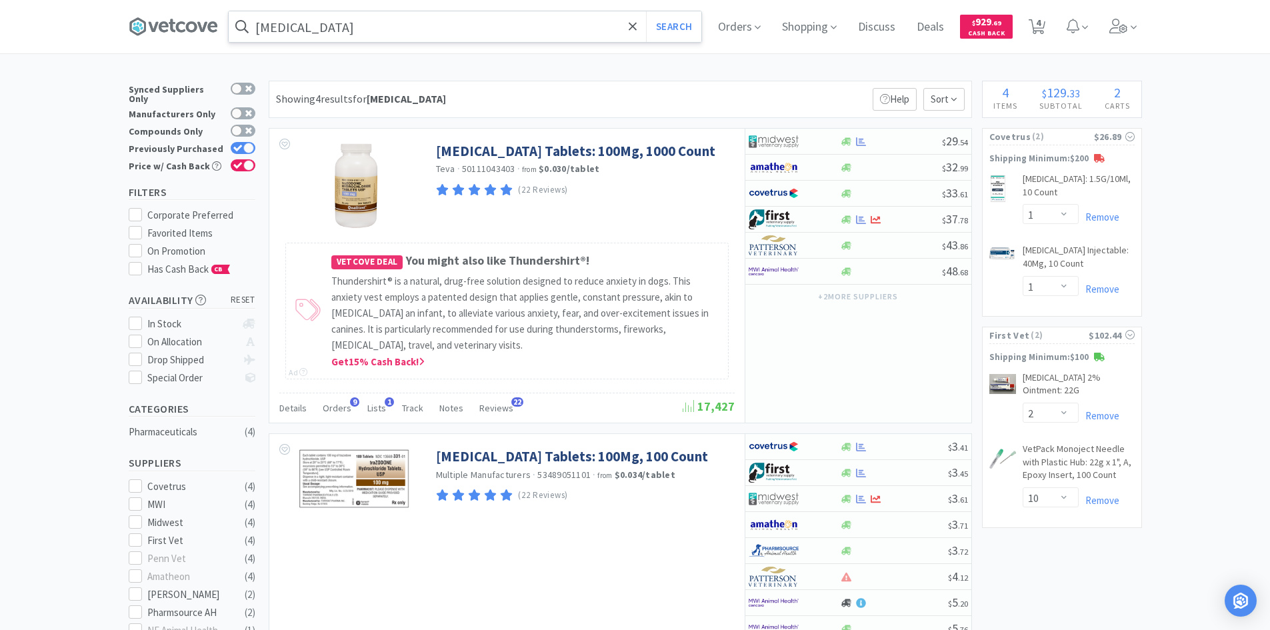
click at [976, 477] on div "× Filter Results Synced Suppliers Only Manufacturers Only Compounds Only Previo…" at bounding box center [635, 599] width 1013 height 1037
drag, startPoint x: 976, startPoint y: 477, endPoint x: 1049, endPoint y: 582, distance: 128.4
click at [1013, 564] on div "× Filter Results Synced Suppliers Only Manufacturers Only Compounds Only Previo…" at bounding box center [635, 599] width 1013 height 1037
click at [1051, 582] on div "× Filter Results Synced Suppliers Only Manufacturers Only Compounds Only Previo…" at bounding box center [635, 599] width 1013 height 1037
click at [689, 434] on div "[MEDICAL_DATA] Tablets: 100Mg, 100 Count Multiple Manufacturers · 53489051101 ·…" at bounding box center [590, 469] width 309 height 71
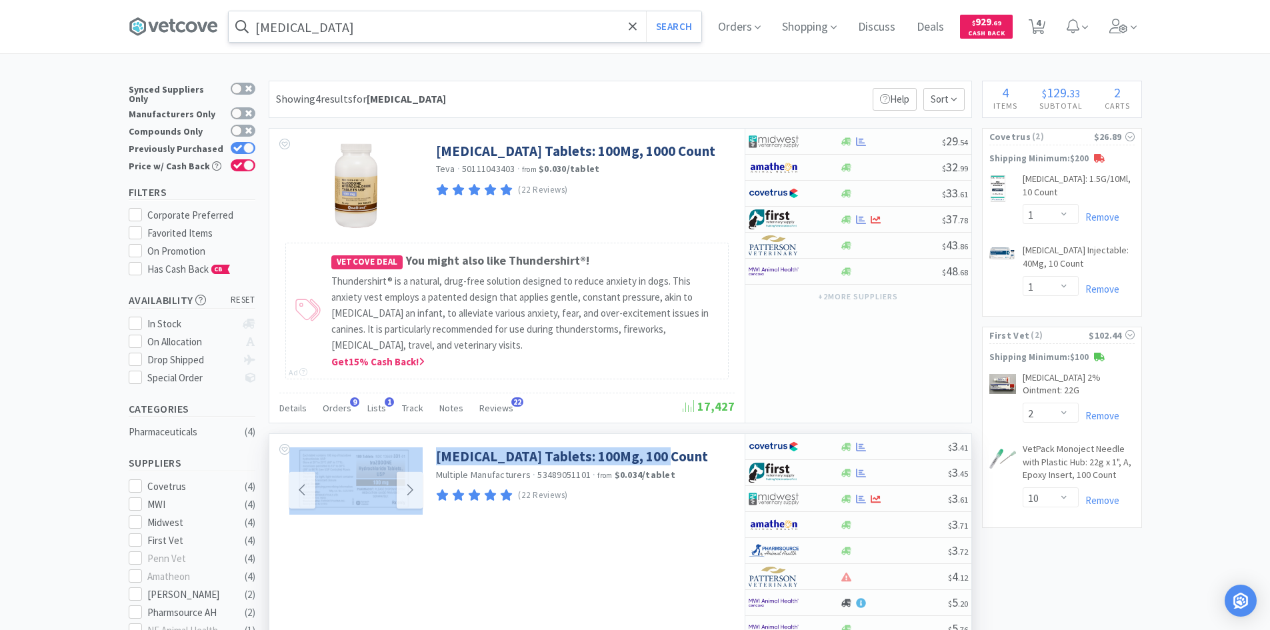
drag, startPoint x: 681, startPoint y: 455, endPoint x: 419, endPoint y: 466, distance: 262.3
click at [419, 466] on div "[MEDICAL_DATA] Tablets: 100Mg, 100 Count Multiple Manufacturers · 53489051101 ·…" at bounding box center [506, 487] width 475 height 107
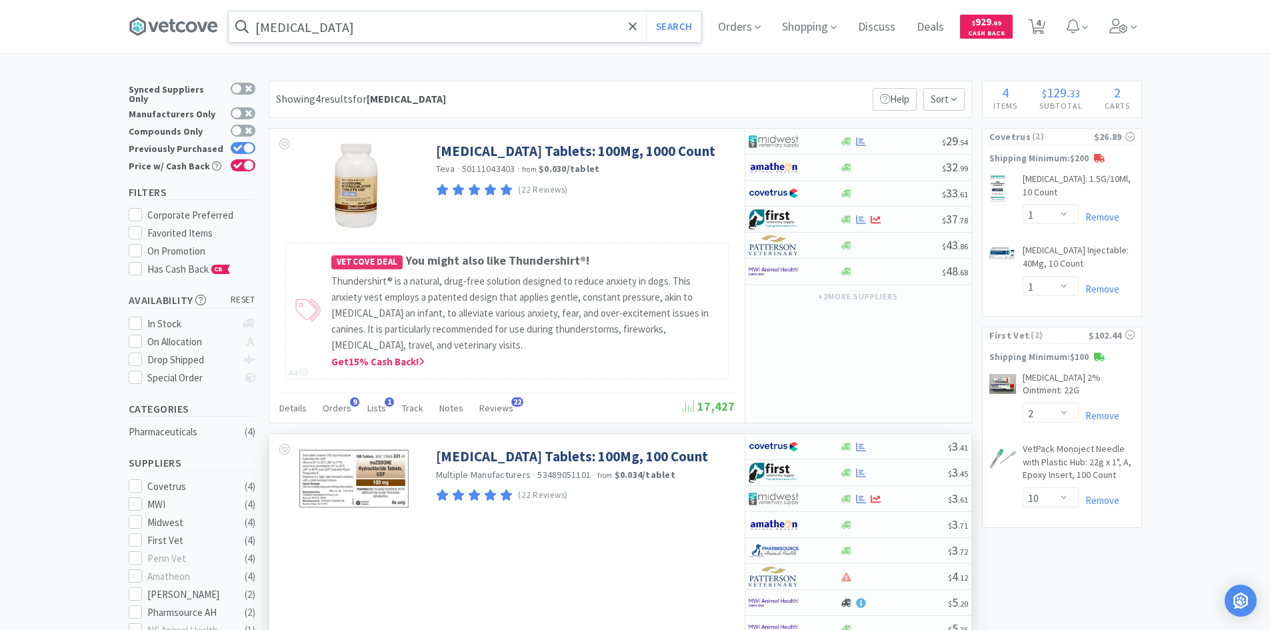
click at [673, 449] on div "[MEDICAL_DATA] Tablets: 100Mg, 100 Count Multiple Manufacturers · 53489051101 ·…" at bounding box center [583, 473] width 295 height 64
click at [673, 438] on div "[MEDICAL_DATA] Tablets: 100Mg, 100 Count Multiple Manufacturers · 53489051101 ·…" at bounding box center [590, 469] width 309 height 71
click at [675, 431] on div "Showing 4 results for [MEDICAL_DATA] Filters Help Sort [MEDICAL_DATA] Tablets: …" at bounding box center [617, 599] width 710 height 1037
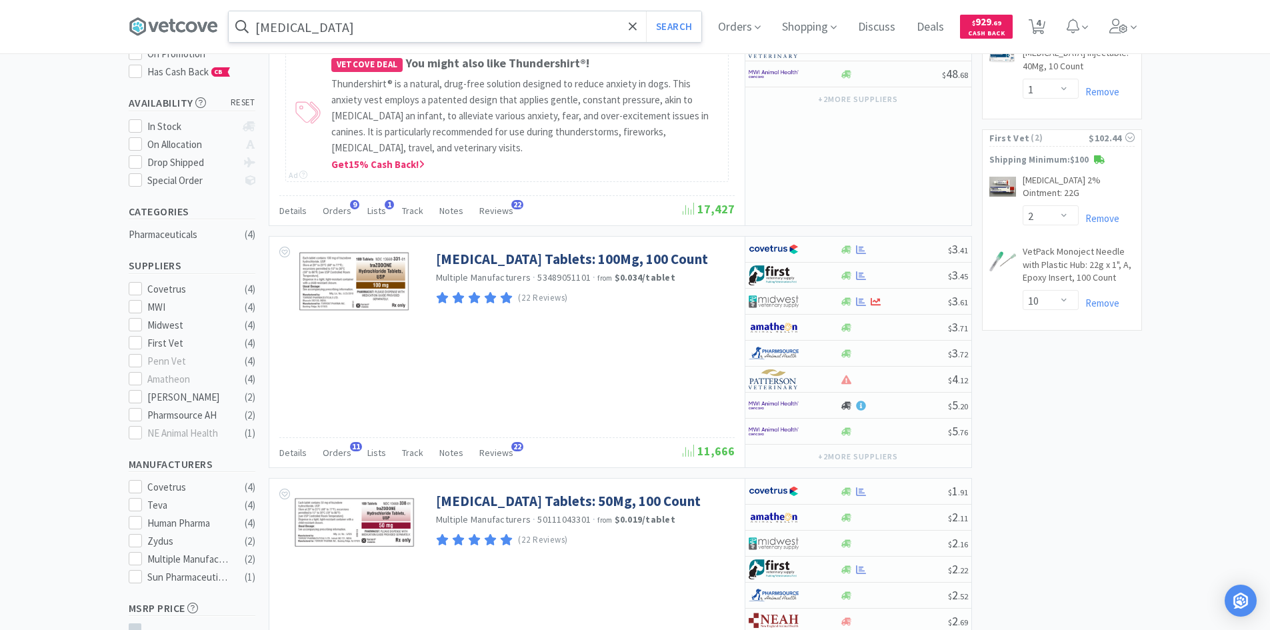
scroll to position [200, 0]
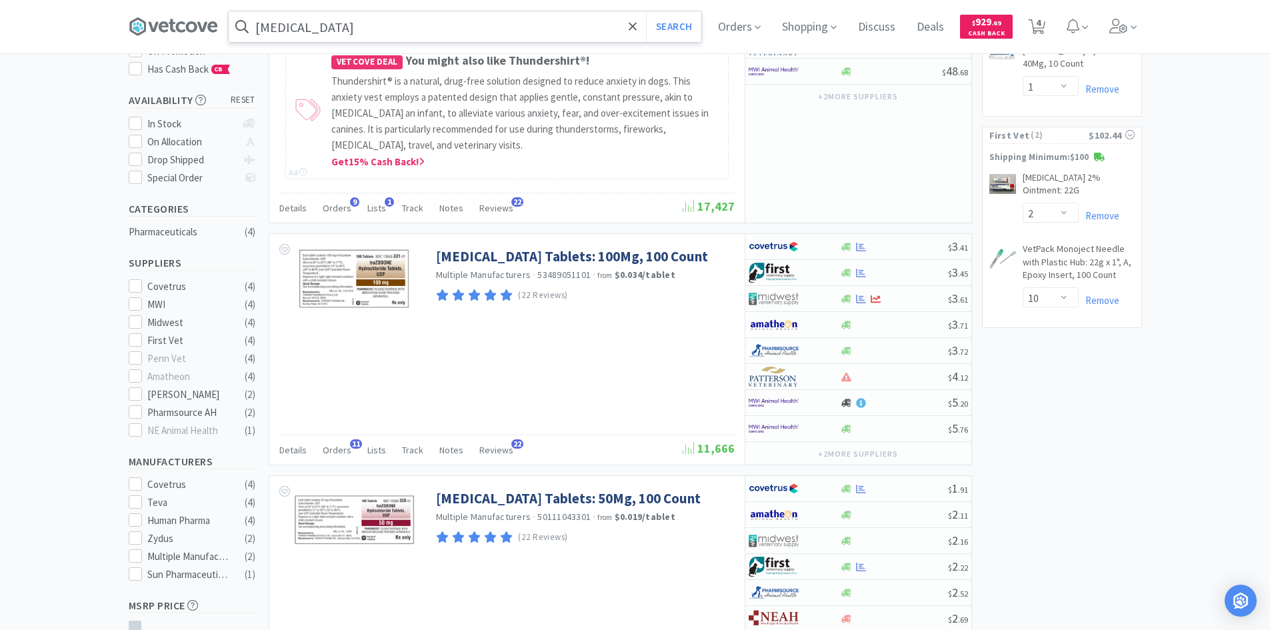
click at [1167, 241] on div "× Filter Results Synced Suppliers Only Manufacturers Only Compounds Only Previo…" at bounding box center [635, 399] width 1270 height 1037
click at [1099, 412] on div "× Filter Results Synced Suppliers Only Manufacturers Only Compounds Only Previo…" at bounding box center [635, 399] width 1013 height 1037
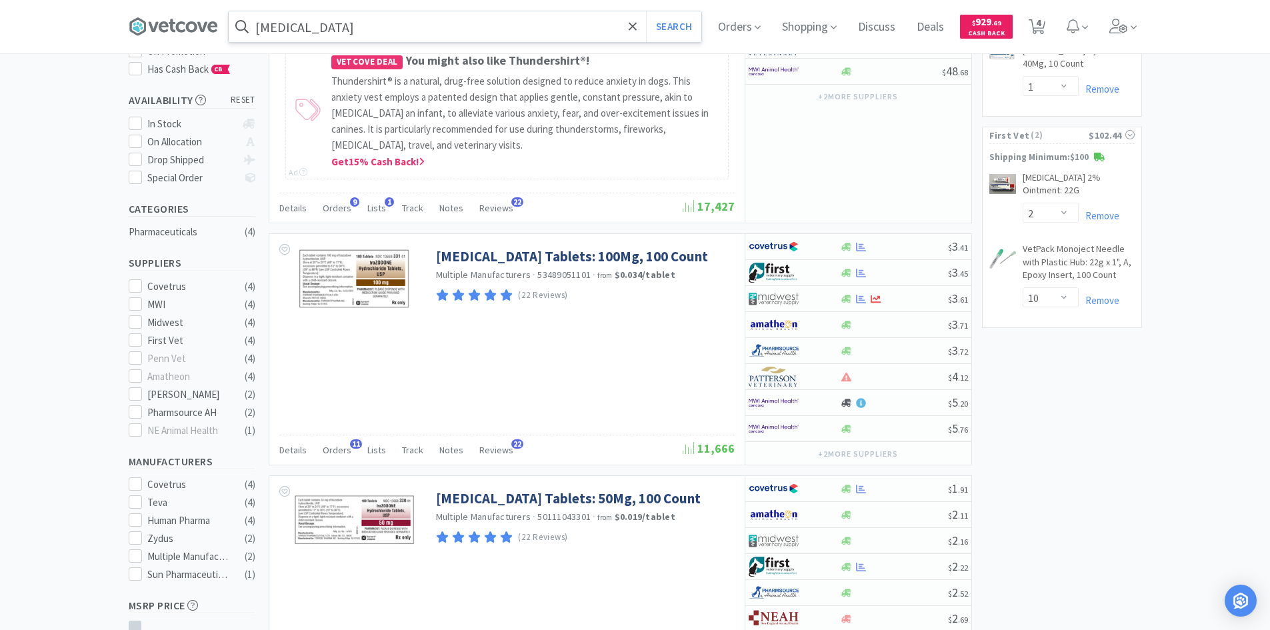
click at [1099, 412] on div "× Filter Results Synced Suppliers Only Manufacturers Only Compounds Only Previo…" at bounding box center [635, 399] width 1013 height 1037
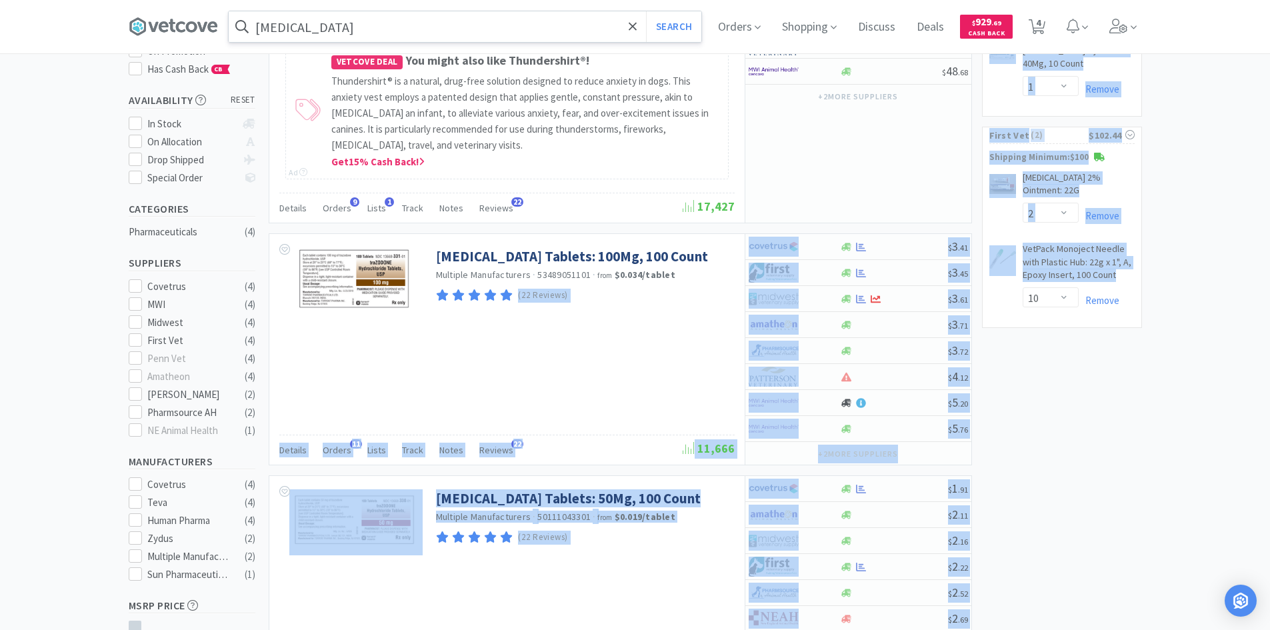
drag, startPoint x: 695, startPoint y: 279, endPoint x: 1042, endPoint y: 341, distance: 352.8
click at [1041, 340] on div "× Filter Results Synced Suppliers Only Manufacturers Only Compounds Only Previo…" at bounding box center [635, 399] width 1013 height 1037
click at [1033, 400] on div "× Filter Results Synced Suppliers Only Manufacturers Only Compounds Only Previo…" at bounding box center [635, 399] width 1013 height 1037
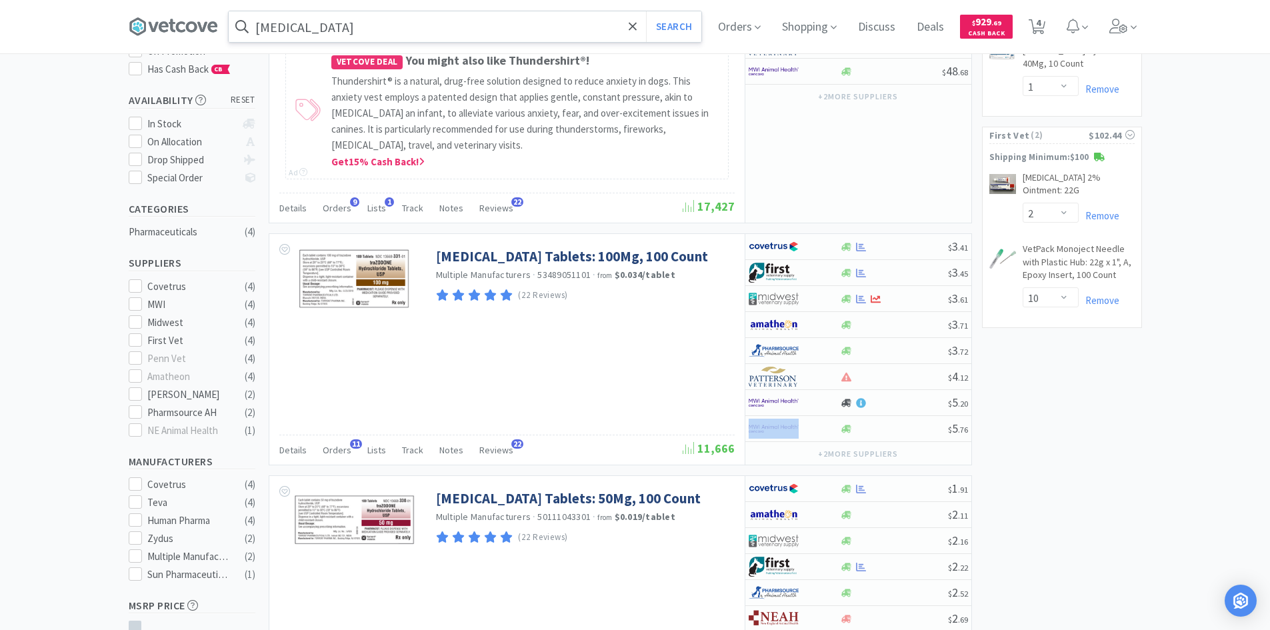
click at [1033, 400] on div "× Filter Results Synced Suppliers Only Manufacturers Only Compounds Only Previo…" at bounding box center [635, 399] width 1013 height 1037
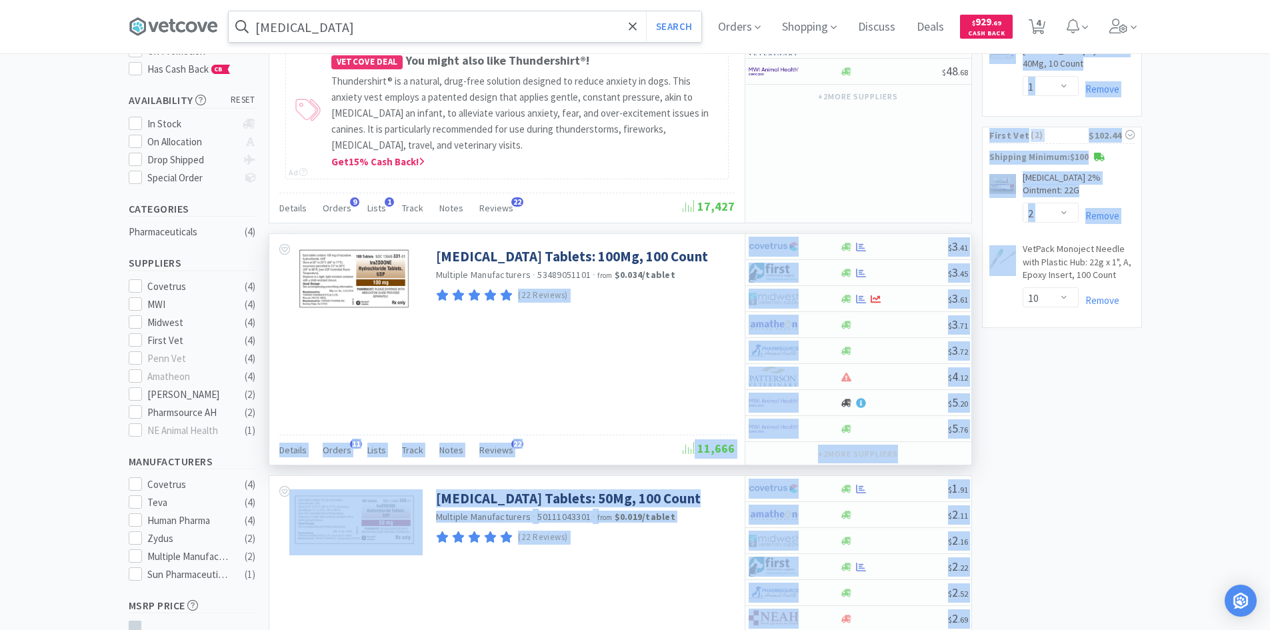
drag, startPoint x: 977, startPoint y: 273, endPoint x: 731, endPoint y: 277, distance: 245.4
click at [735, 275] on div "× Filter Results Synced Suppliers Only Manufacturers Only Compounds Only Previo…" at bounding box center [635, 399] width 1013 height 1037
click at [731, 277] on div "[MEDICAL_DATA] Tablets: 100Mg, 100 Count Multiple Manufacturers · 53489051101 ·…" at bounding box center [590, 269] width 309 height 71
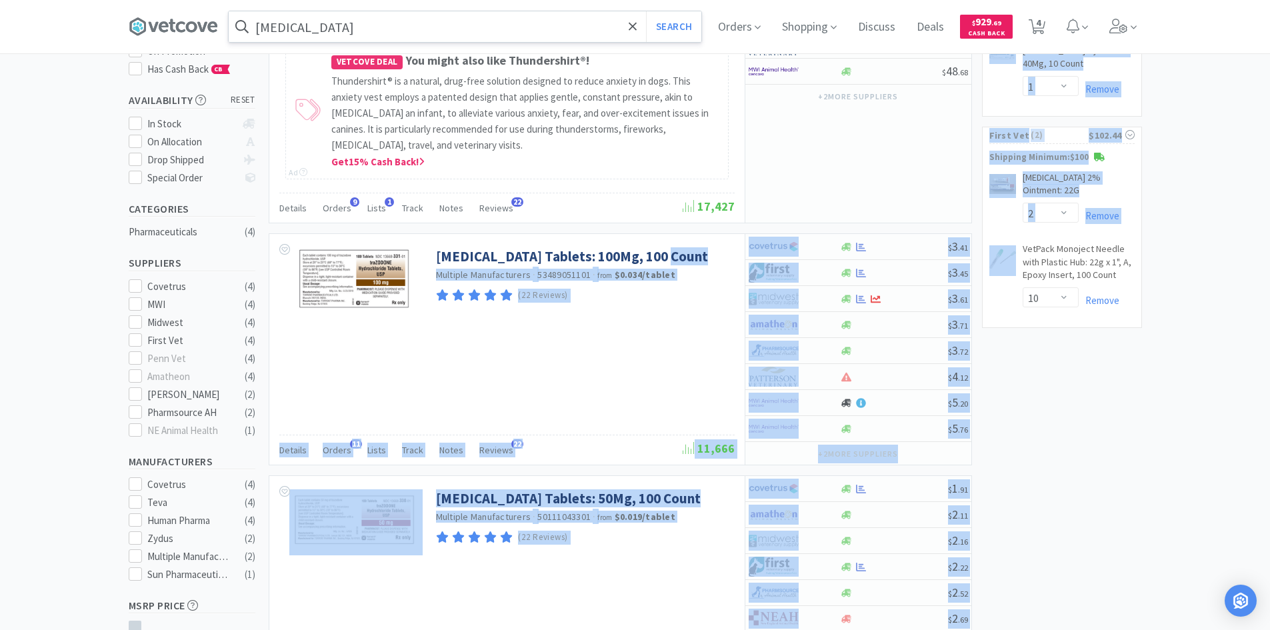
drag, startPoint x: 735, startPoint y: 249, endPoint x: 980, endPoint y: 272, distance: 245.8
click at [980, 272] on div "× Filter Results Synced Suppliers Only Manufacturers Only Compounds Only Previo…" at bounding box center [635, 399] width 1013 height 1037
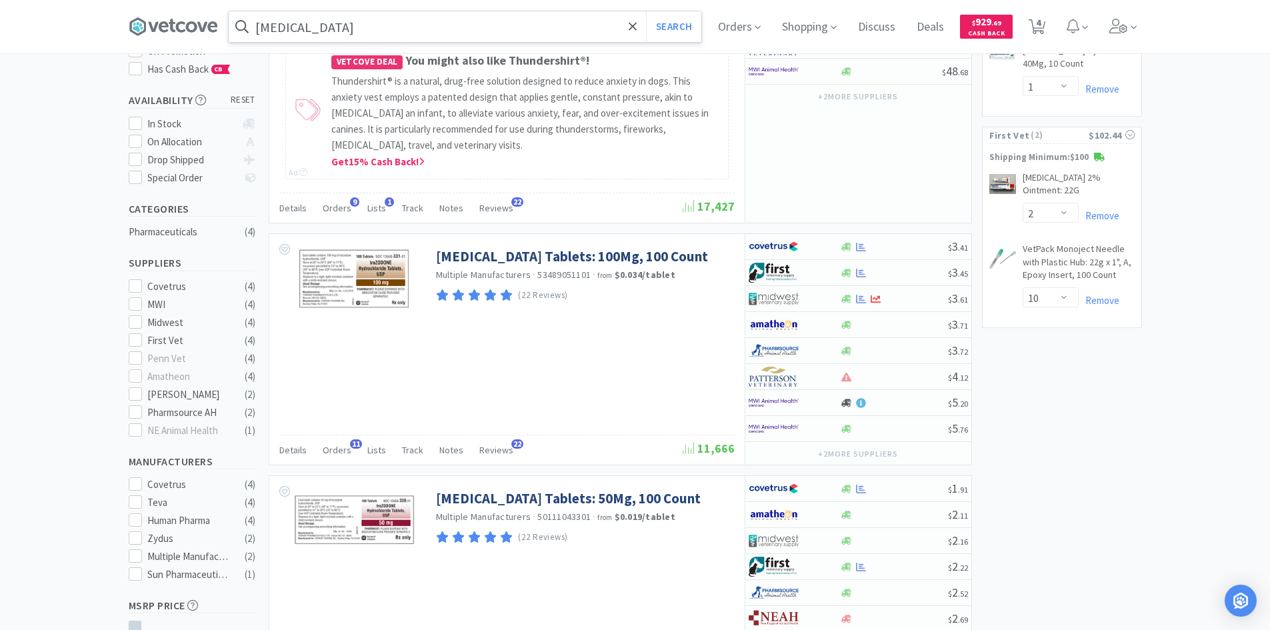
click at [683, 232] on div "Showing 4 results for [MEDICAL_DATA] Filters Help Sort [MEDICAL_DATA] Tablets: …" at bounding box center [617, 399] width 710 height 1037
click at [704, 231] on div "Showing 4 results for [MEDICAL_DATA] Filters Help Sort [MEDICAL_DATA] Tablets: …" at bounding box center [617, 399] width 710 height 1037
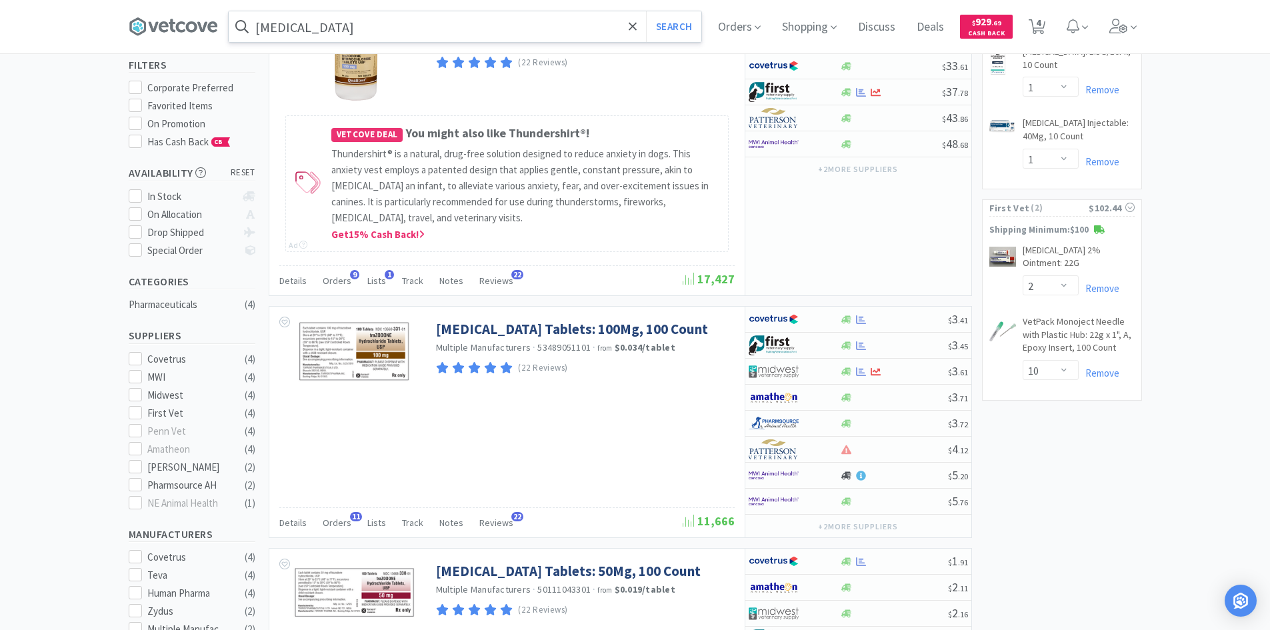
scroll to position [0, 0]
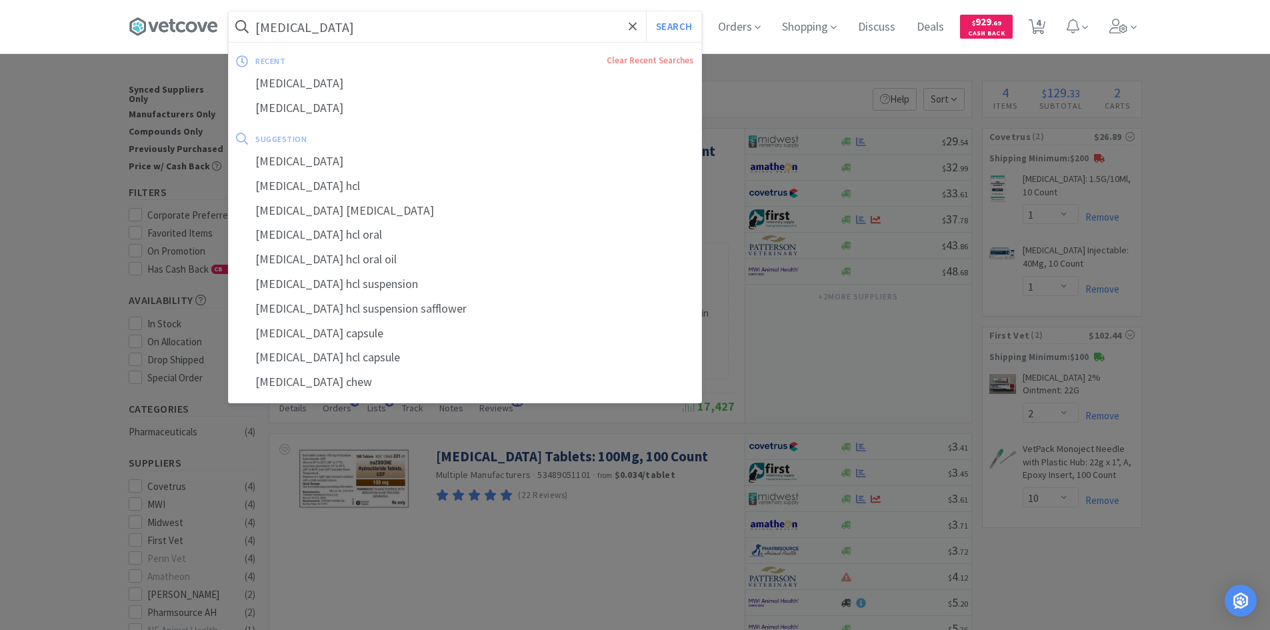
drag, startPoint x: 333, startPoint y: 27, endPoint x: 384, endPoint y: 31, distance: 50.8
click at [333, 27] on input "[MEDICAL_DATA]" at bounding box center [465, 26] width 473 height 31
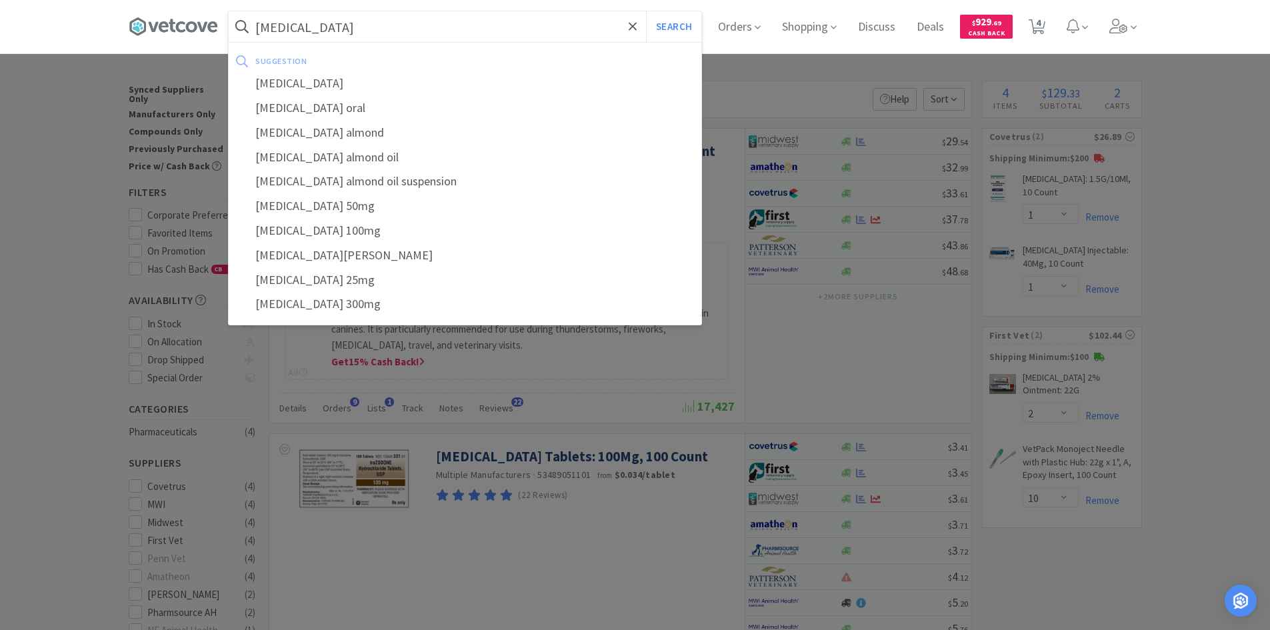
type input "[MEDICAL_DATA]"
click at [646, 11] on button "Search" at bounding box center [673, 26] width 55 height 31
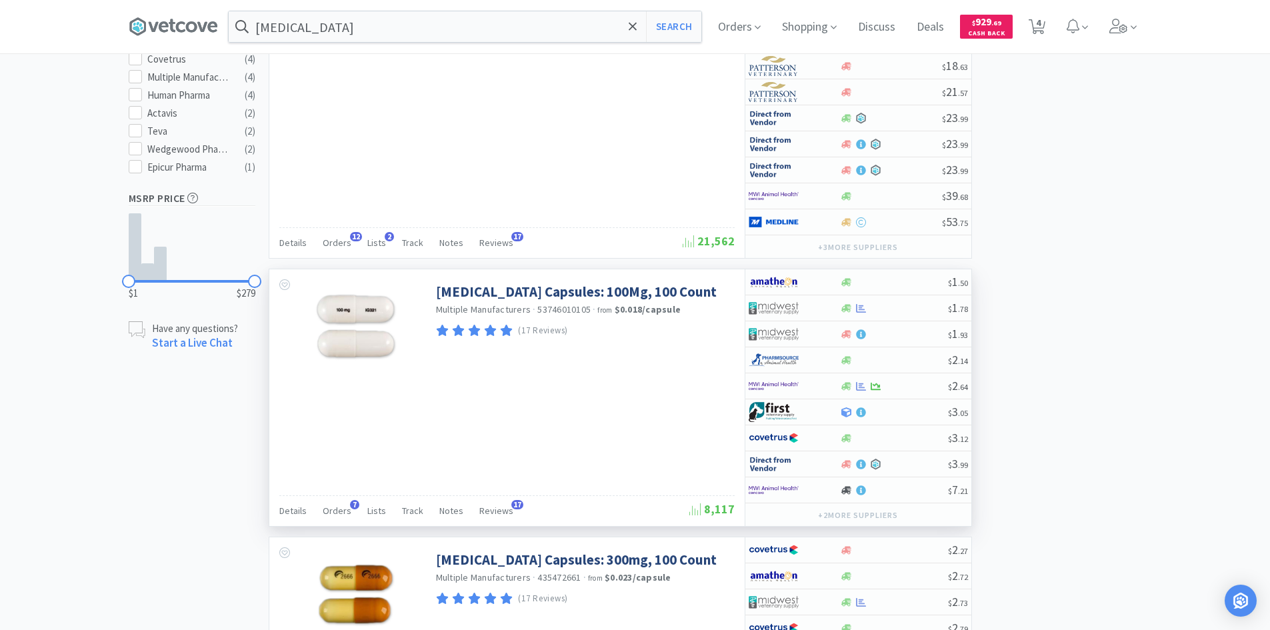
scroll to position [1000, 0]
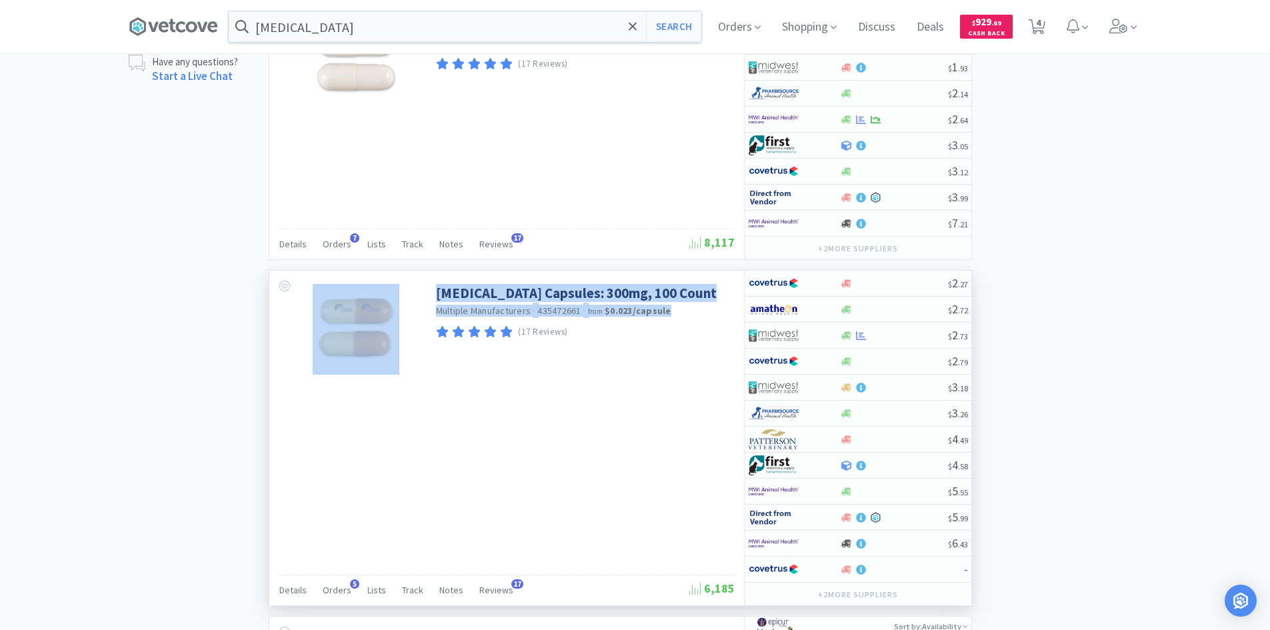
drag, startPoint x: 693, startPoint y: 309, endPoint x: 431, endPoint y: 296, distance: 262.4
click at [431, 296] on div "[MEDICAL_DATA] Capsules: 300mg, 100 Count Multiple Manufacturers · 435472661 · …" at bounding box center [506, 326] width 475 height 111
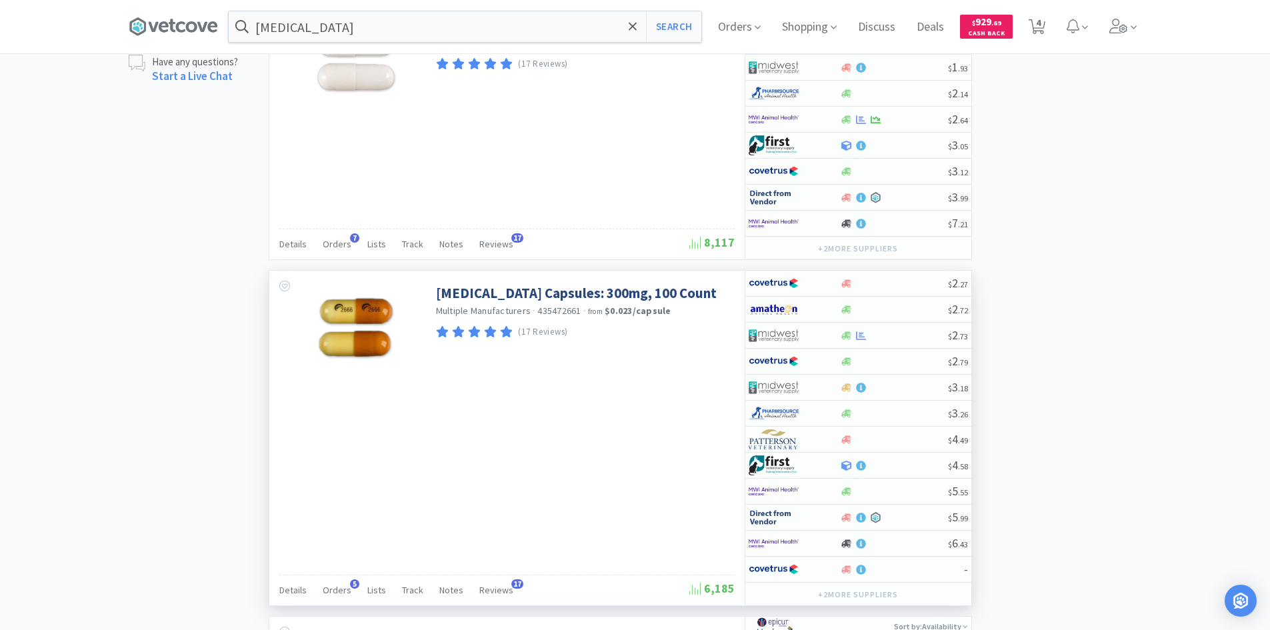
click at [509, 371] on div "[MEDICAL_DATA] Capsules: 300mg, 100 Count Multiple Manufacturers · 435472661 · …" at bounding box center [506, 326] width 475 height 111
drag, startPoint x: 691, startPoint y: 297, endPoint x: 481, endPoint y: 299, distance: 210.7
click at [481, 299] on div "[MEDICAL_DATA] Capsules: 300mg, 100 Count Multiple Manufacturers · 435472661 · …" at bounding box center [583, 309] width 295 height 64
click at [680, 307] on div "Multiple Manufacturers · 435472661 · from $0.023 / capsule" at bounding box center [583, 312] width 295 height 15
click at [1035, 296] on div "× Filter Results Synced Suppliers Only Manufacturers Only Compounds Only Previo…" at bounding box center [635, 206] width 1013 height 2251
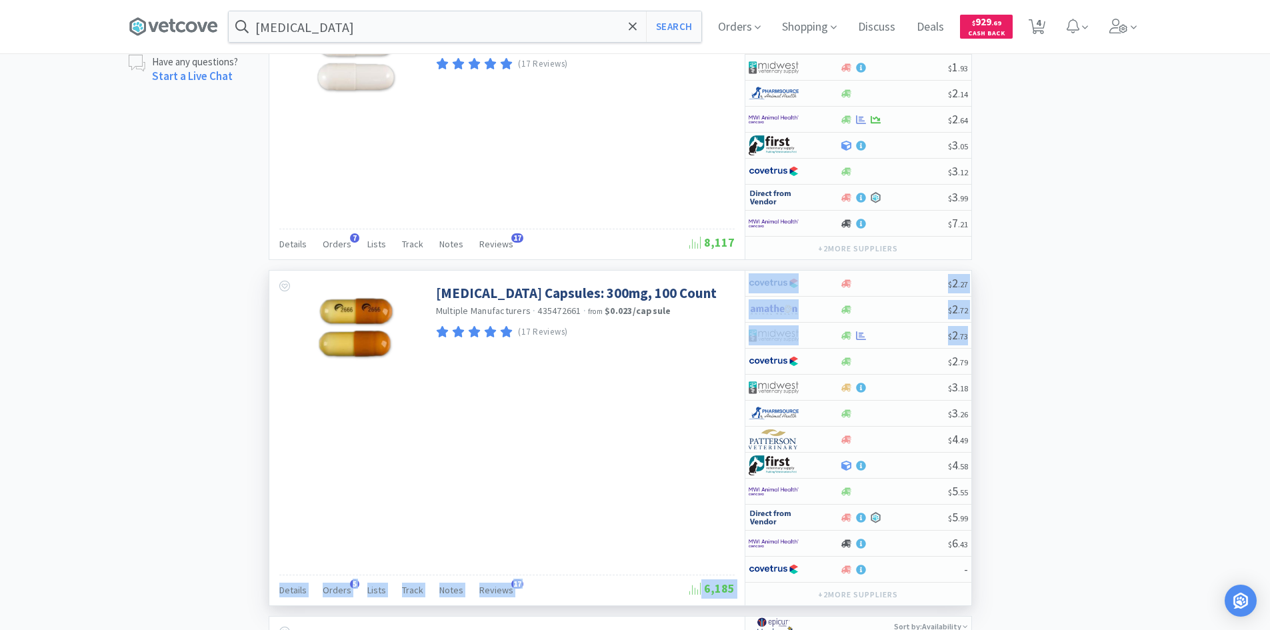
drag, startPoint x: 1029, startPoint y: 341, endPoint x: 711, endPoint y: 341, distance: 318.7
click at [711, 341] on div "× Filter Results Synced Suppliers Only Manufacturers Only Compounds Only Previo…" at bounding box center [635, 206] width 1013 height 2251
click at [1101, 345] on div "× Filter Results Synced Suppliers Only Manufacturers Only Compounds Only Previo…" at bounding box center [635, 206] width 1013 height 2251
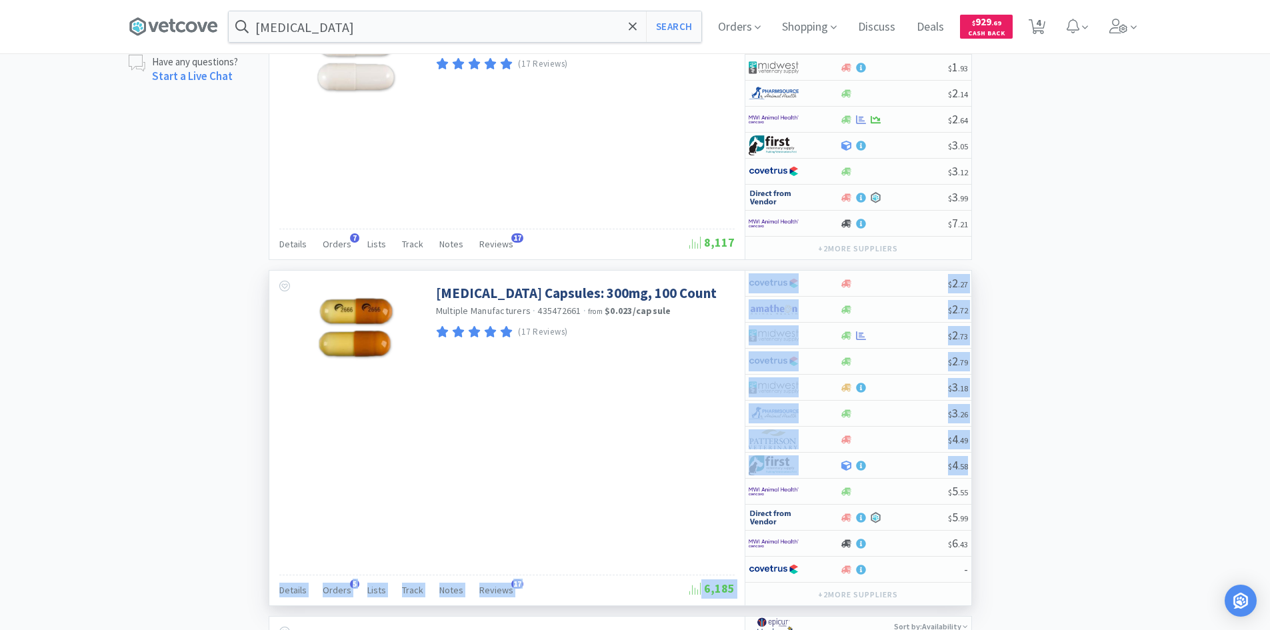
drag, startPoint x: 981, startPoint y: 465, endPoint x: 658, endPoint y: 457, distance: 322.8
click at [658, 457] on div "× Filter Results Synced Suppliers Only Manufacturers Only Compounds Only Previo…" at bounding box center [635, 206] width 1013 height 2251
click at [658, 457] on div "[MEDICAL_DATA] Capsules: 300mg, 100 Count Multiple Manufacturers · 435472661 · …" at bounding box center [506, 438] width 475 height 335
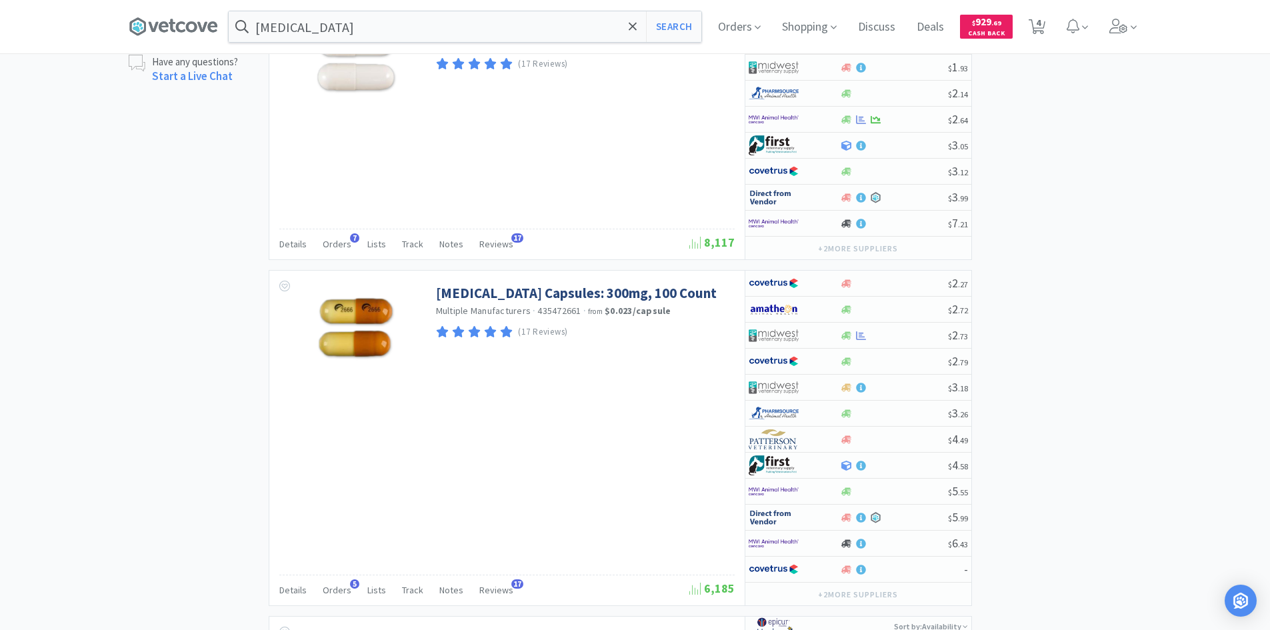
click at [1083, 403] on div "× Filter Results Synced Suppliers Only Manufacturers Only Compounds Only Previo…" at bounding box center [635, 206] width 1013 height 2251
click at [1077, 384] on div "× Filter Results Synced Suppliers Only Manufacturers Only Compounds Only Previo…" at bounding box center [635, 206] width 1013 height 2251
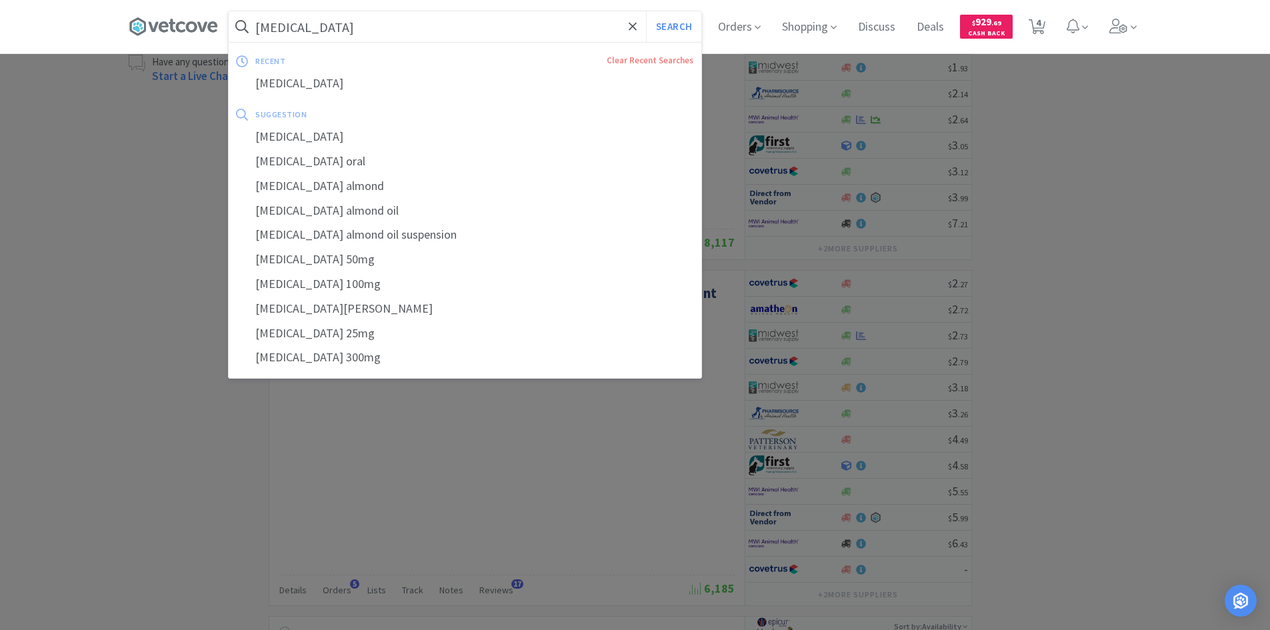
click at [473, 27] on input "[MEDICAL_DATA]" at bounding box center [465, 26] width 473 height 31
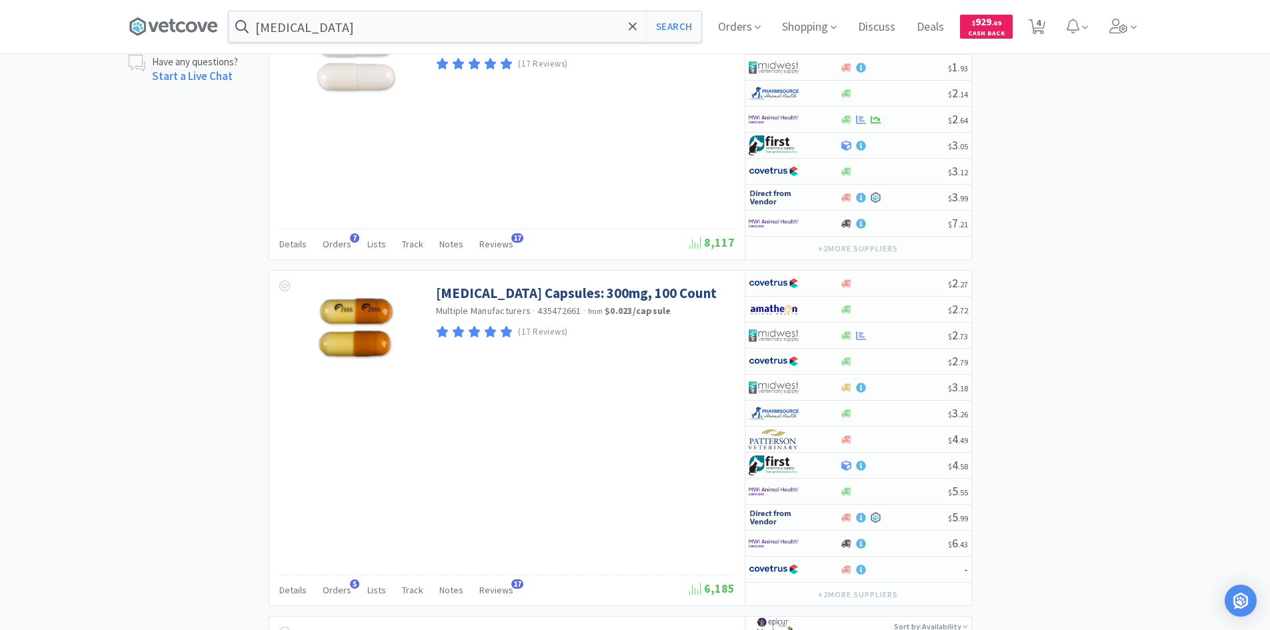
click at [1063, 219] on div at bounding box center [635, 315] width 1270 height 630
click at [1061, 399] on div "× Filter Results Synced Suppliers Only Manufacturers Only Compounds Only Previo…" at bounding box center [635, 206] width 1013 height 2251
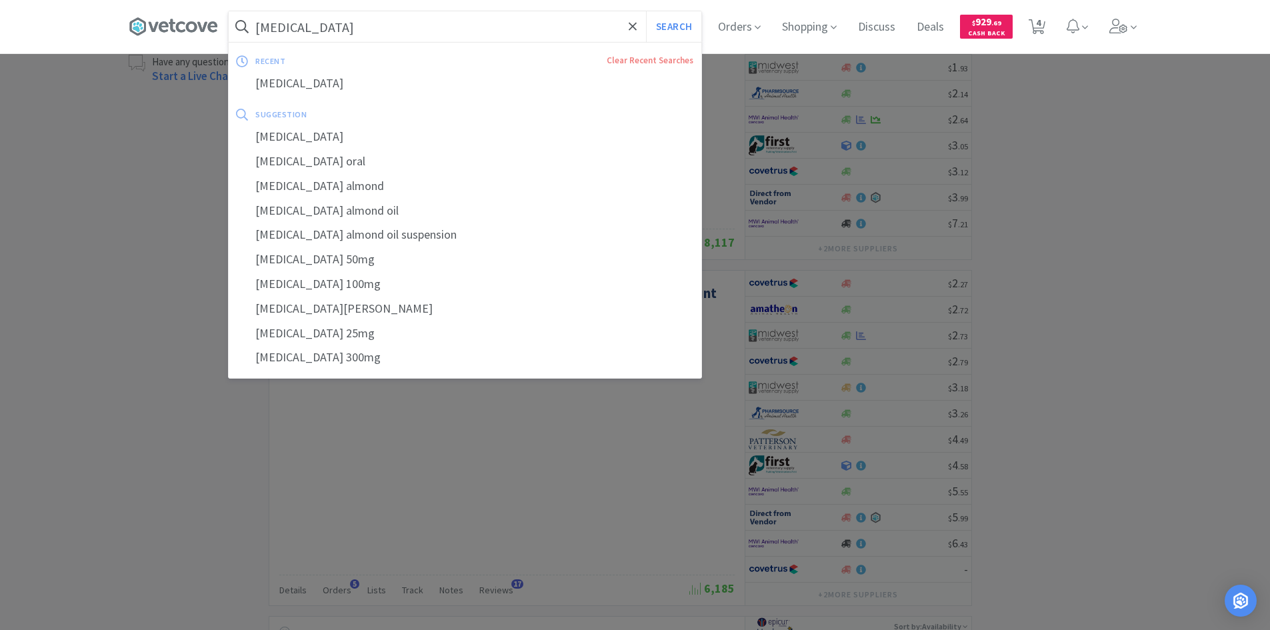
click at [351, 39] on input "[MEDICAL_DATA]" at bounding box center [465, 26] width 473 height 31
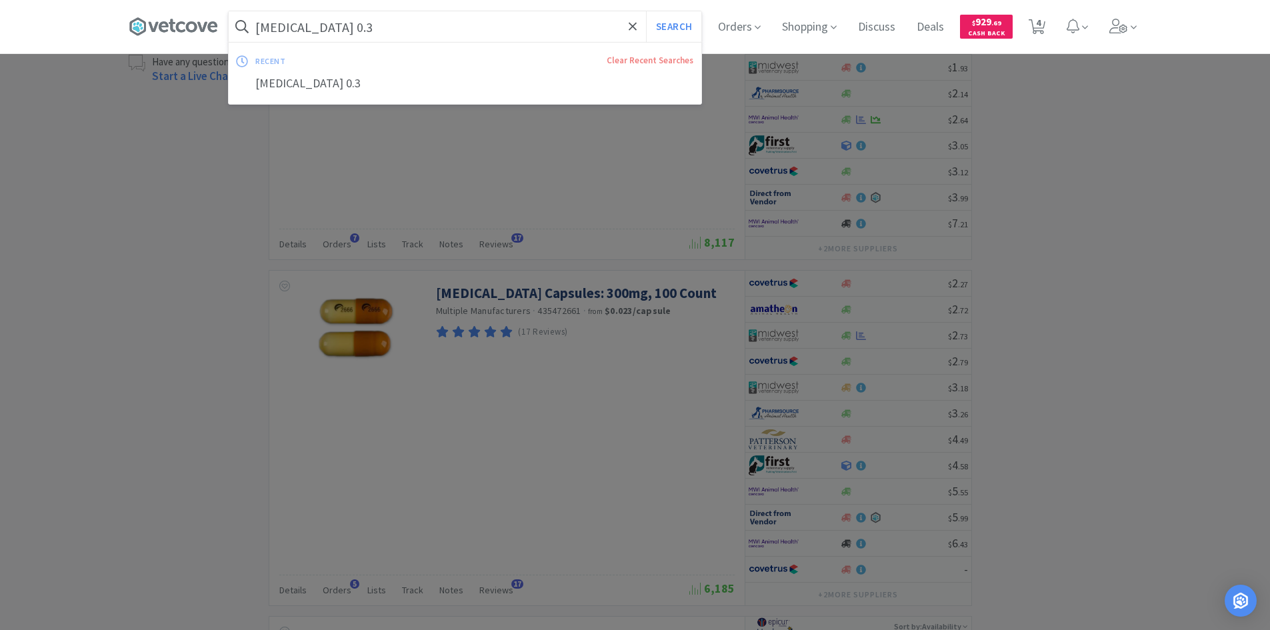
type input "[MEDICAL_DATA] 0.3"
click at [646, 11] on button "Search" at bounding box center [673, 26] width 55 height 31
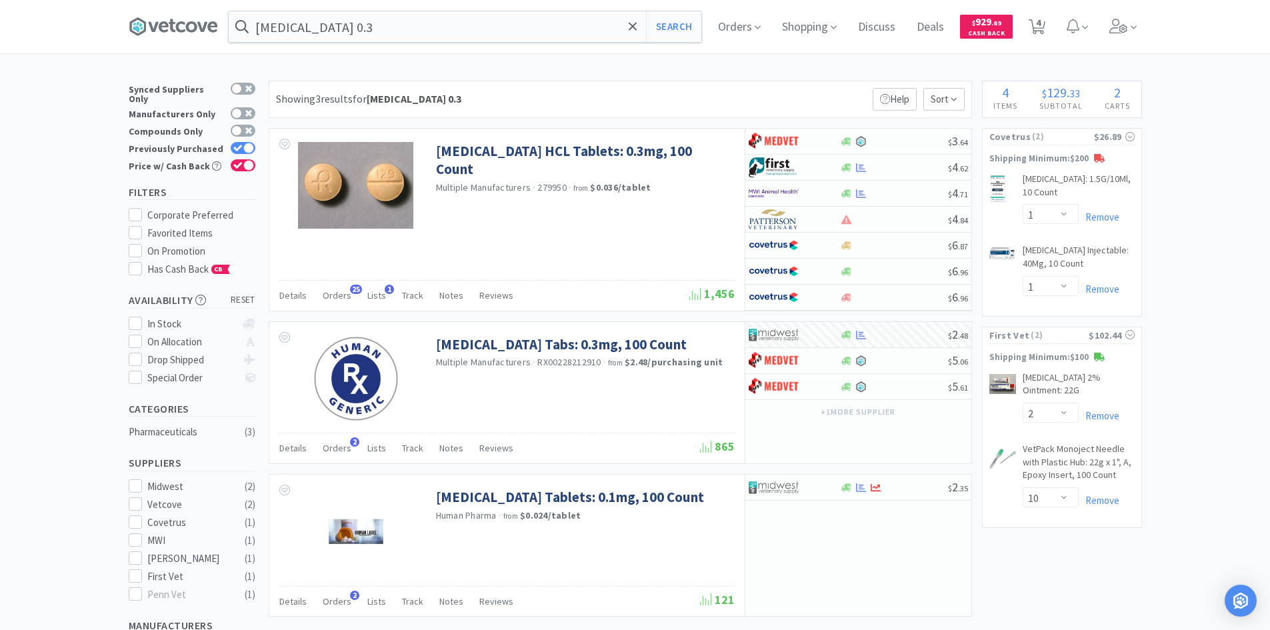
click at [608, 68] on div "[MEDICAL_DATA] 0.3 Search Orders Shopping Discuss Discuss Deals Deals $ 929 . 6…" at bounding box center [635, 452] width 1270 height 905
click at [709, 316] on div "Showing 3 results for [MEDICAL_DATA] 0.3 Filters Help Sort [MEDICAL_DATA] HCL T…" at bounding box center [617, 372] width 710 height 582
click at [707, 320] on div "Showing 3 results for [MEDICAL_DATA] 0.3 Filters Help Sort [MEDICAL_DATA] HCL T…" at bounding box center [617, 372] width 710 height 582
click at [707, 319] on div "Showing 3 results for [MEDICAL_DATA] 0.3 Filters Help Sort [MEDICAL_DATA] HCL T…" at bounding box center [617, 372] width 710 height 582
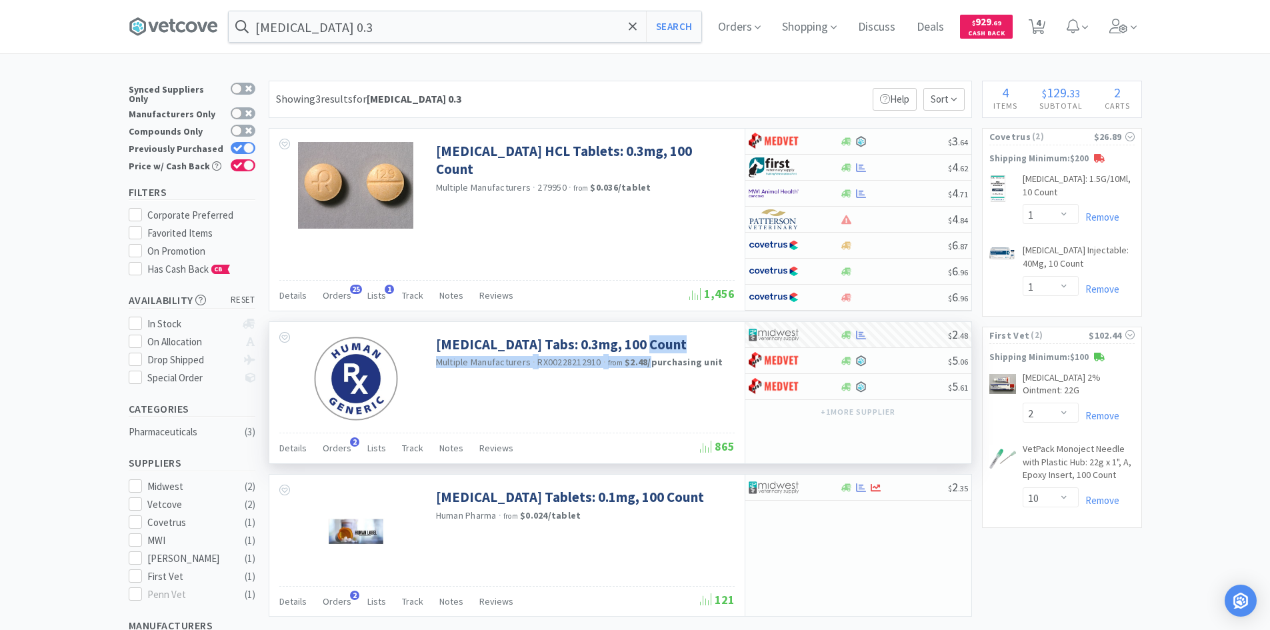
drag, startPoint x: 707, startPoint y: 319, endPoint x: 651, endPoint y: 381, distance: 83.6
click at [651, 381] on div "Showing 3 results for [MEDICAL_DATA] 0.3 Filters Help Sort [MEDICAL_DATA] HCL T…" at bounding box center [617, 372] width 710 height 582
click at [663, 406] on div "[MEDICAL_DATA] Tabs: 0.3mg, 100 Count Multiple Manufacturers · RX00228212910 · …" at bounding box center [506, 377] width 475 height 111
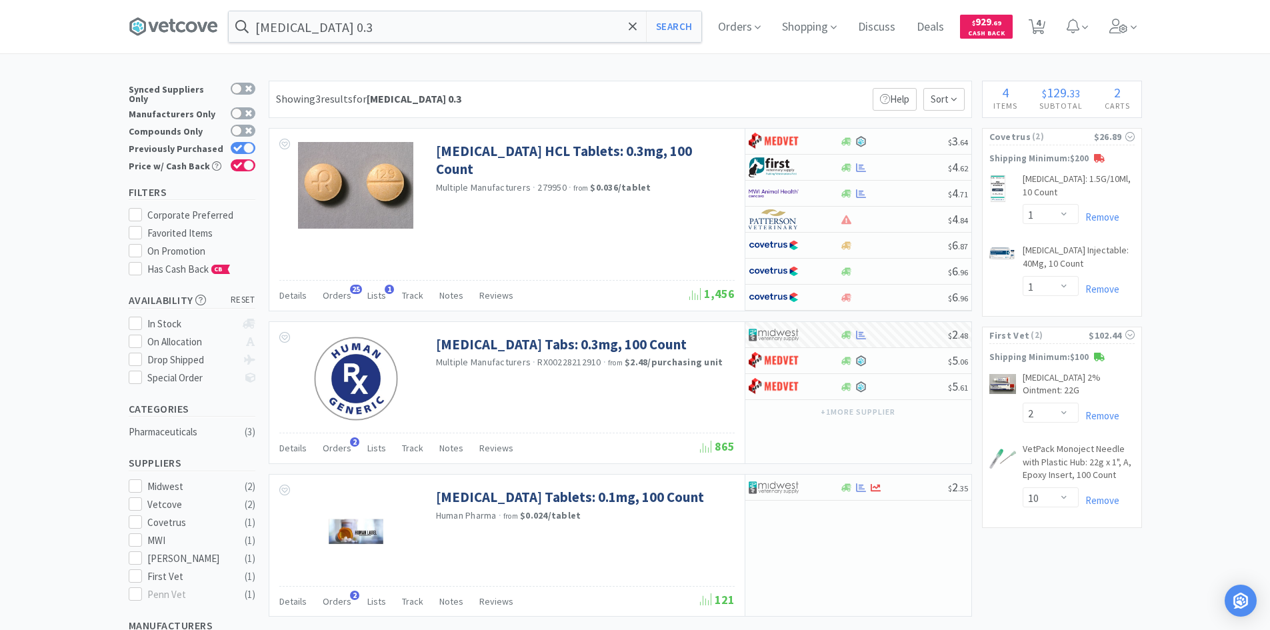
click at [668, 317] on div "Showing 3 results for [MEDICAL_DATA] 0.3 Filters Help Sort [MEDICAL_DATA] HCL T…" at bounding box center [617, 372] width 710 height 582
click at [682, 317] on div "Showing 3 results for [MEDICAL_DATA] 0.3 Filters Help Sort [MEDICAL_DATA] HCL T…" at bounding box center [617, 372] width 710 height 582
click at [1204, 281] on div "× Filter Results Synced Suppliers Only Manufacturers Only Compounds Only Previo…" at bounding box center [635, 493] width 1270 height 824
click at [1205, 281] on div "× Filter Results Synced Suppliers Only Manufacturers Only Compounds Only Previo…" at bounding box center [635, 493] width 1270 height 824
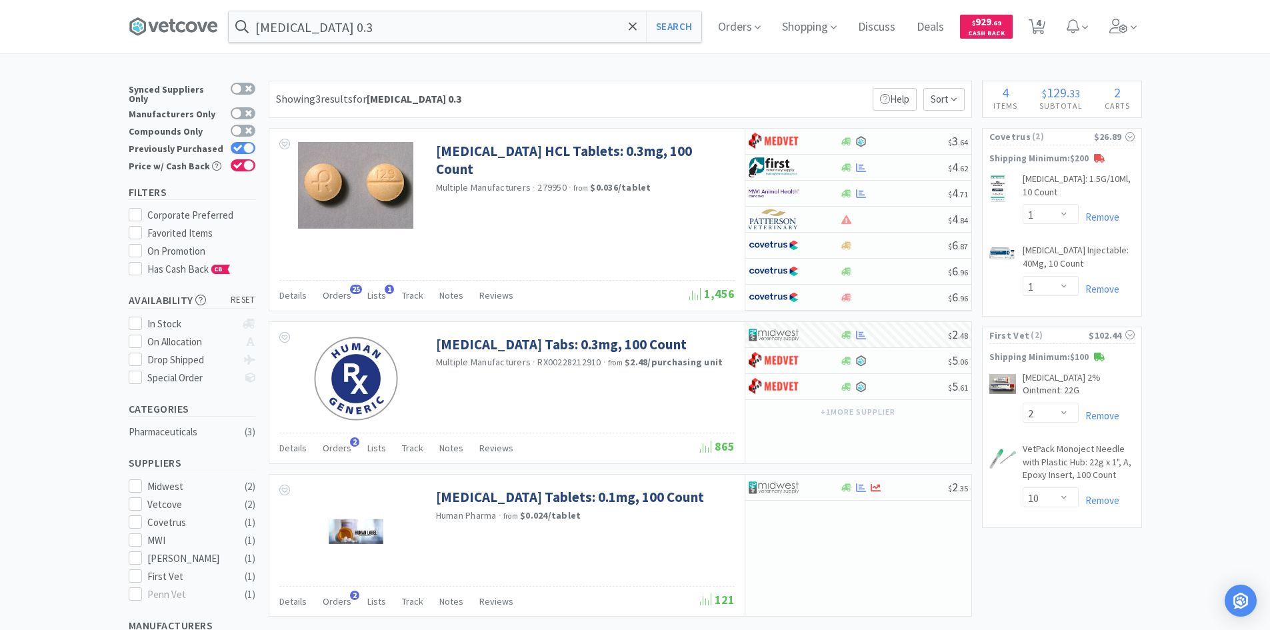
click at [1205, 281] on div "× Filter Results Synced Suppliers Only Manufacturers Only Compounds Only Previo…" at bounding box center [635, 493] width 1270 height 824
click at [1207, 281] on div "× Filter Results Synced Suppliers Only Manufacturers Only Compounds Only Previo…" at bounding box center [635, 493] width 1270 height 824
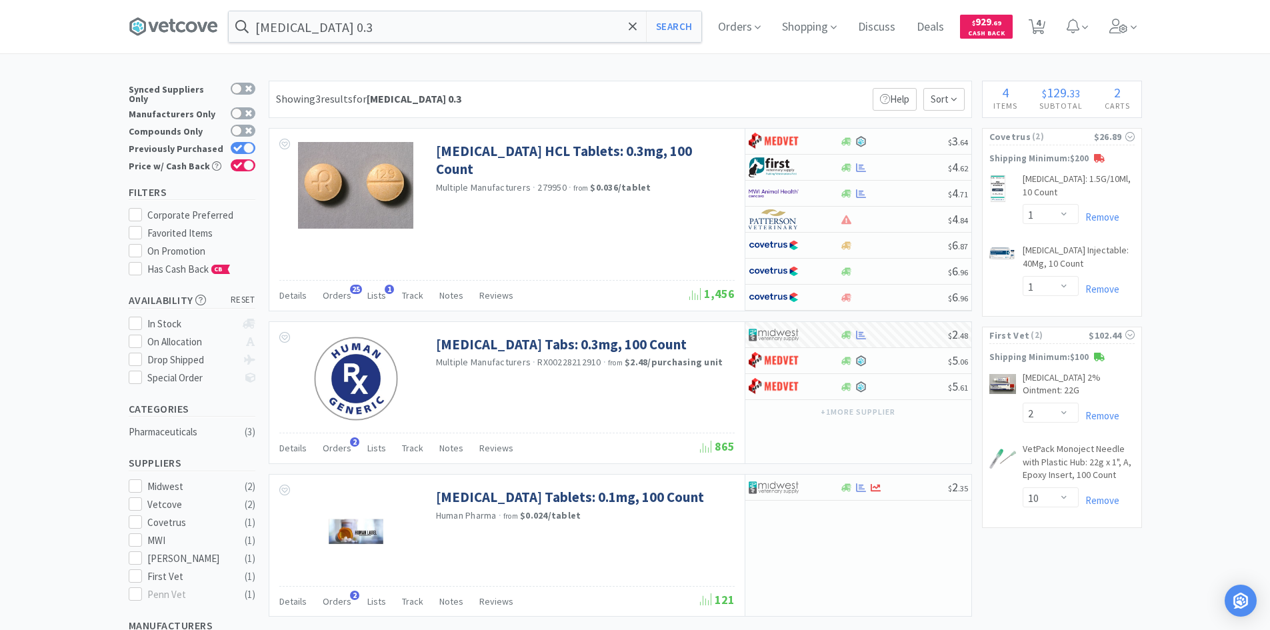
click at [1207, 281] on div "× Filter Results Synced Suppliers Only Manufacturers Only Compounds Only Previo…" at bounding box center [635, 493] width 1270 height 824
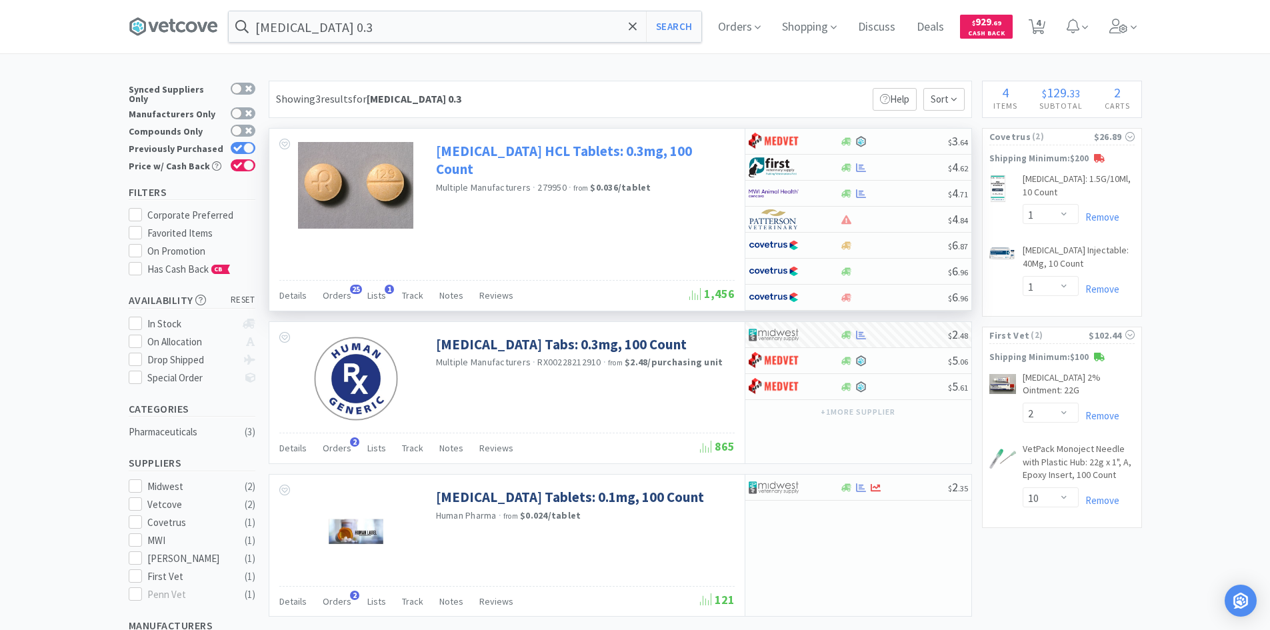
drag, startPoint x: 1211, startPoint y: 191, endPoint x: 666, endPoint y: 150, distance: 546.2
click at [666, 150] on div "× Filter Results Synced Suppliers Only Manufacturers Only Compounds Only Previo…" at bounding box center [635, 493] width 1270 height 824
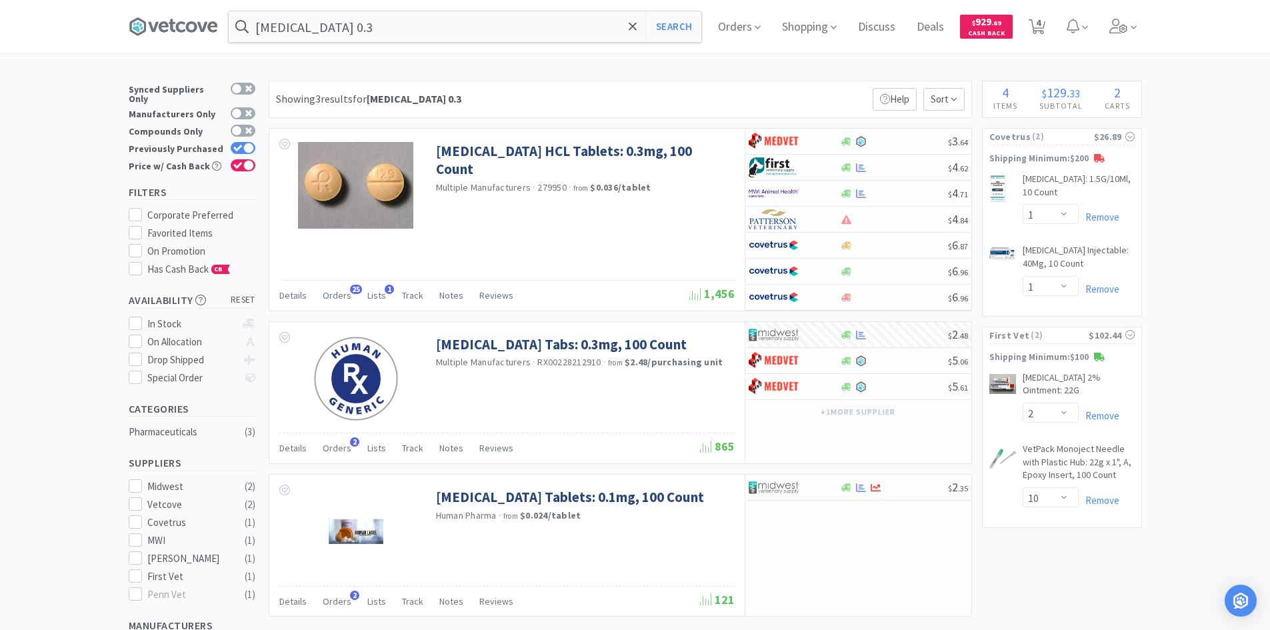
click at [738, 125] on div "Showing 3 results for [MEDICAL_DATA] 0.3 Filters Help Sort [MEDICAL_DATA] HCL T…" at bounding box center [617, 372] width 710 height 582
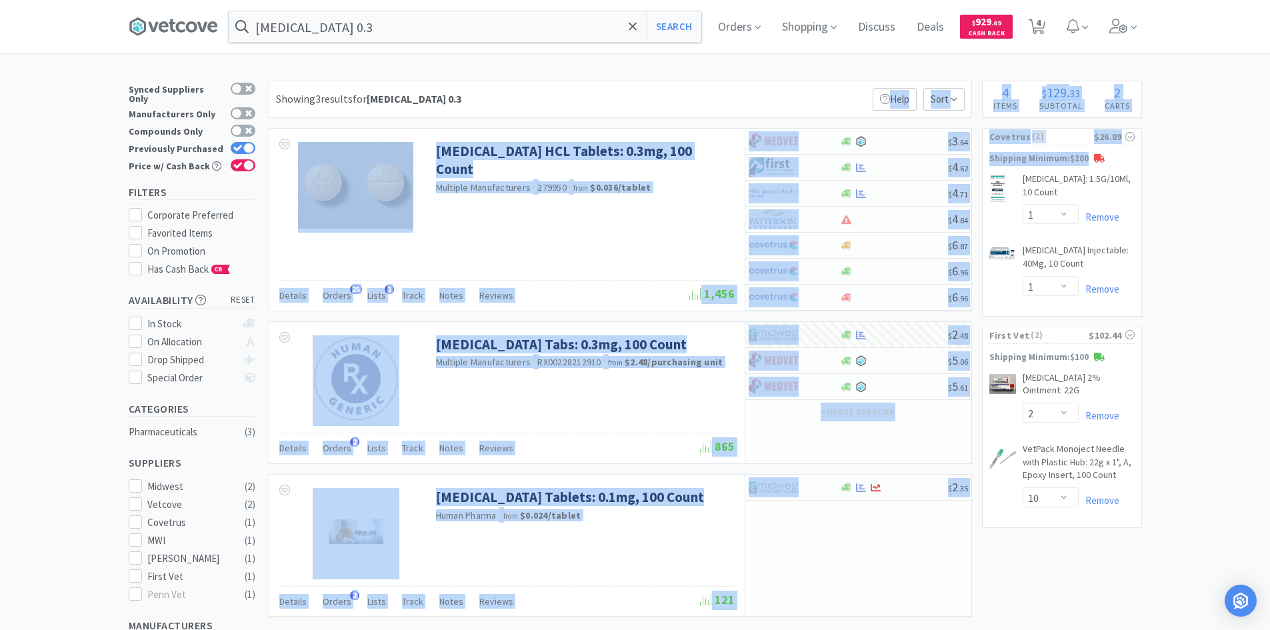
drag, startPoint x: 732, startPoint y: 117, endPoint x: 1176, endPoint y: 159, distance: 446.0
click at [1173, 159] on div "× Filter Results Synced Suppliers Only Manufacturers Only Compounds Only Previo…" at bounding box center [635, 493] width 1270 height 824
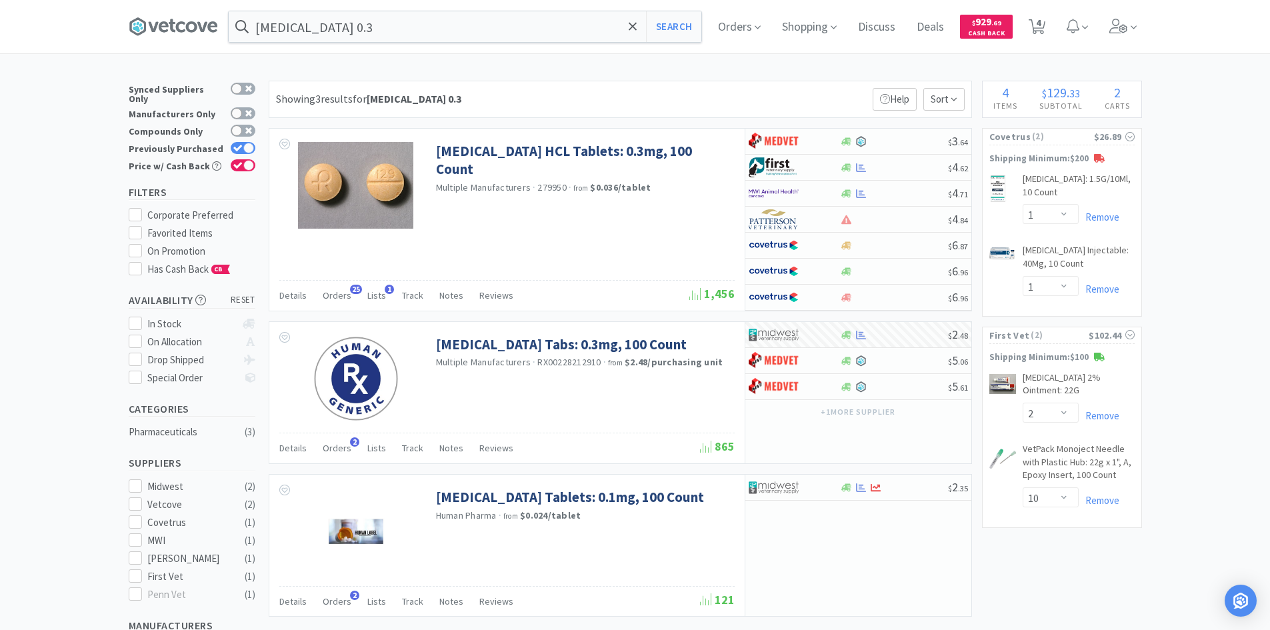
click at [1190, 161] on div "× Filter Results Synced Suppliers Only Manufacturers Only Compounds Only Previo…" at bounding box center [635, 493] width 1270 height 824
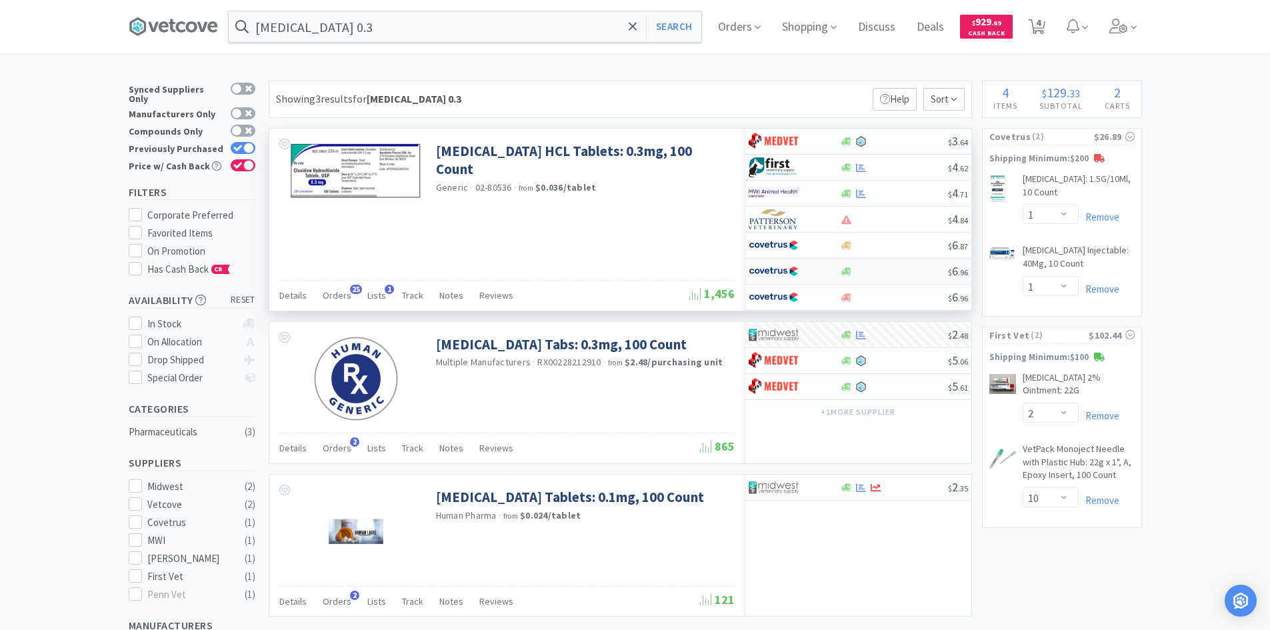
click at [765, 272] on img at bounding box center [774, 271] width 50 height 20
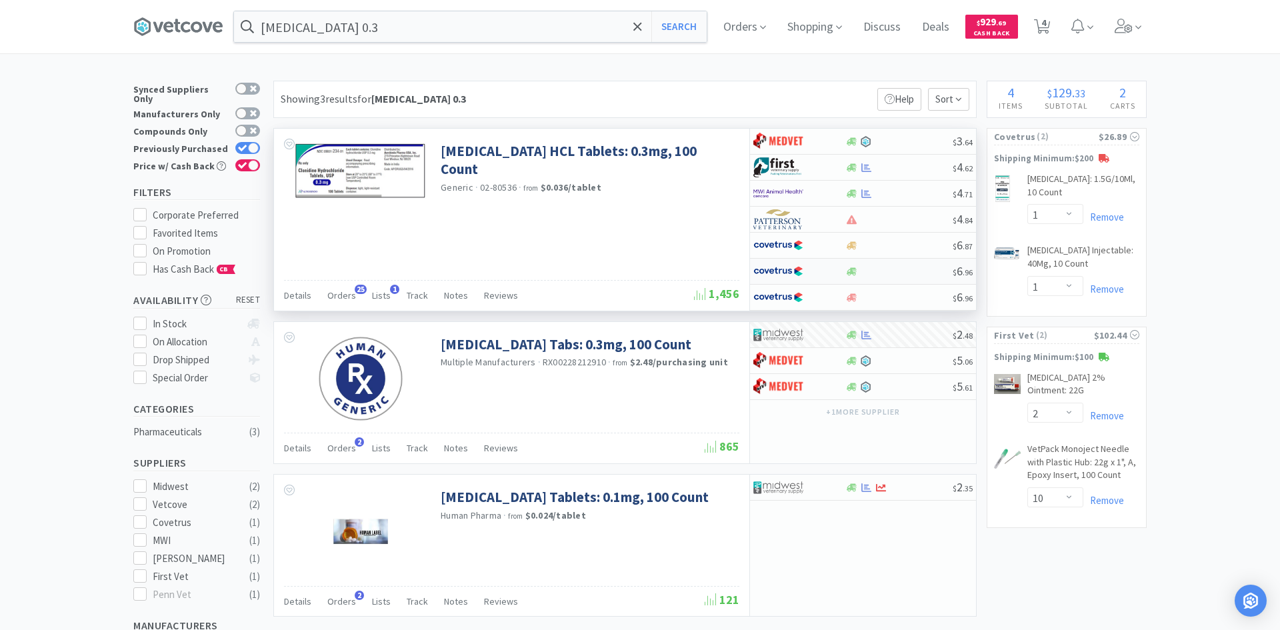
select select "1"
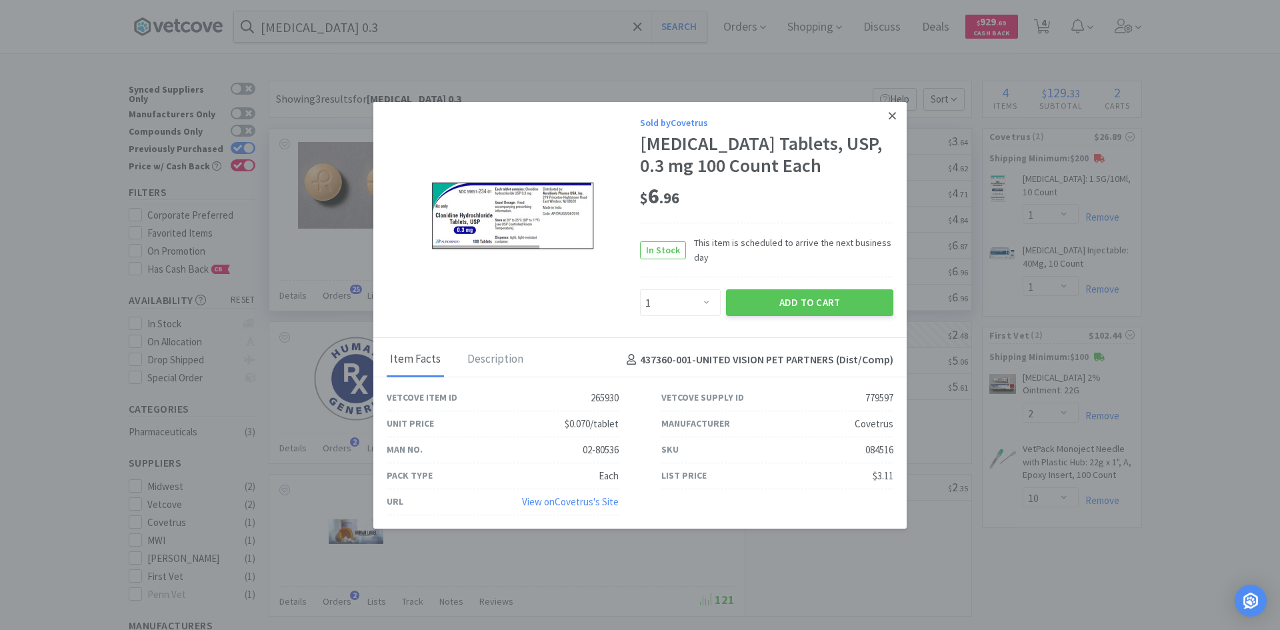
click at [897, 106] on link at bounding box center [892, 115] width 23 height 29
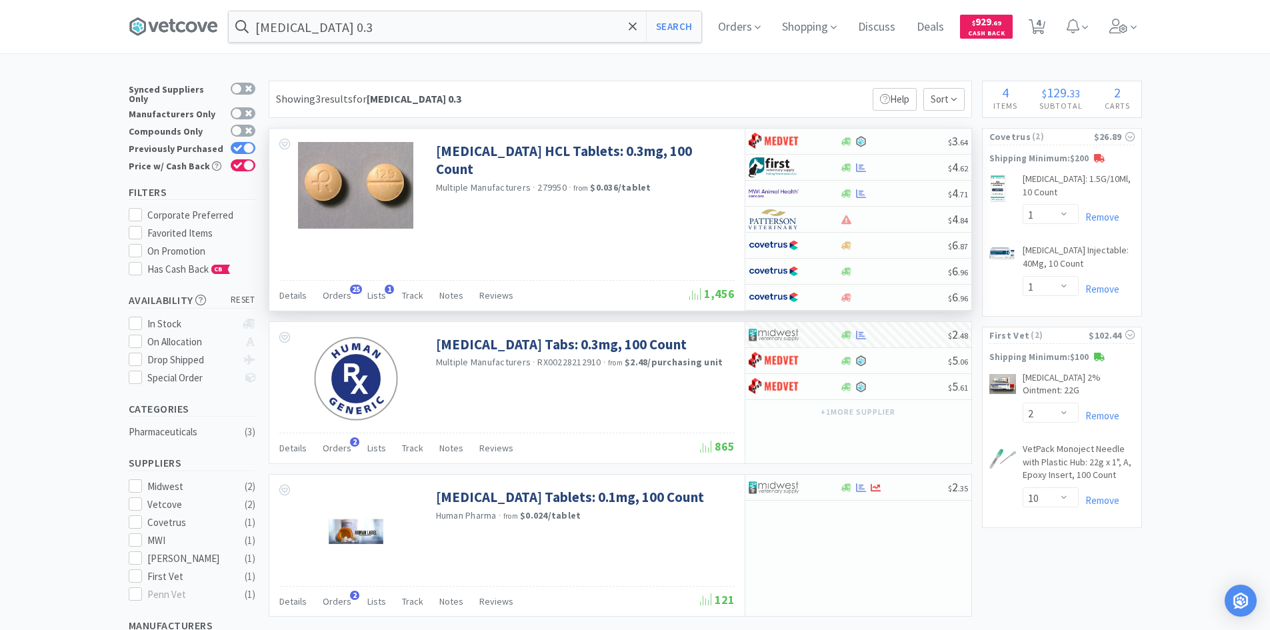
click at [1215, 231] on div "× Filter Results Synced Suppliers Only Manufacturers Only Compounds Only Previo…" at bounding box center [635, 493] width 1270 height 824
